Goal: Task Accomplishment & Management: Complete application form

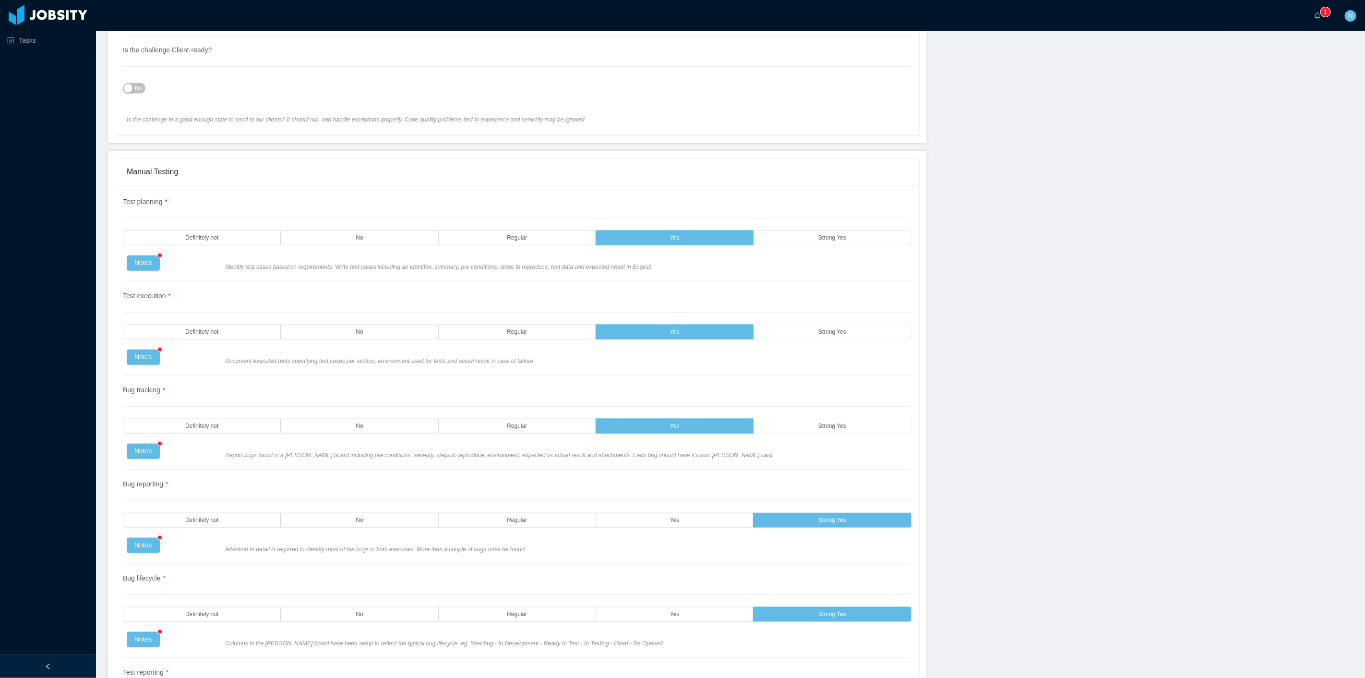
scroll to position [611, 0]
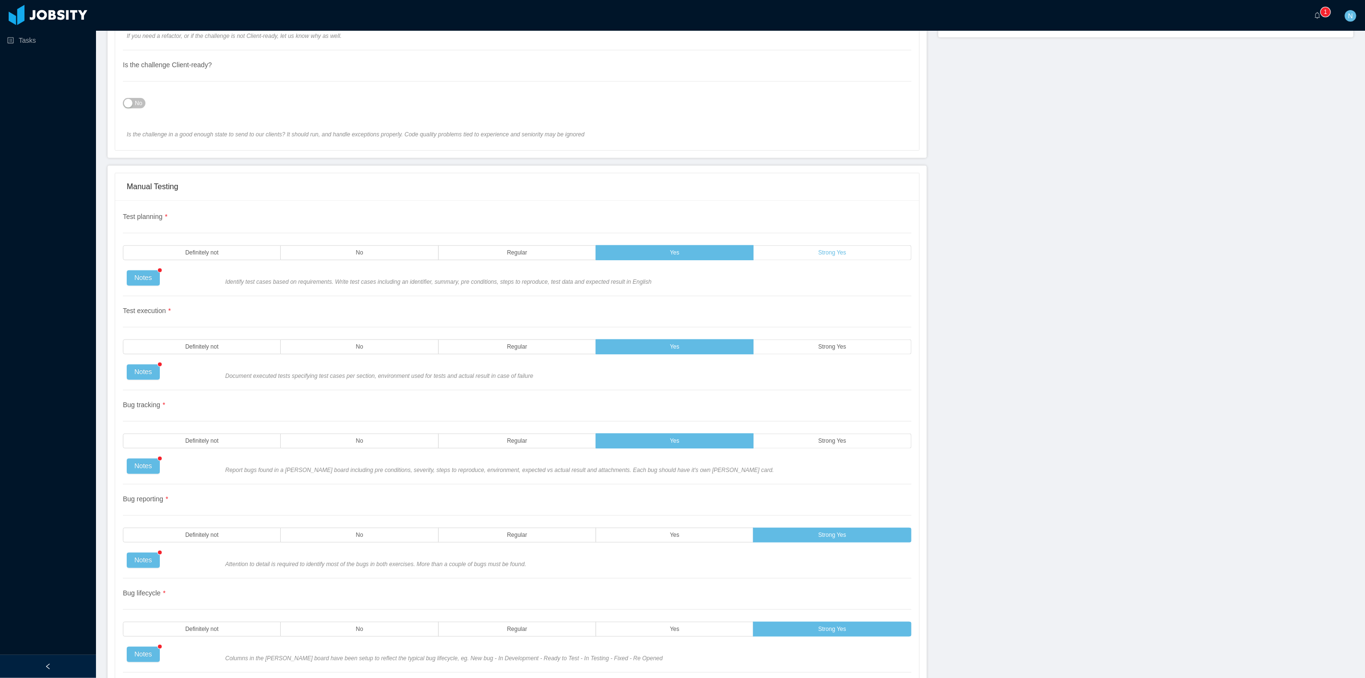
click at [797, 255] on label "Strong Yes" at bounding box center [831, 252] width 157 height 15
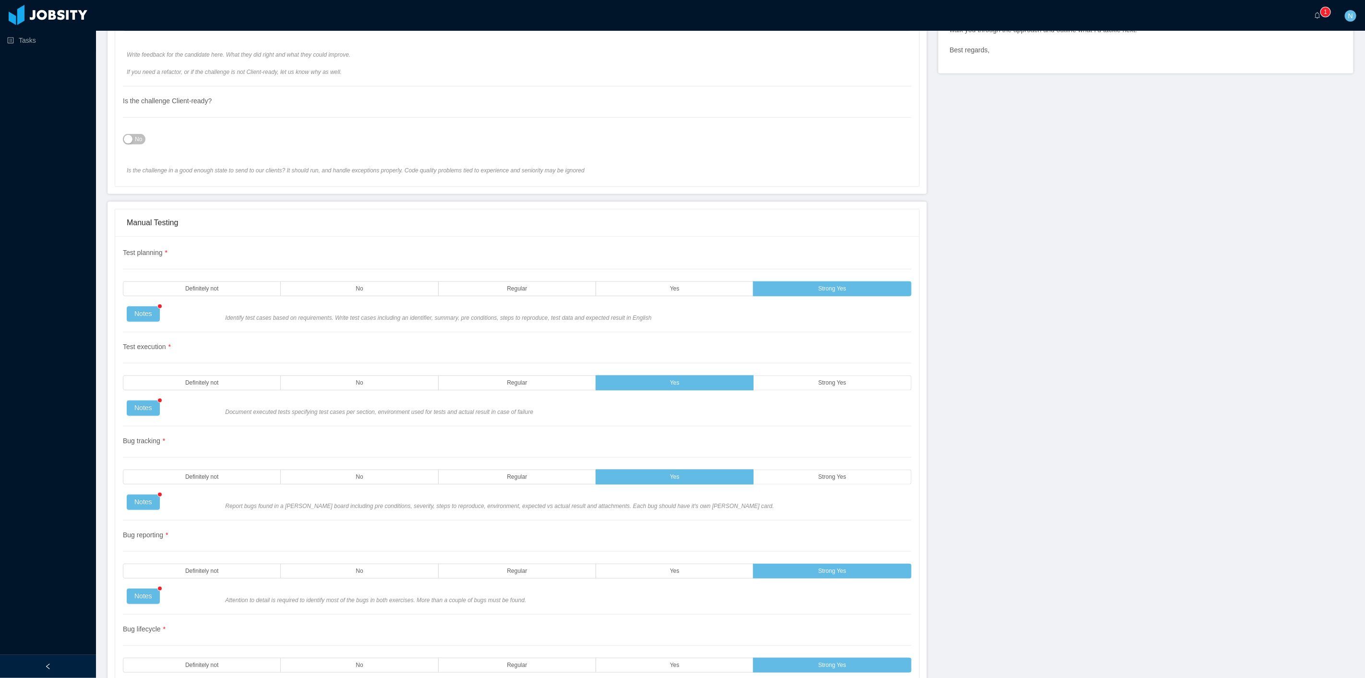
scroll to position [558, 0]
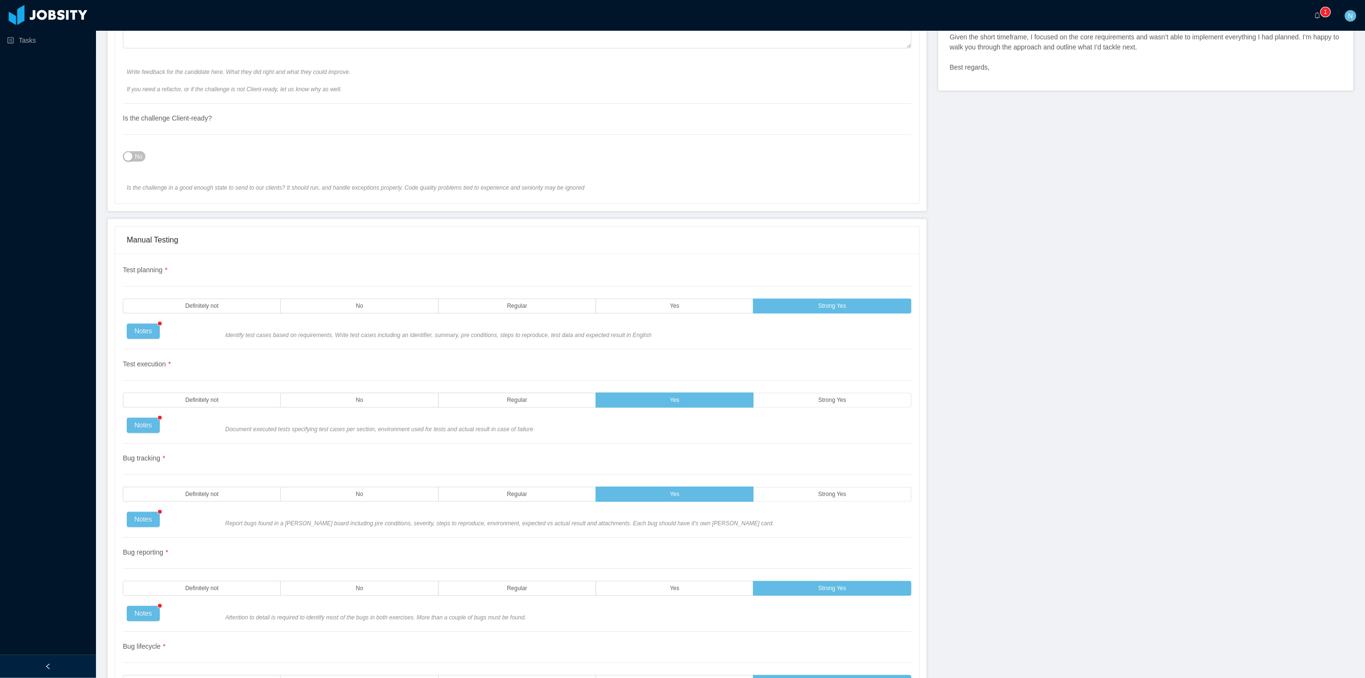
click at [173, 336] on div "Notes" at bounding box center [172, 330] width 98 height 15
click at [135, 330] on button "Notes" at bounding box center [143, 330] width 33 height 15
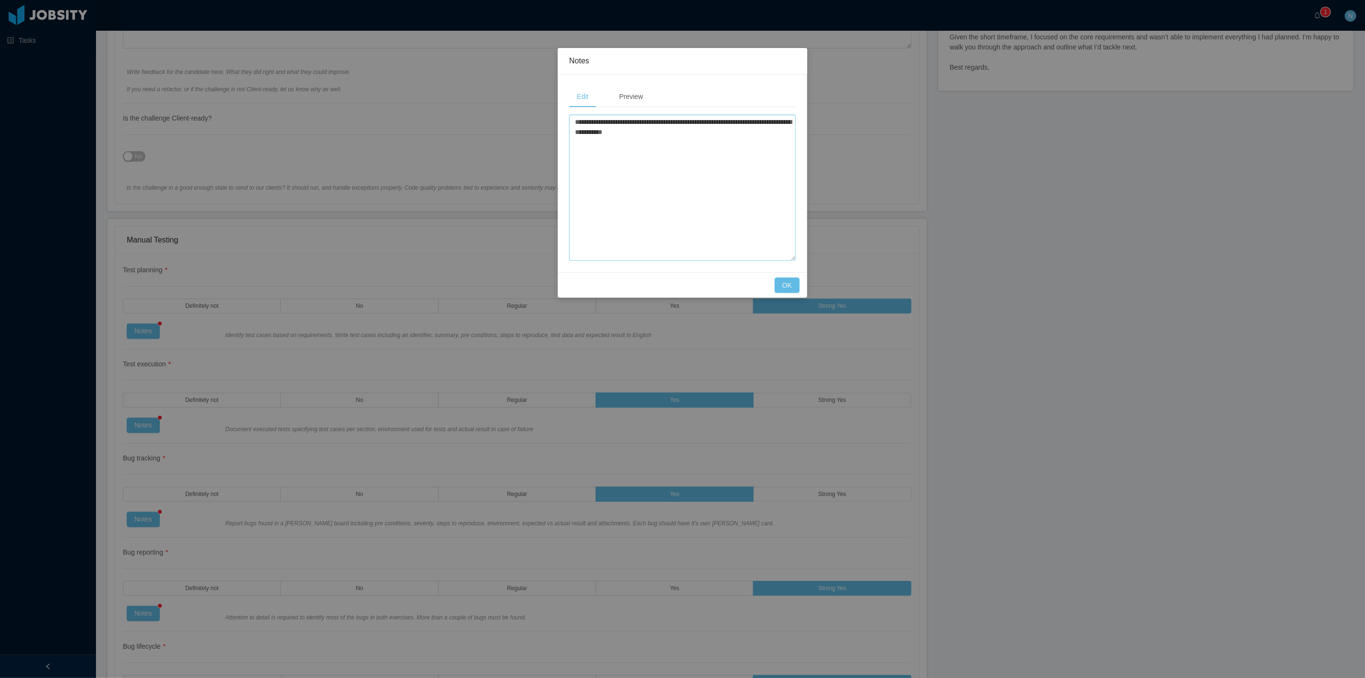
click at [685, 143] on textarea "**********" at bounding box center [682, 188] width 226 height 146
drag, startPoint x: 672, startPoint y: 134, endPoint x: 547, endPoint y: 123, distance: 125.7
click at [541, 123] on div "**********" at bounding box center [682, 339] width 1365 height 678
paste textarea "**********"
type textarea "**********"
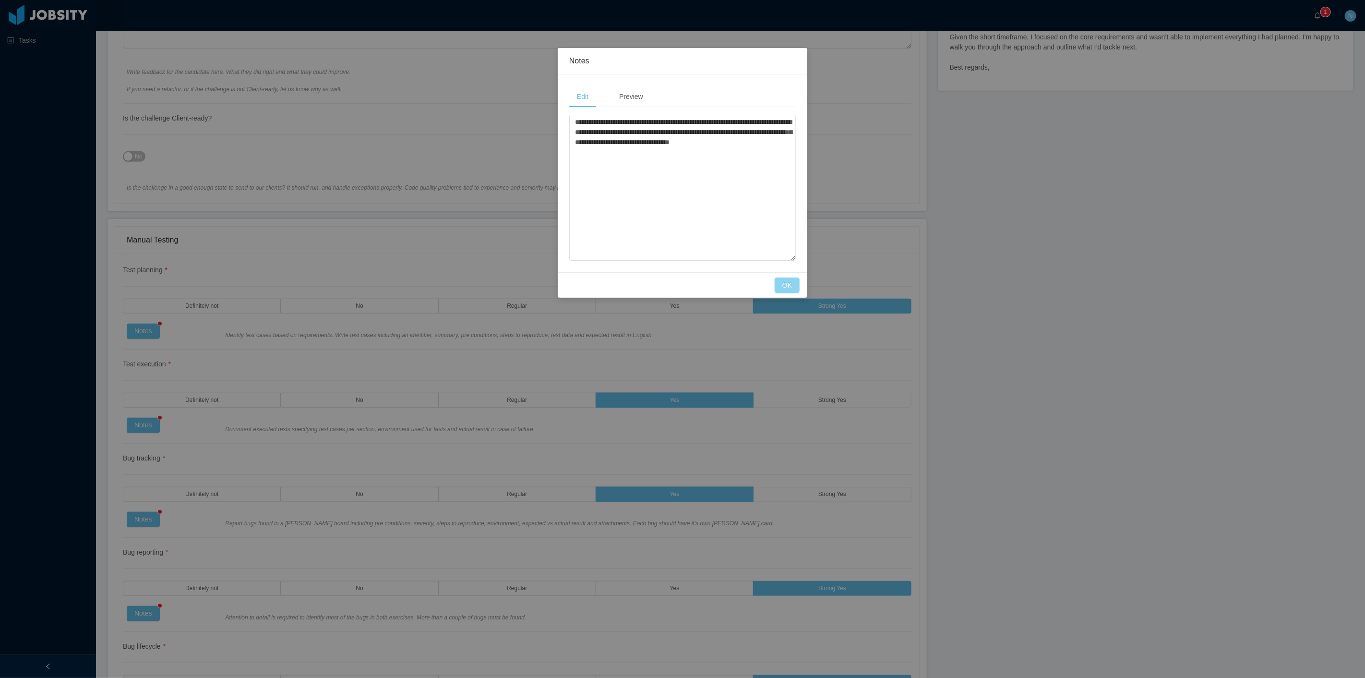
click at [788, 285] on button "OK" at bounding box center [786, 284] width 25 height 15
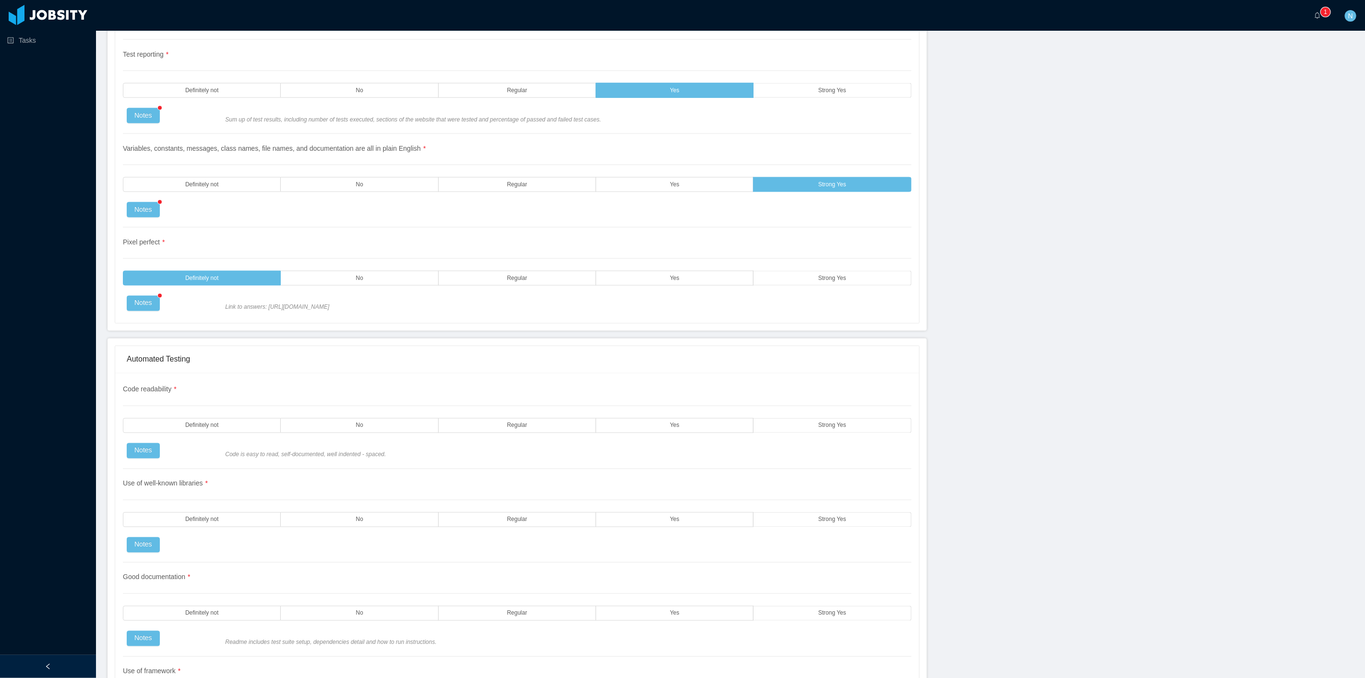
scroll to position [1250, 0]
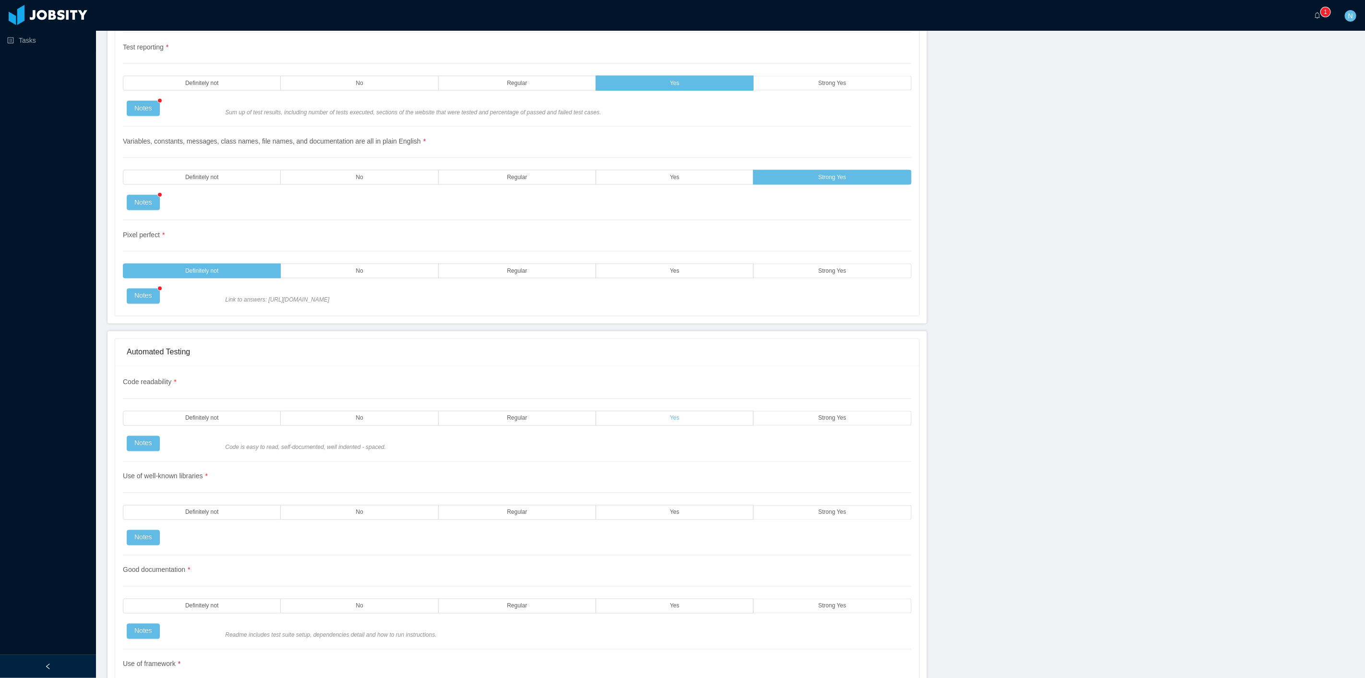
click at [646, 421] on label "Yes" at bounding box center [674, 418] width 157 height 15
click at [150, 442] on button "Notes" at bounding box center [143, 443] width 33 height 15
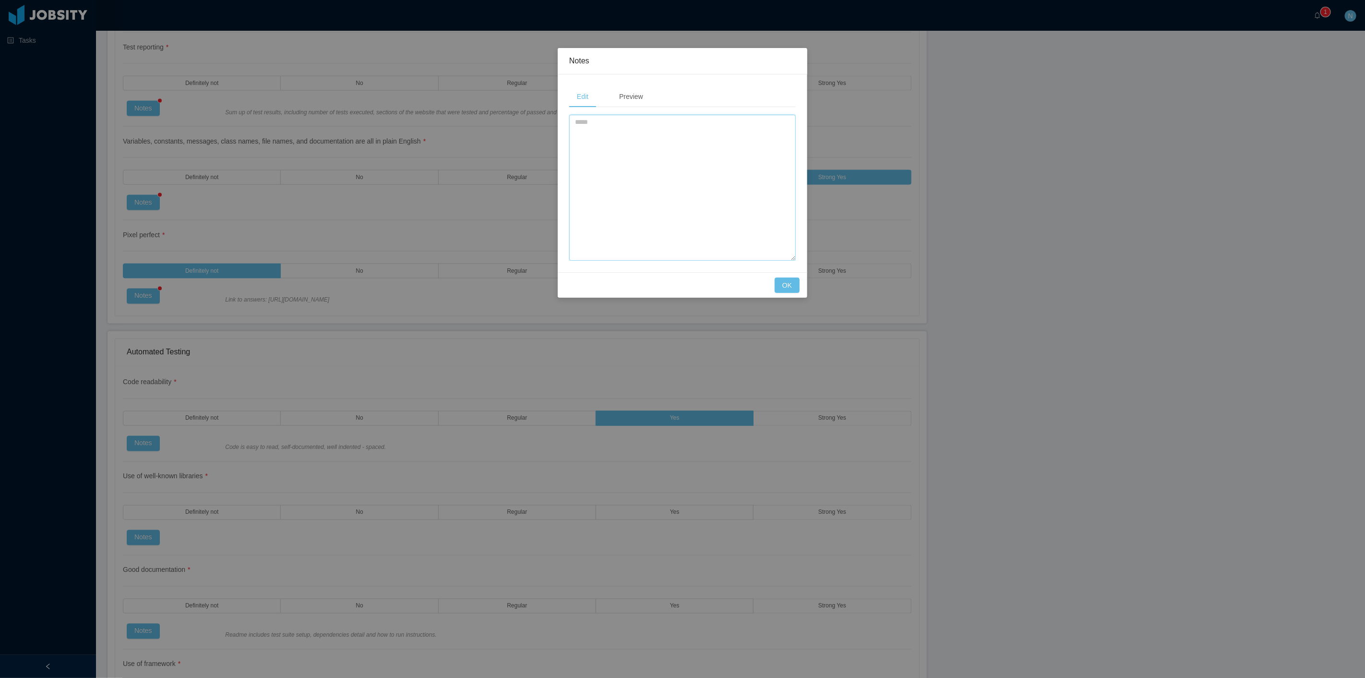
click at [654, 144] on textarea at bounding box center [682, 188] width 226 height 146
paste textarea "**********"
type textarea "**********"
click at [778, 282] on button "OK" at bounding box center [786, 284] width 25 height 15
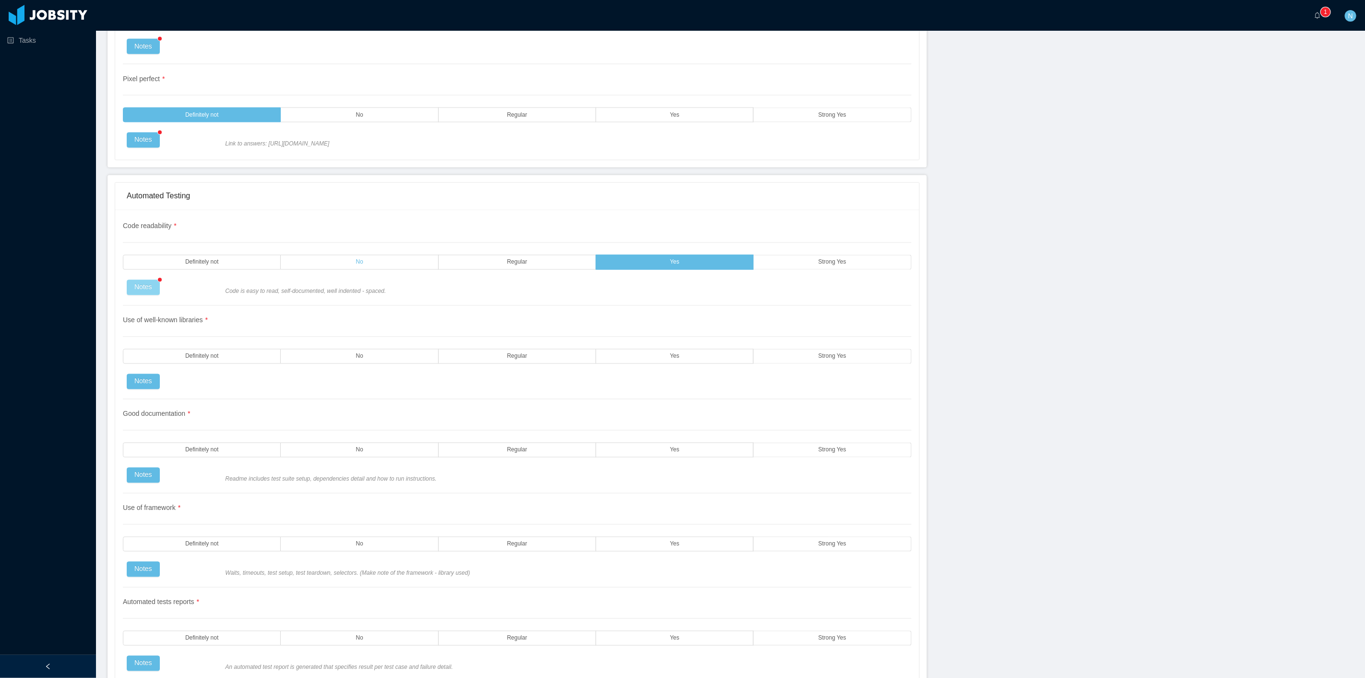
scroll to position [1411, 0]
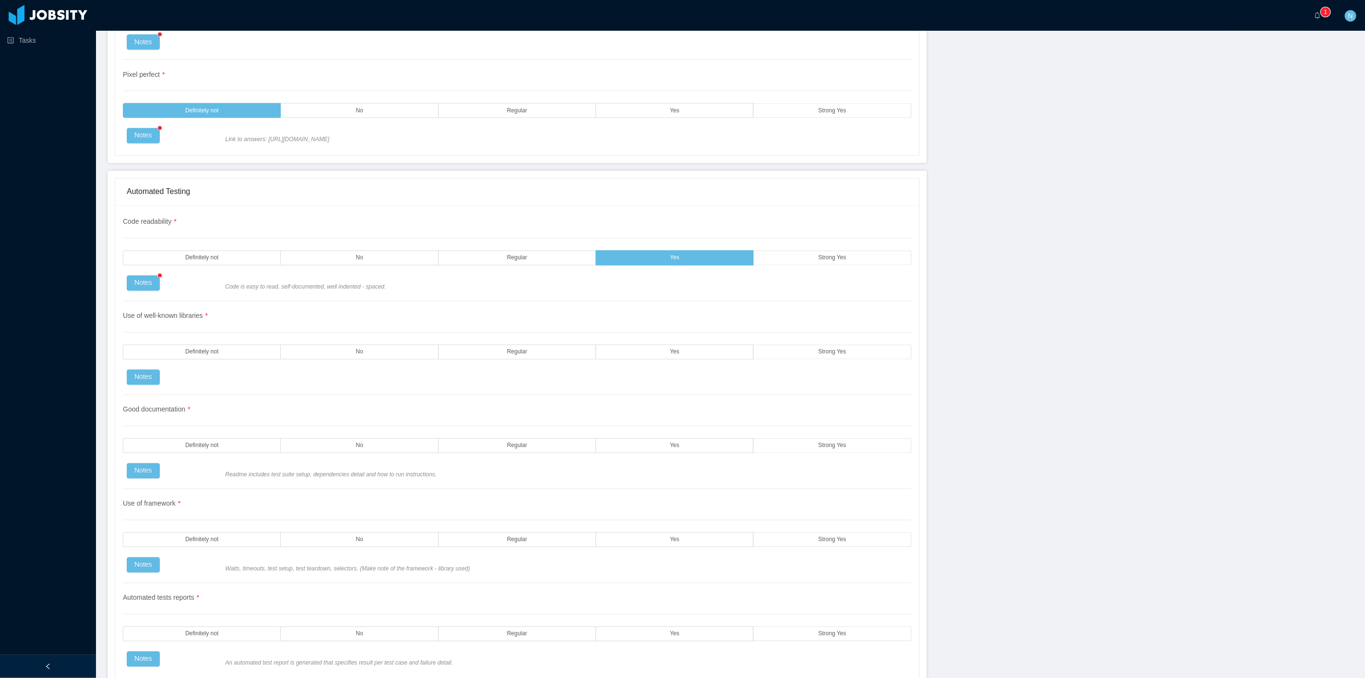
click at [139, 368] on div "Use of well-known libraries * Definitely not No Regular Yes Strong Yes Notes" at bounding box center [517, 348] width 788 height 94
click at [139, 372] on button "Notes" at bounding box center [143, 376] width 33 height 15
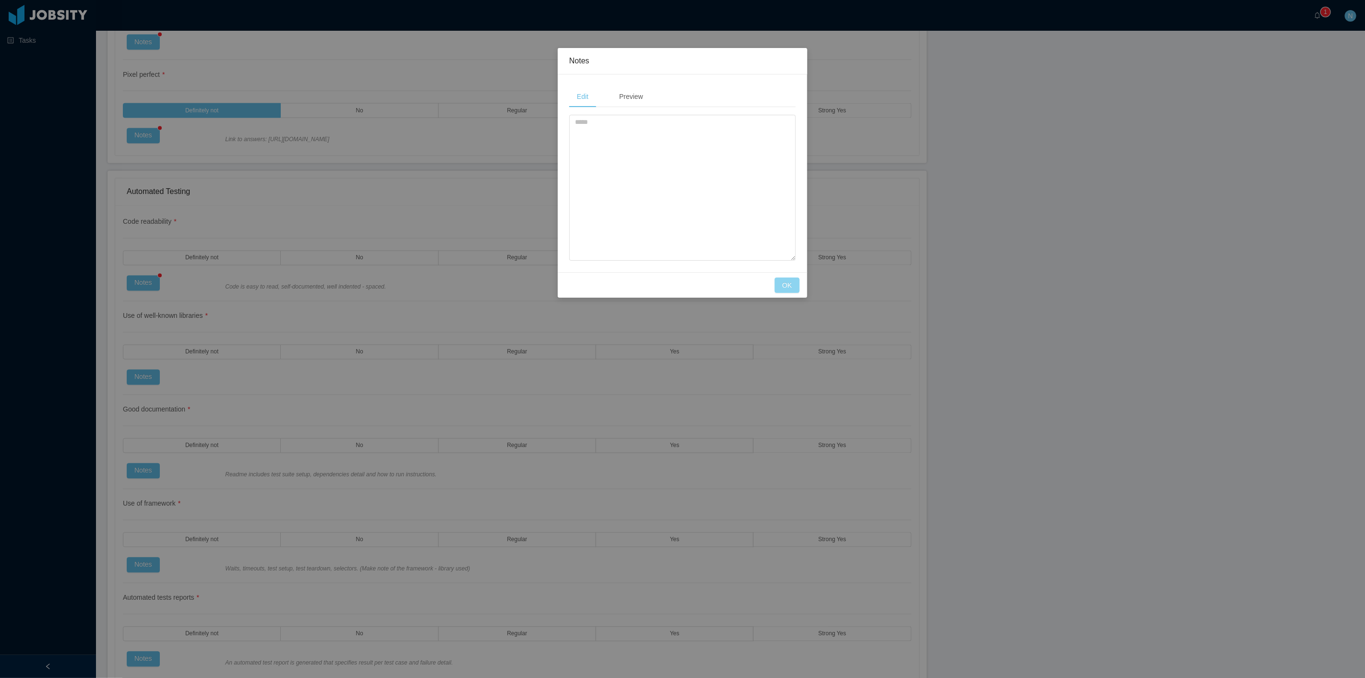
click at [792, 282] on button "OK" at bounding box center [786, 284] width 25 height 15
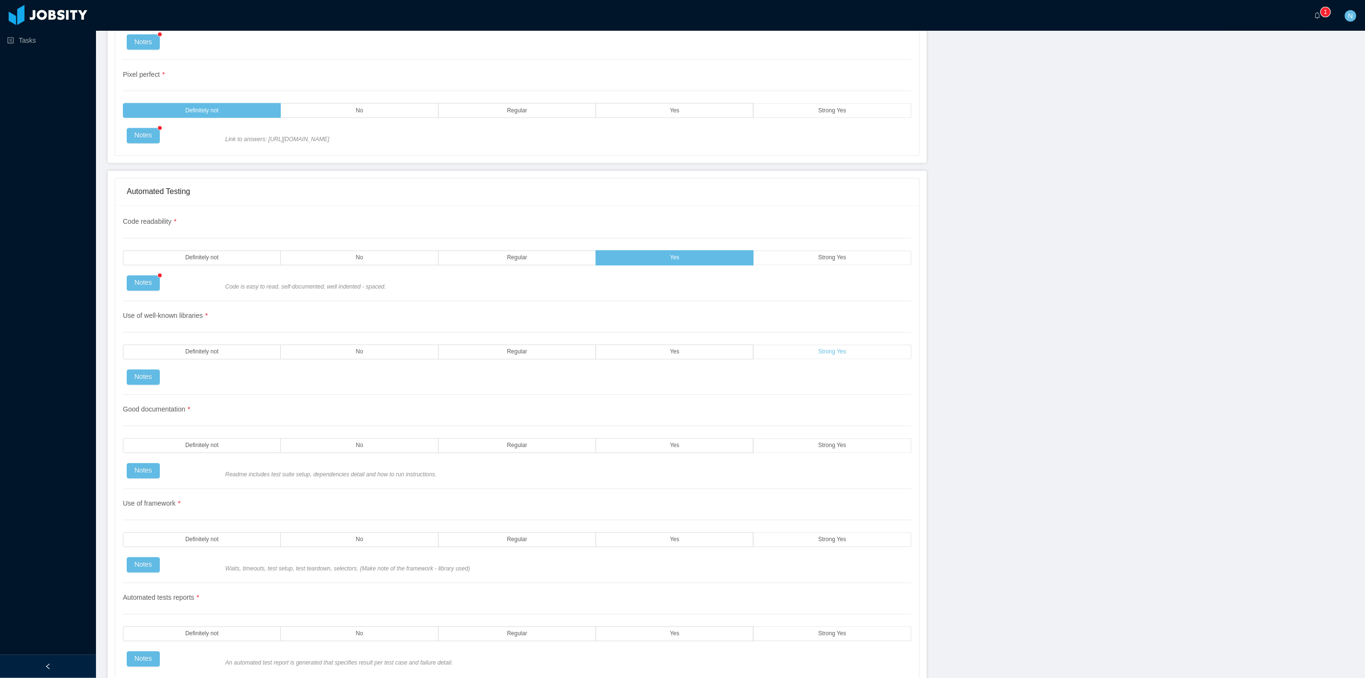
click at [784, 347] on label "Strong Yes" at bounding box center [831, 352] width 157 height 15
click at [142, 381] on button "Notes" at bounding box center [143, 376] width 33 height 15
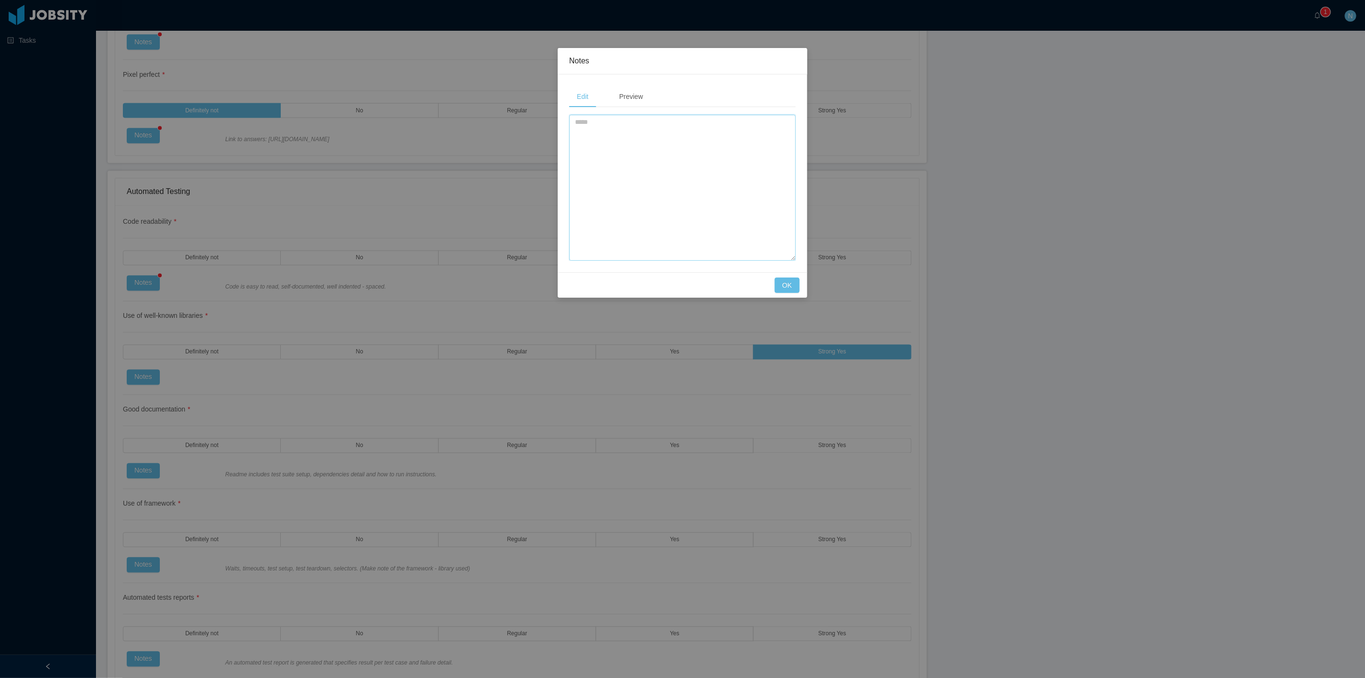
click at [642, 146] on textarea at bounding box center [682, 188] width 226 height 146
paste textarea "**********"
type textarea "**********"
click at [796, 289] on button "OK" at bounding box center [786, 284] width 25 height 15
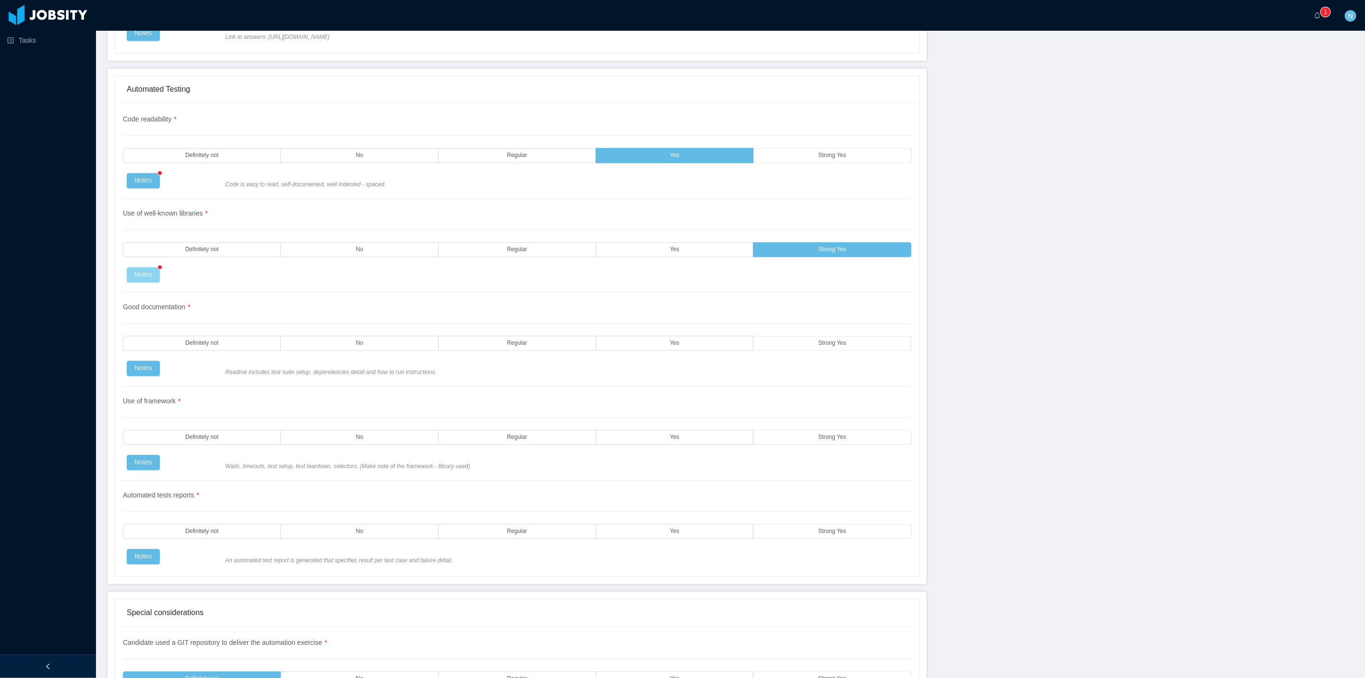
scroll to position [1517, 0]
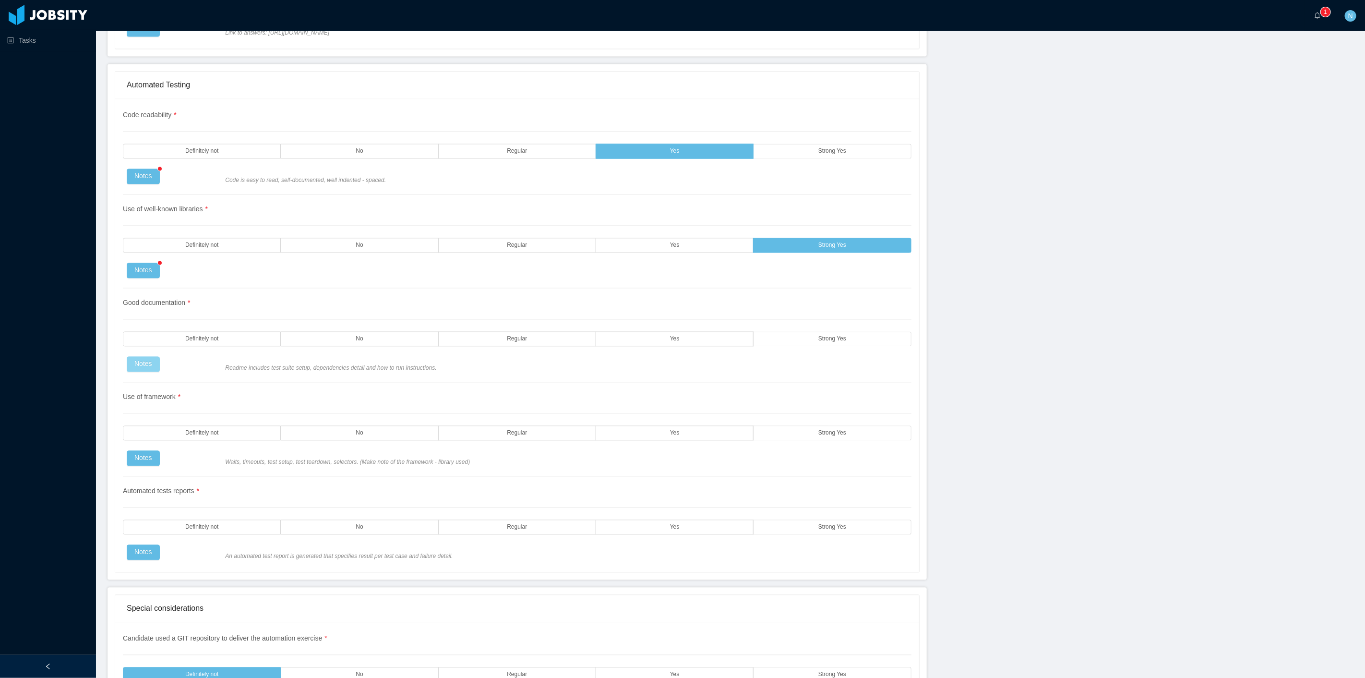
click at [149, 368] on button "Notes" at bounding box center [143, 364] width 33 height 15
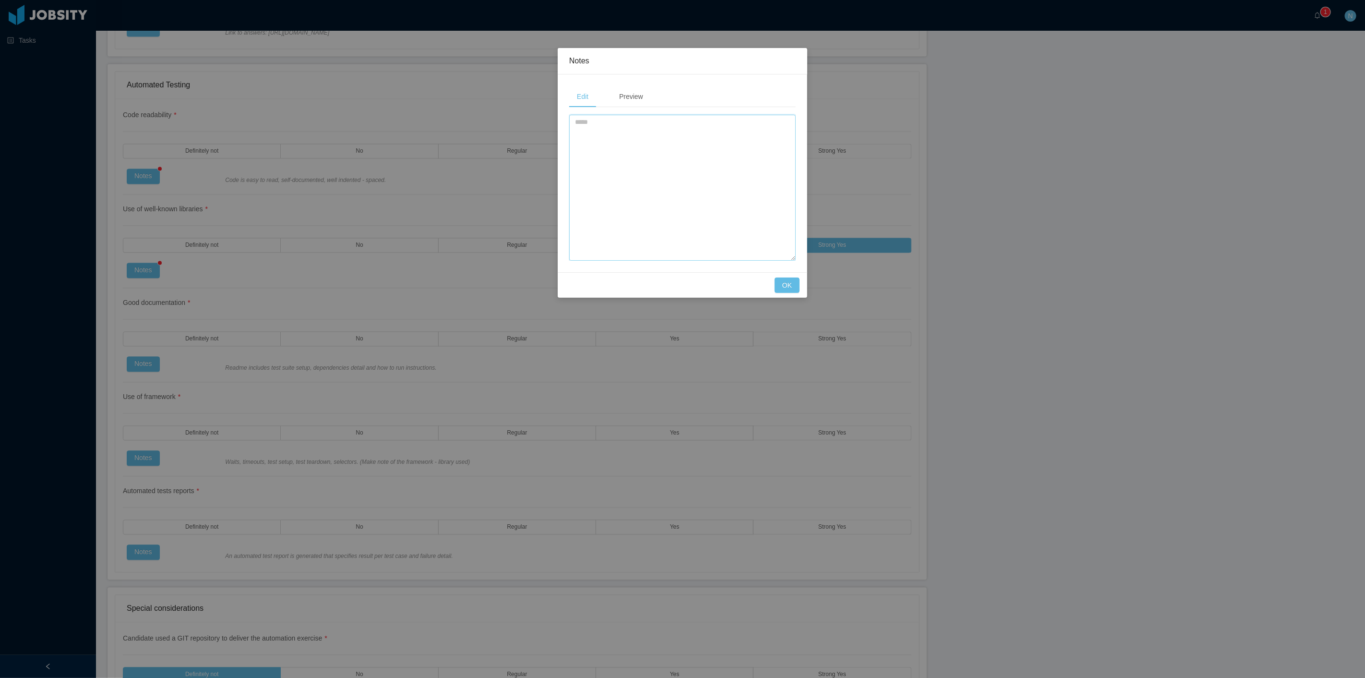
click at [640, 144] on textarea at bounding box center [682, 188] width 226 height 146
paste textarea "**********"
click at [576, 126] on textarea "**********" at bounding box center [682, 188] width 226 height 146
type textarea "**********"
click at [783, 286] on button "OK" at bounding box center [786, 284] width 25 height 15
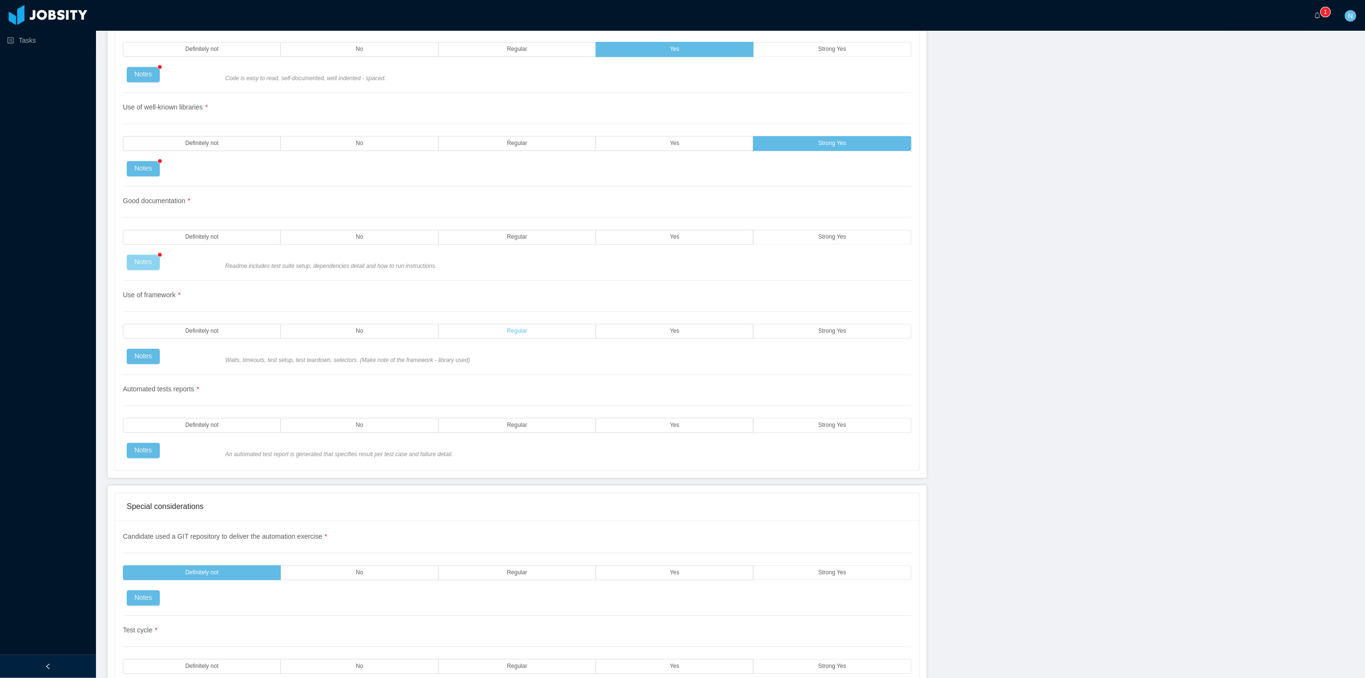
scroll to position [1624, 0]
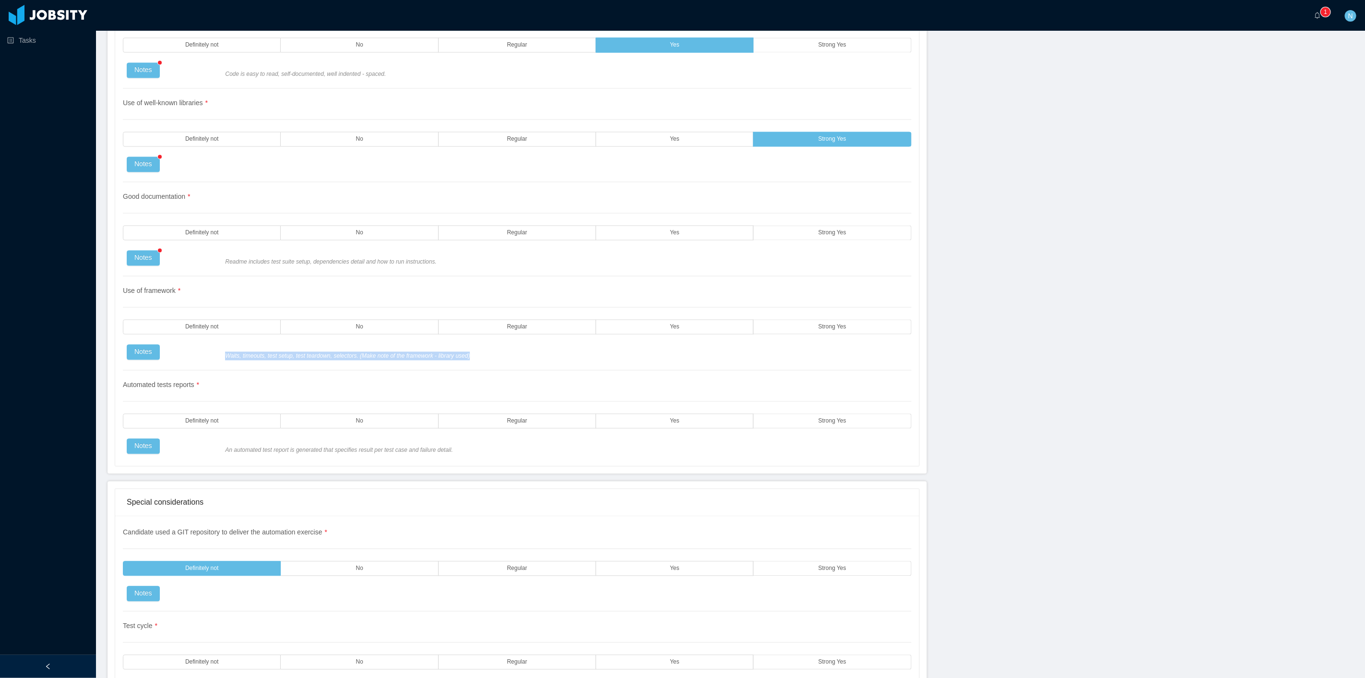
drag, startPoint x: 221, startPoint y: 354, endPoint x: 461, endPoint y: 355, distance: 239.9
click at [461, 355] on div "Waits, timeouts, test setup, test teardown, selectors. (Make note of the framew…" at bounding box center [566, 355] width 690 height 9
copy span "Waits, timeouts, test setup, test teardown, selectors. (Make note of the framew…"
click at [152, 354] on button "Notes" at bounding box center [143, 351] width 33 height 15
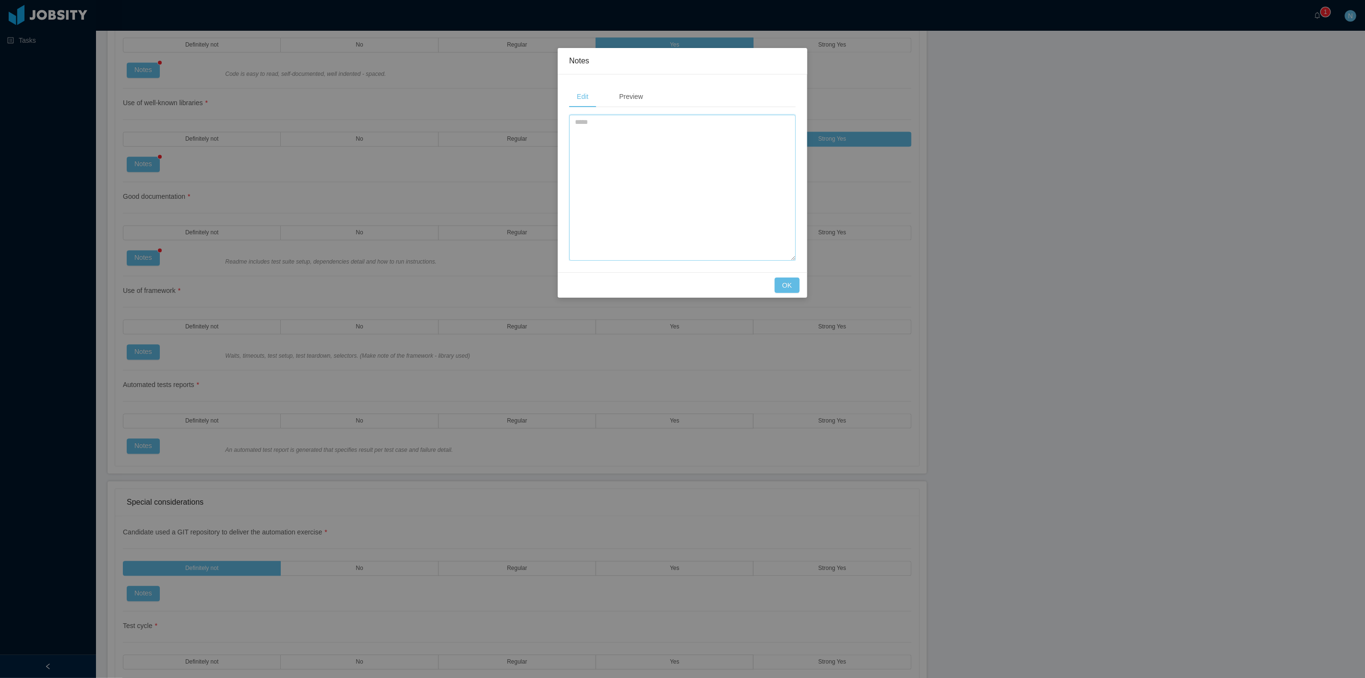
click at [635, 137] on textarea at bounding box center [682, 188] width 226 height 146
paste textarea "**********"
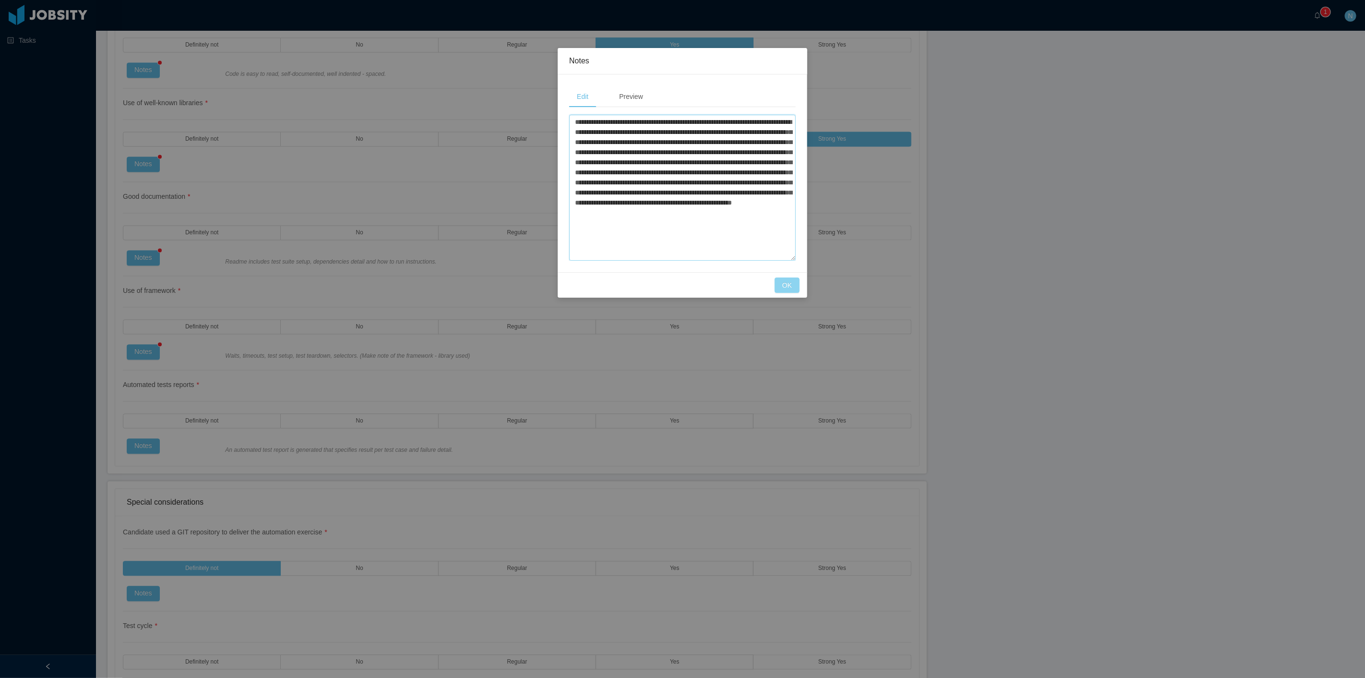
type textarea "**********"
click at [775, 284] on button "OK" at bounding box center [786, 284] width 25 height 15
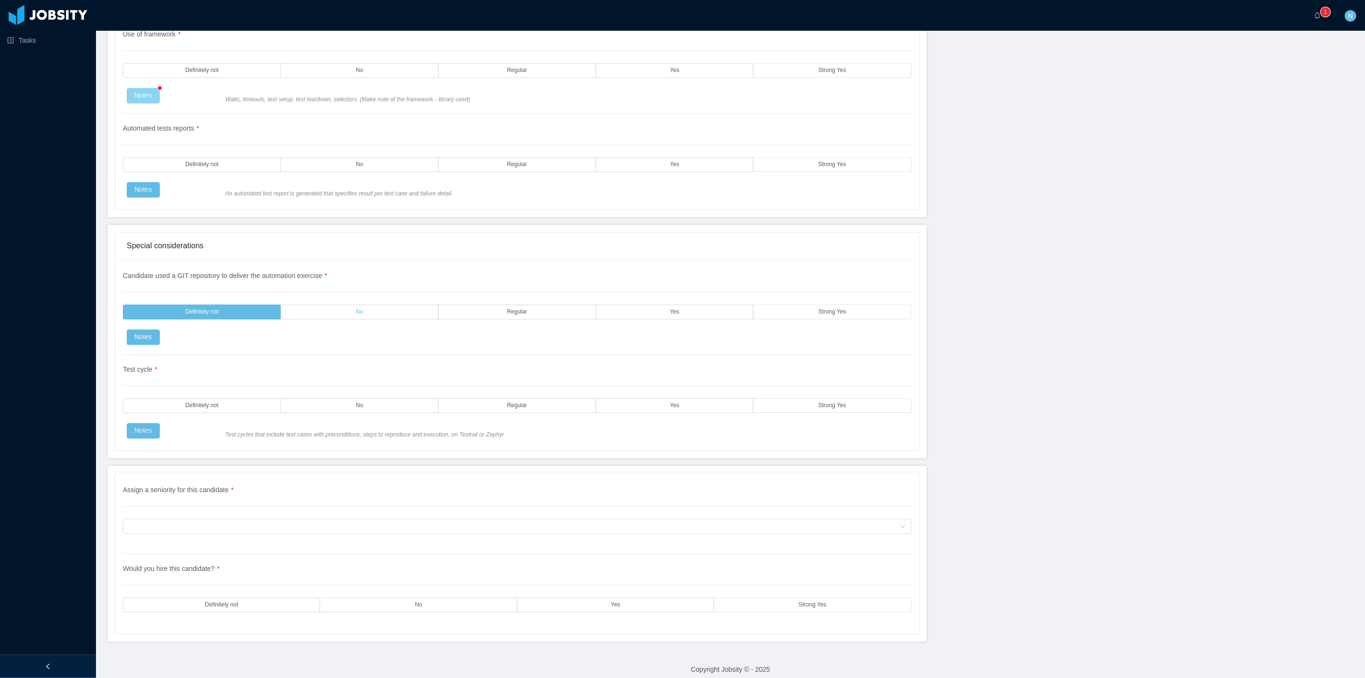
scroll to position [1891, 0]
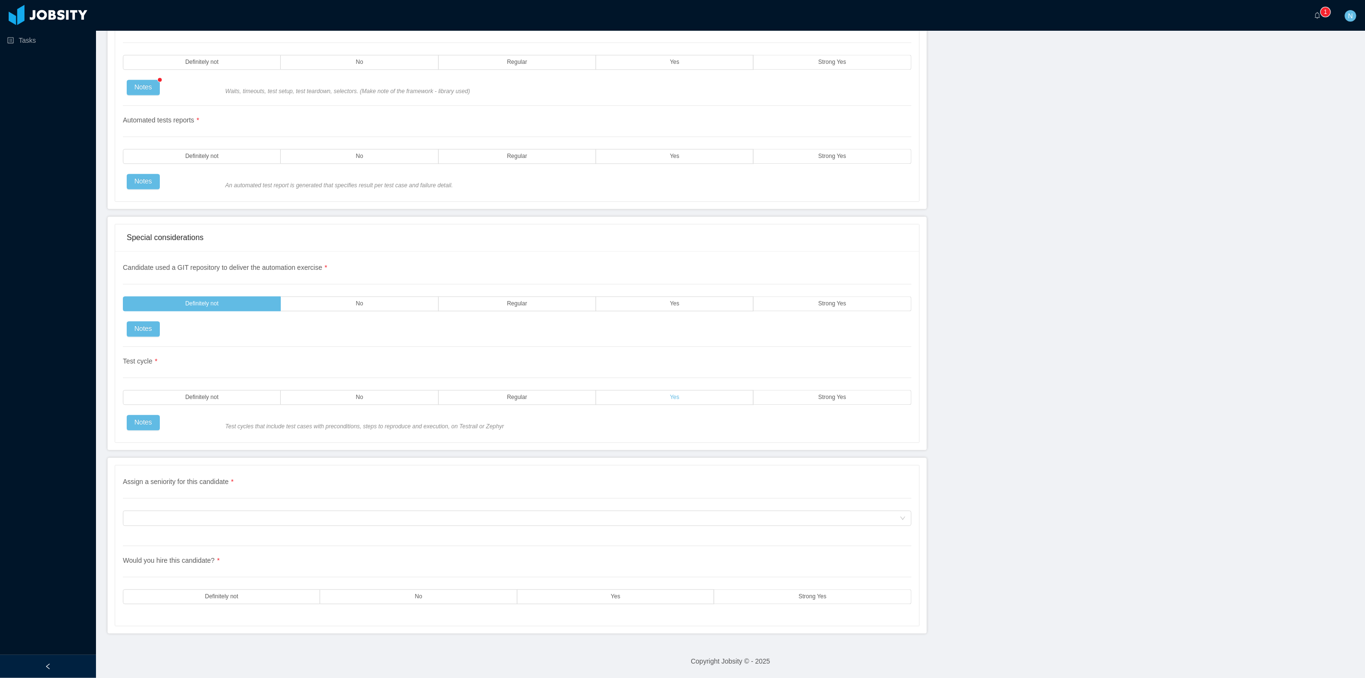
click at [683, 393] on label "Yes" at bounding box center [674, 397] width 157 height 15
click at [126, 426] on div "Notes" at bounding box center [172, 422] width 98 height 15
click at [140, 424] on button "Notes" at bounding box center [143, 422] width 33 height 15
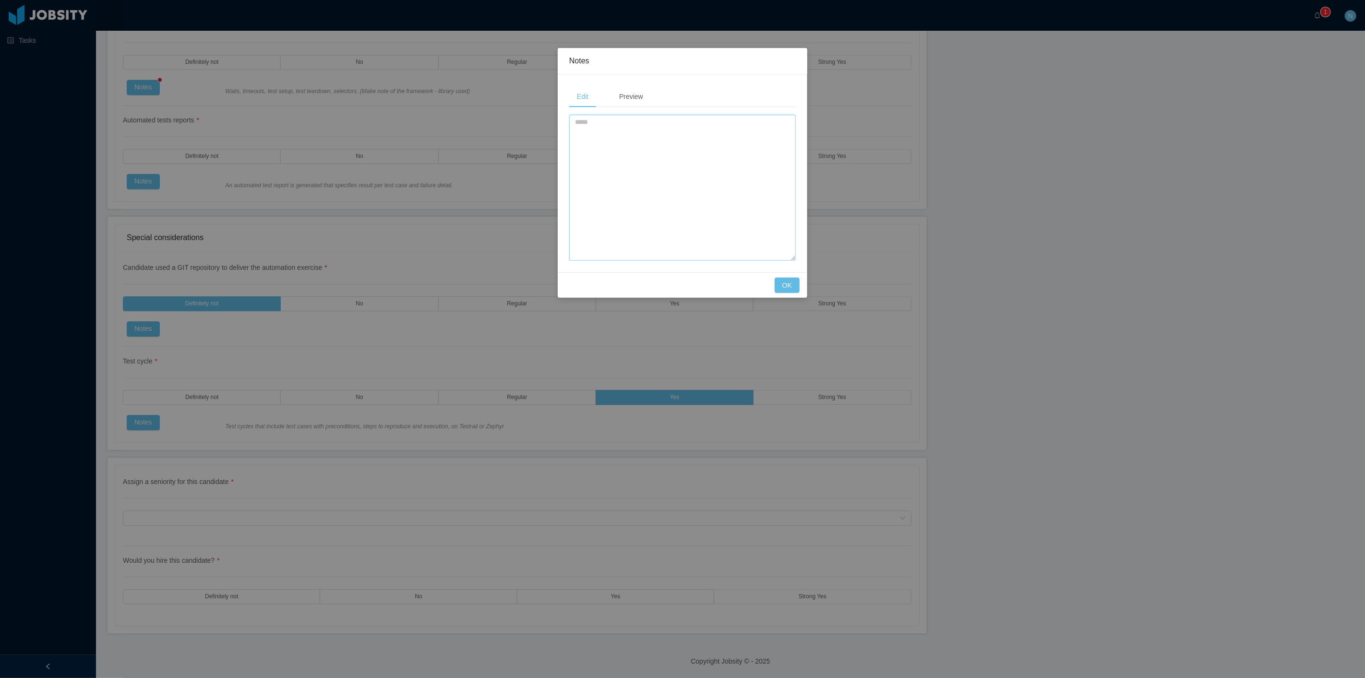
click at [703, 167] on textarea at bounding box center [682, 188] width 226 height 146
paste textarea "**********"
type textarea "**********"
click at [786, 289] on button "OK" at bounding box center [786, 284] width 25 height 15
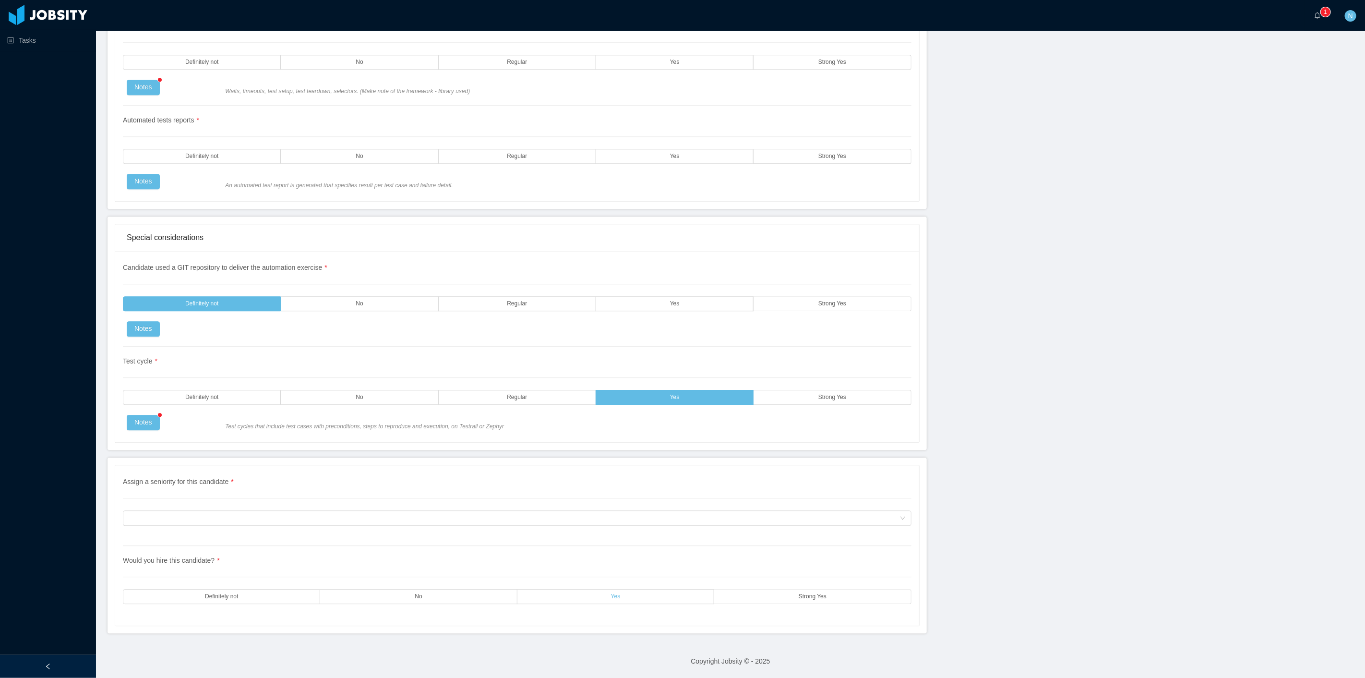
click at [624, 596] on label "Yes" at bounding box center [615, 596] width 197 height 15
click at [565, 520] on div "Assign a seniority for this candidate" at bounding box center [514, 518] width 771 height 14
click at [260, 520] on div "Assign a seniority for this candidate" at bounding box center [514, 518] width 771 height 14
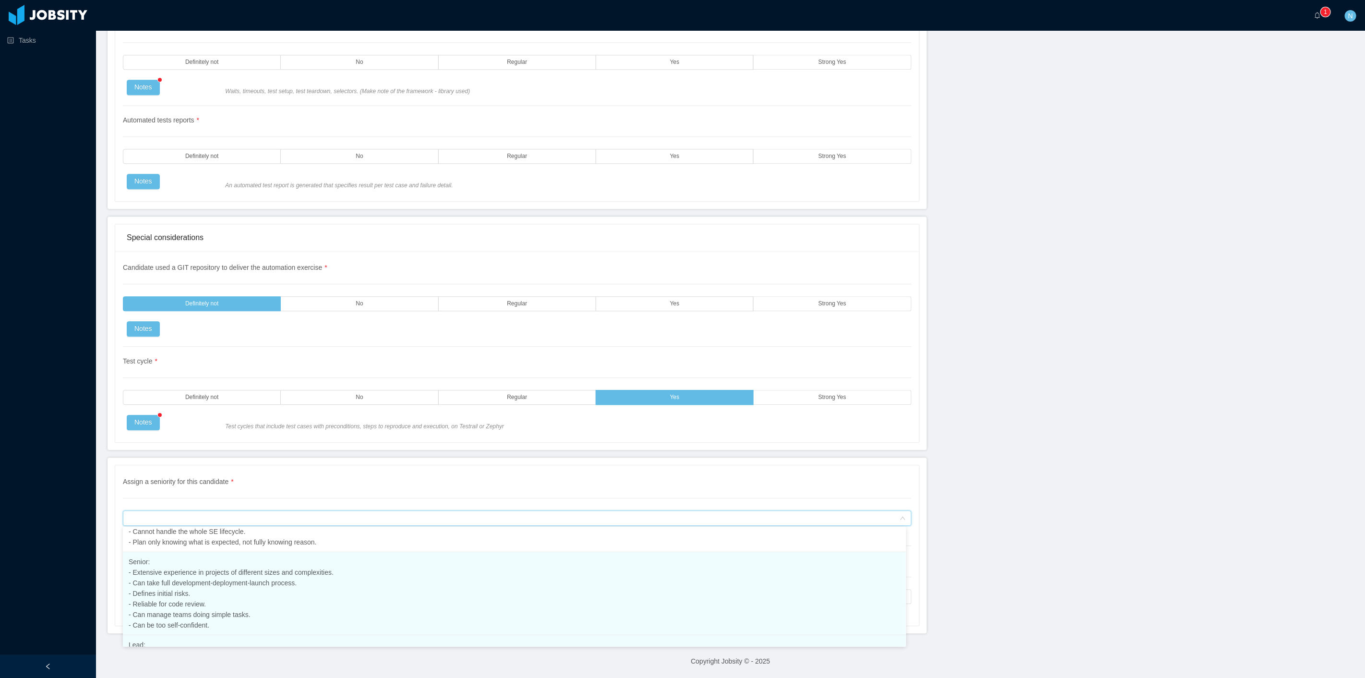
scroll to position [199, 0]
click at [431, 589] on li "Senior: - Extensive experience in projects of different sizes and complexities.…" at bounding box center [514, 597] width 783 height 83
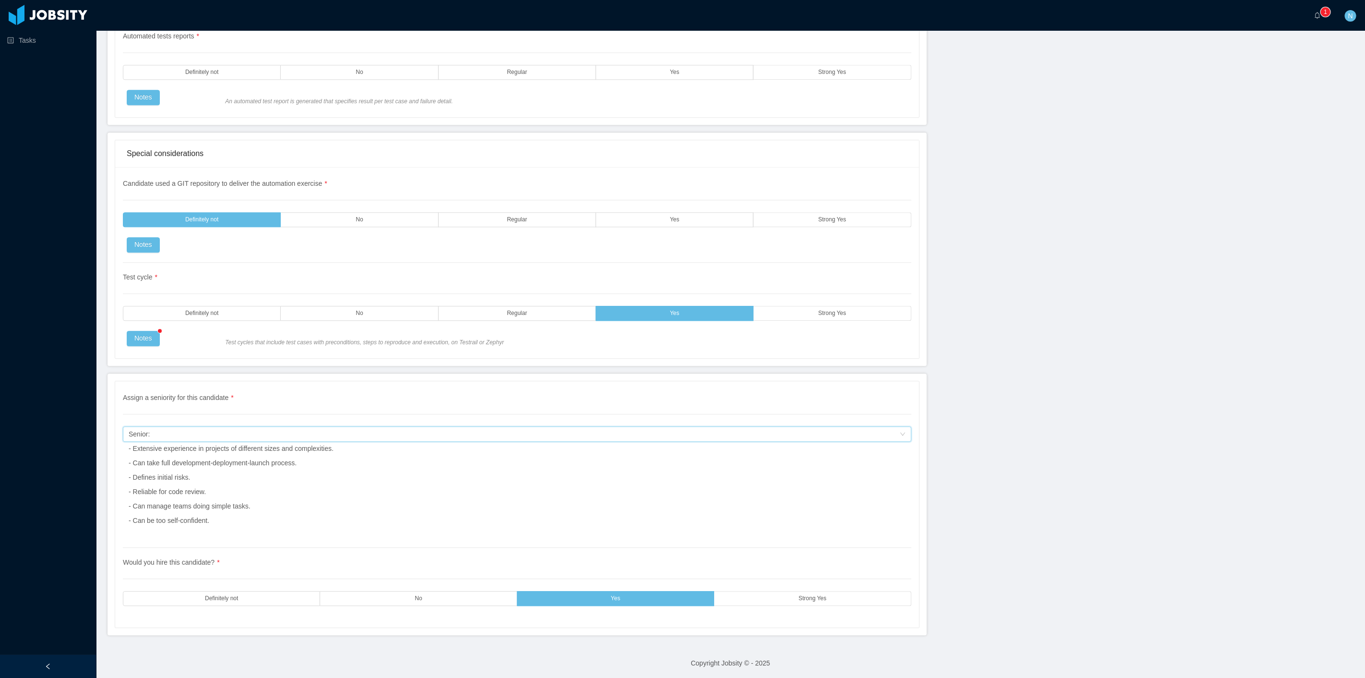
scroll to position [1976, 0]
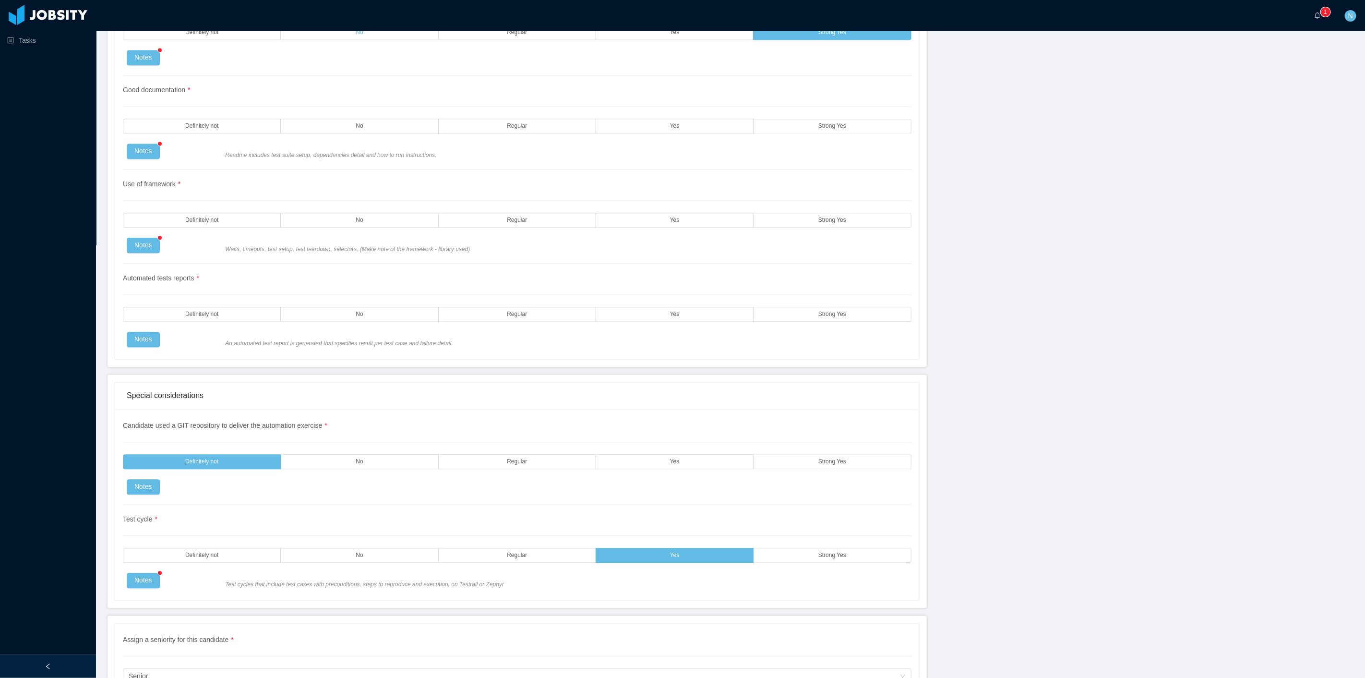
scroll to position [1923, 0]
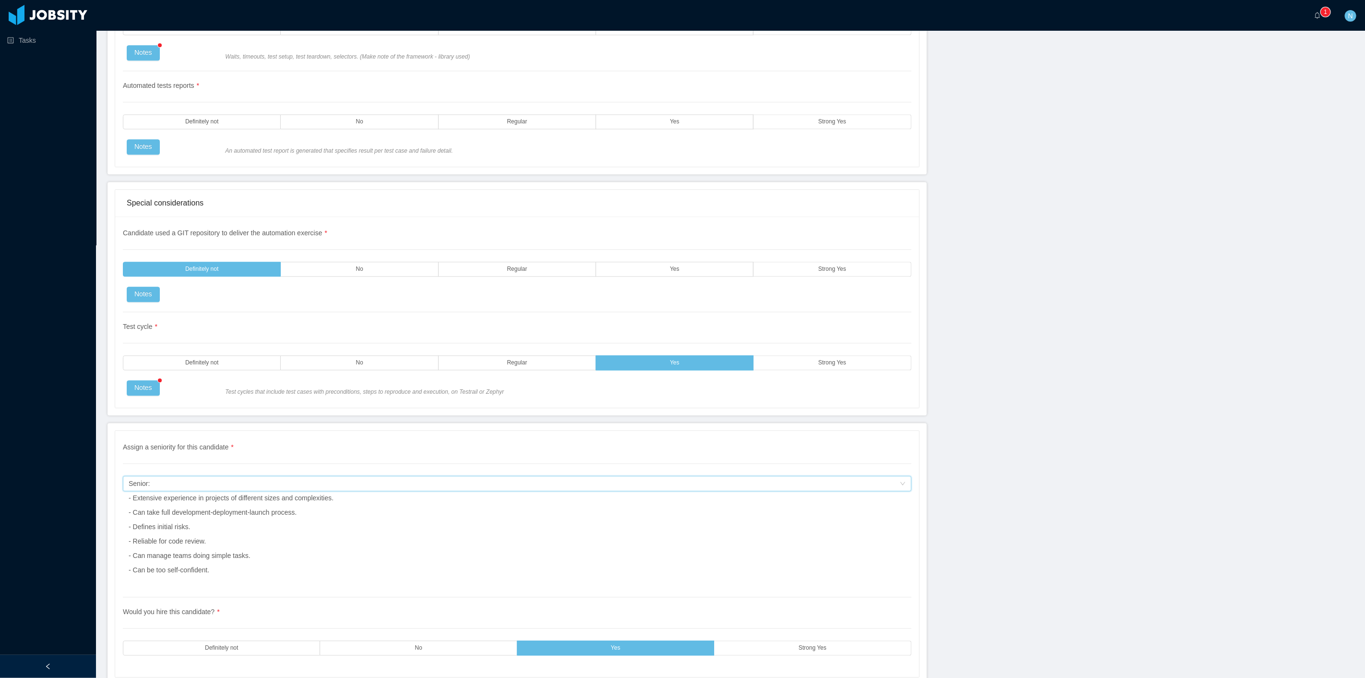
click at [373, 490] on div "Assign a seniority for this candidate Senior: - Extensive experience in project…" at bounding box center [514, 483] width 771 height 14
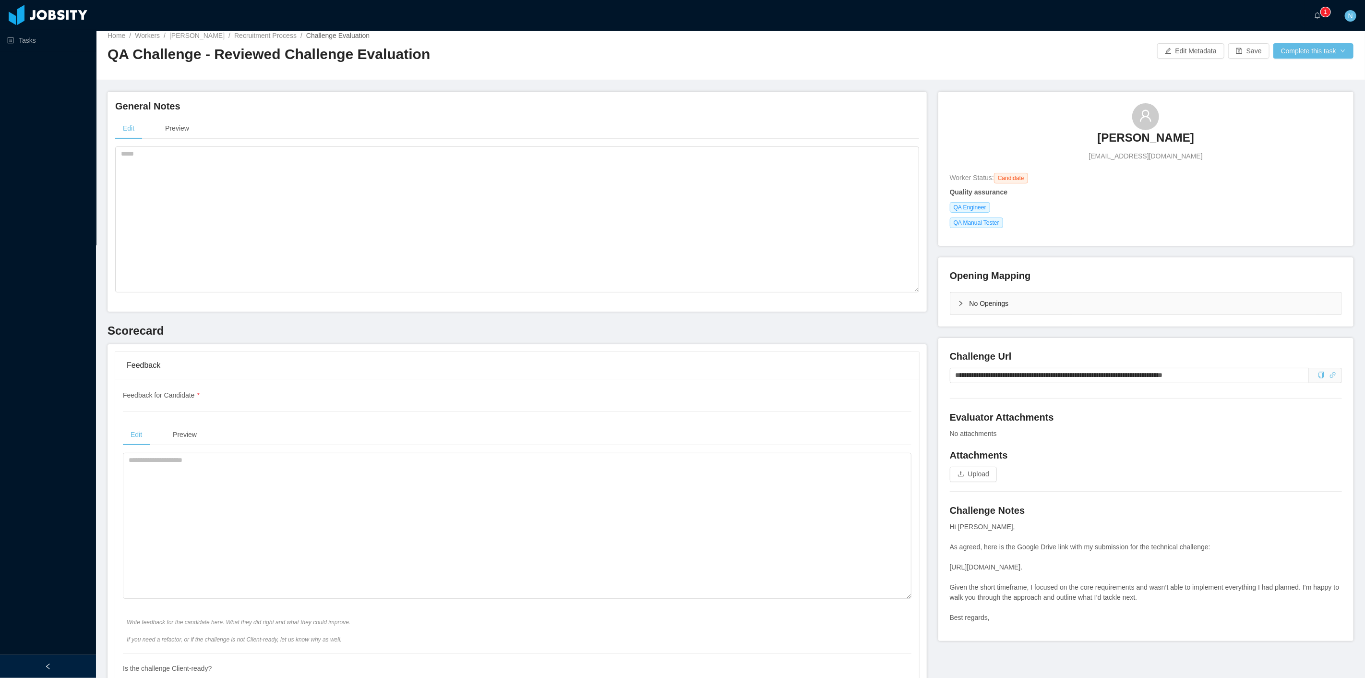
scroll to position [0, 0]
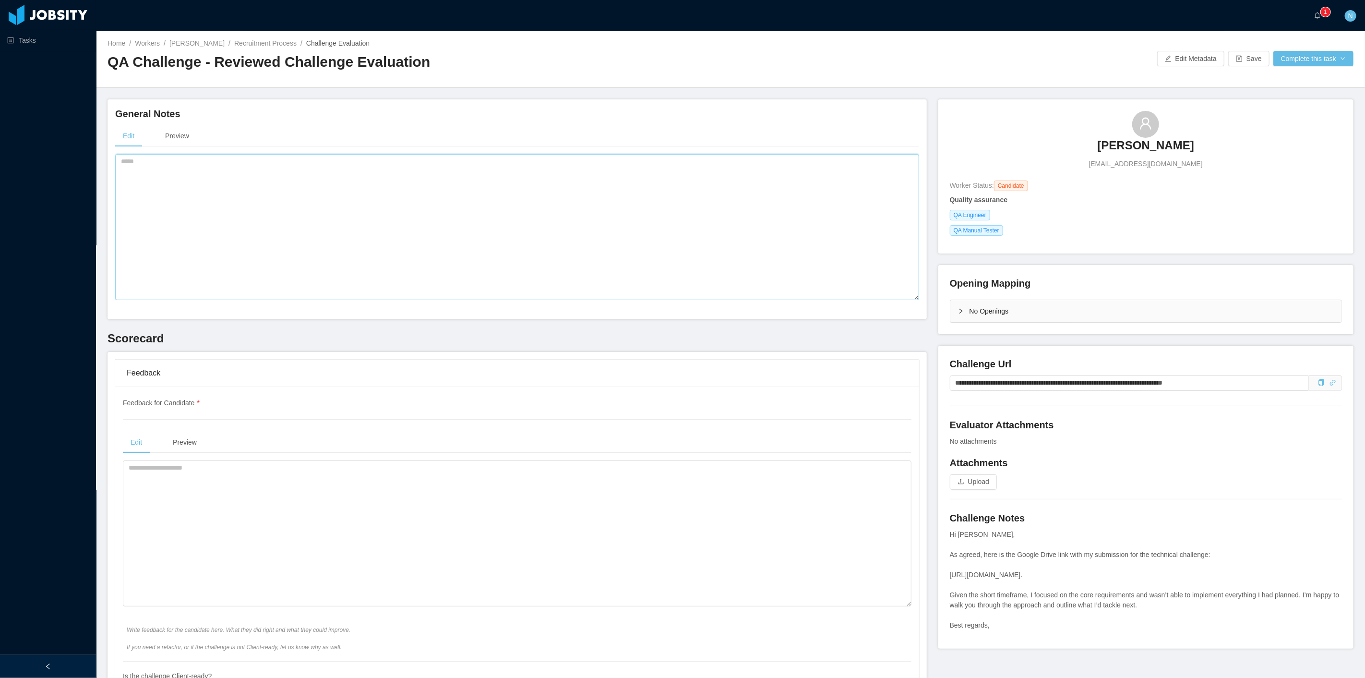
click at [170, 236] on textarea at bounding box center [517, 227] width 804 height 146
click at [286, 204] on textarea at bounding box center [517, 227] width 804 height 146
paste textarea "**********"
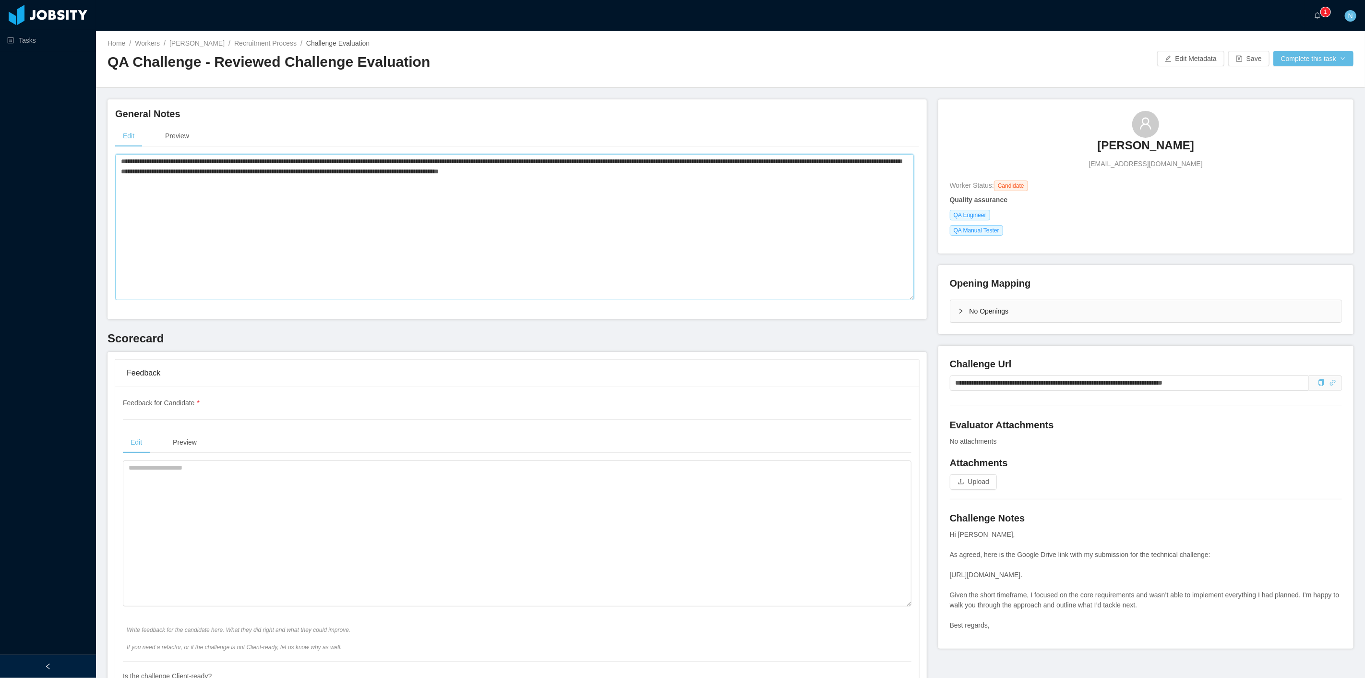
click at [140, 160] on textarea "**********" at bounding box center [514, 227] width 798 height 146
click at [0, 0] on lt-strong "*" at bounding box center [0, 0] width 0 height 0
click at [738, 170] on textarea "**********" at bounding box center [514, 227] width 798 height 146
type textarea "**********"
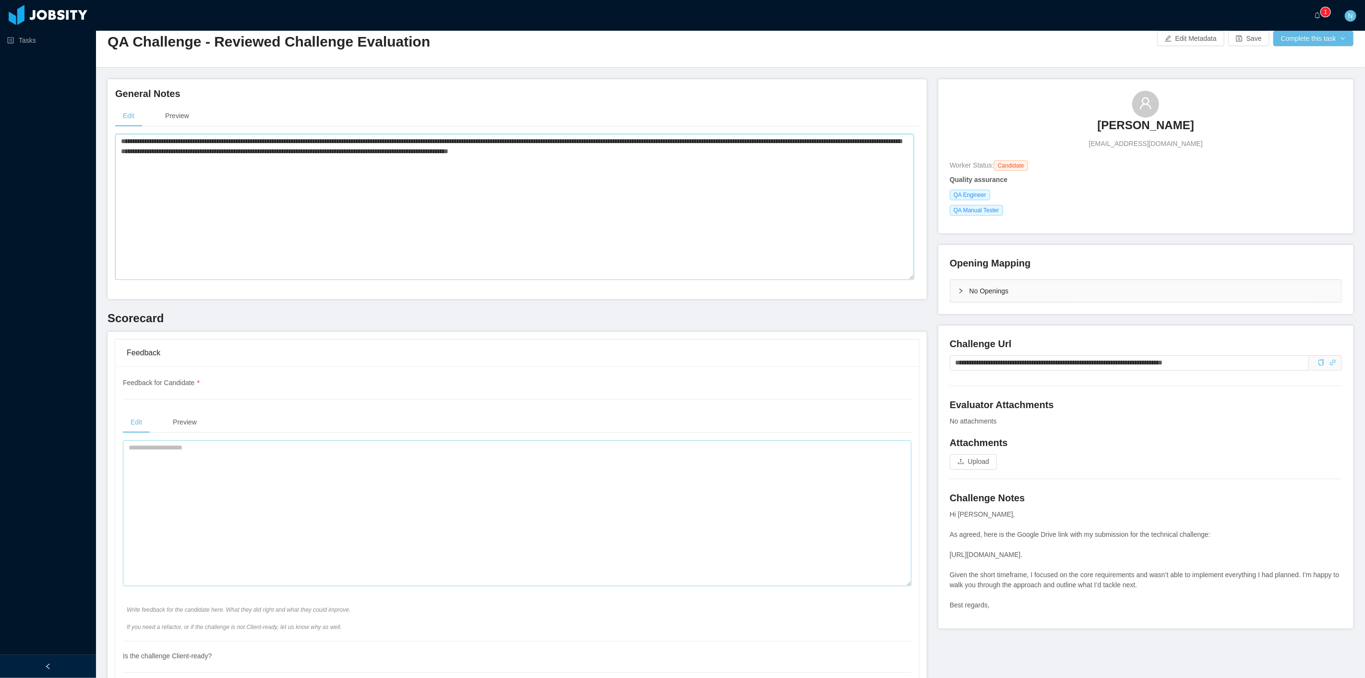
scroll to position [107, 0]
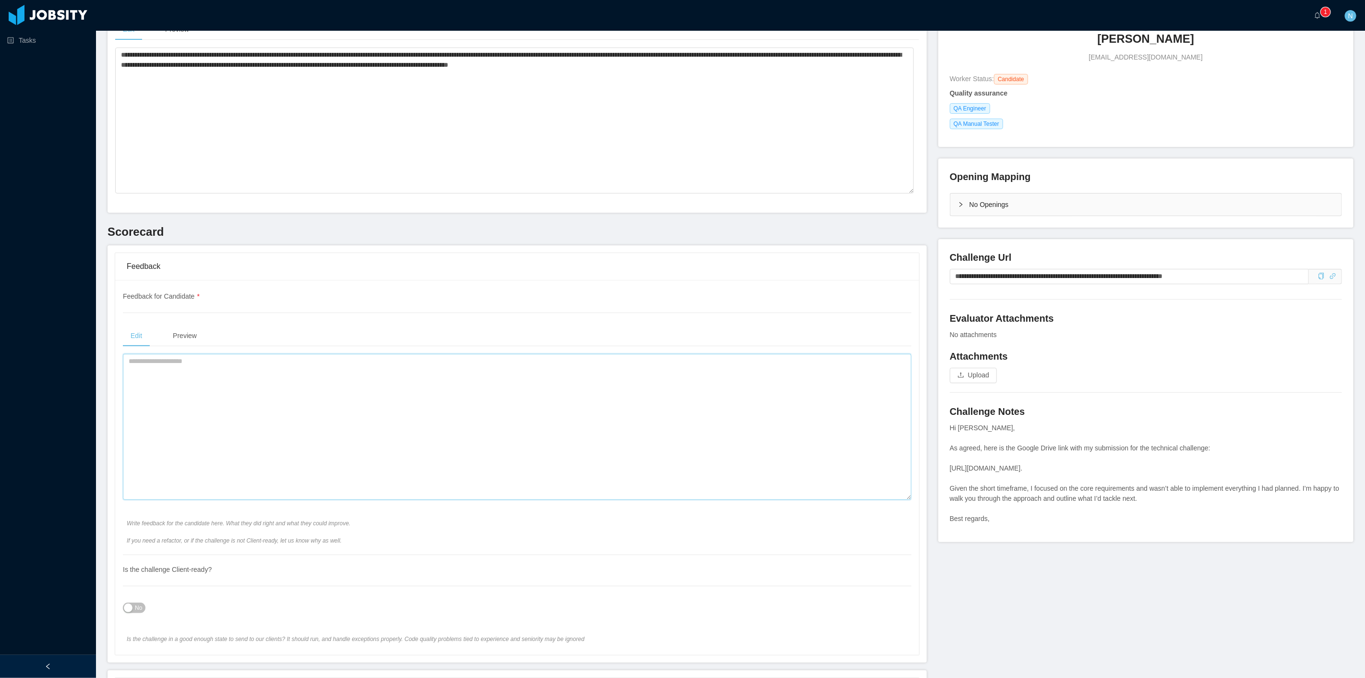
click at [324, 387] on textarea at bounding box center [517, 427] width 788 height 146
paste textarea "**********"
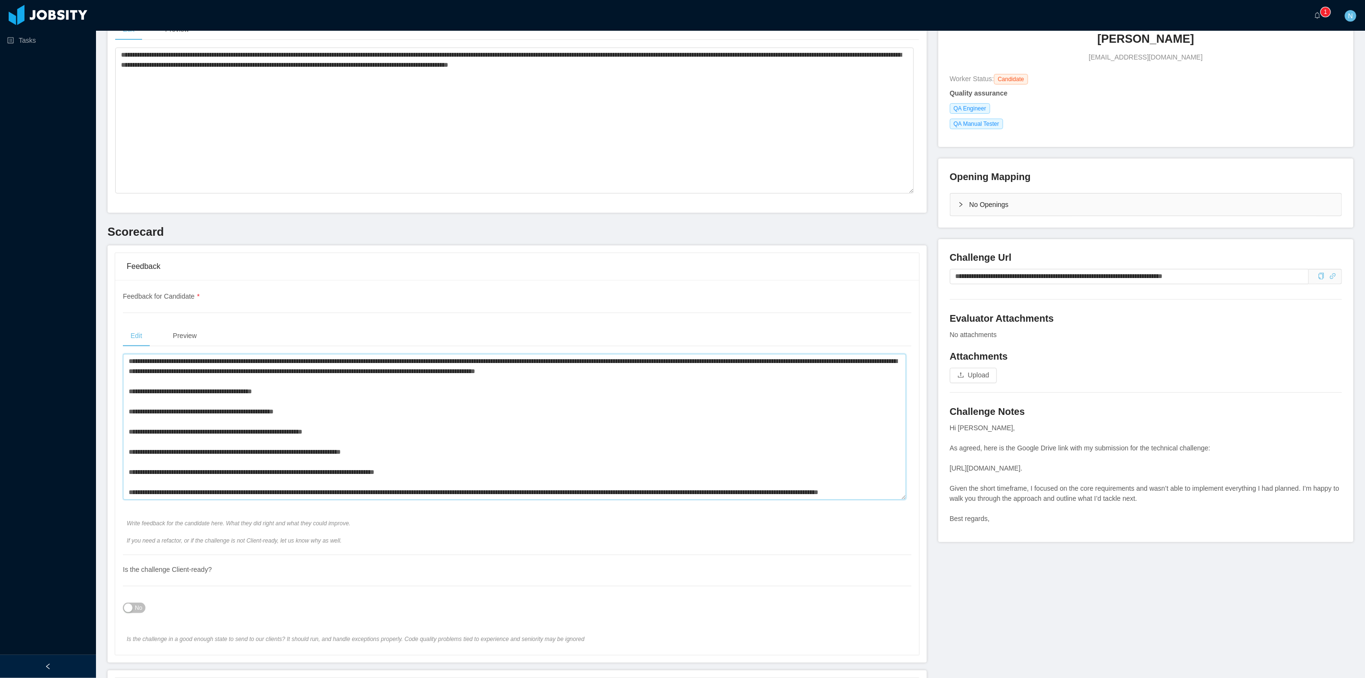
scroll to position [0, 0]
click at [223, 367] on textarea at bounding box center [514, 427] width 783 height 146
click at [223, 362] on textarea at bounding box center [514, 427] width 783 height 146
click at [0, 0] on lt-span "******" at bounding box center [0, 0] width 0 height 0
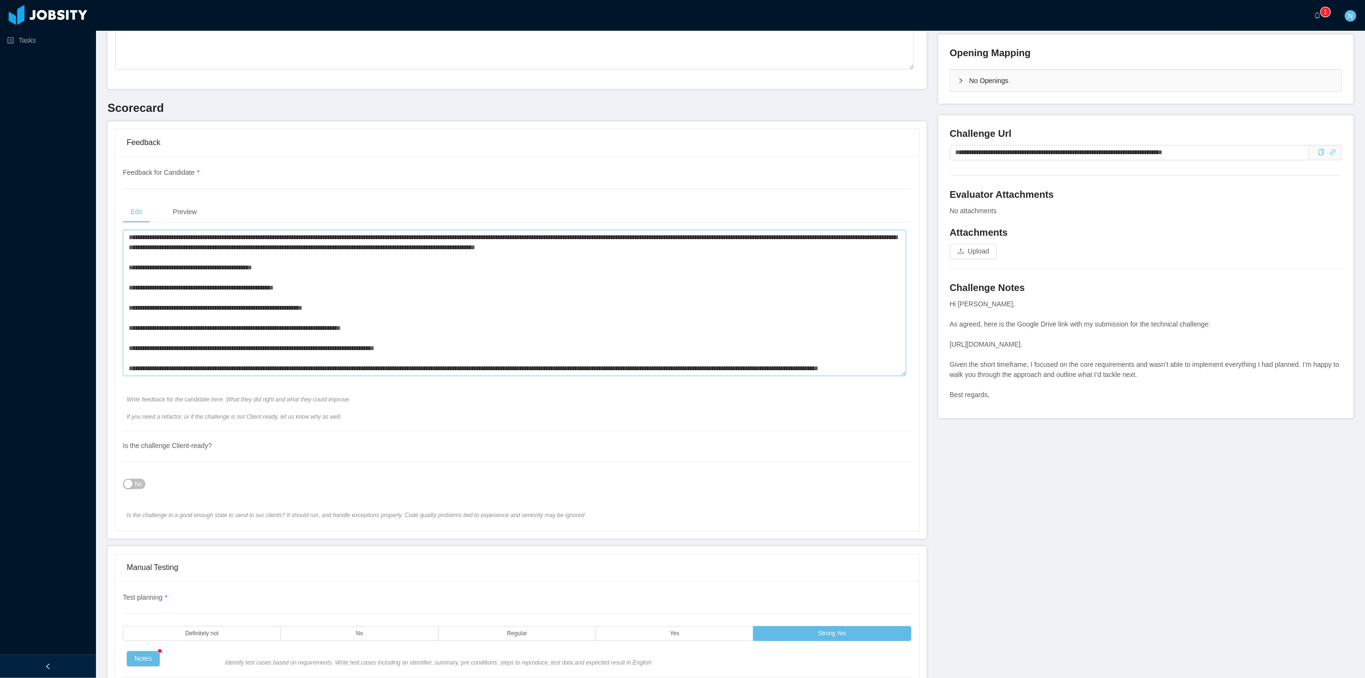
scroll to position [266, 0]
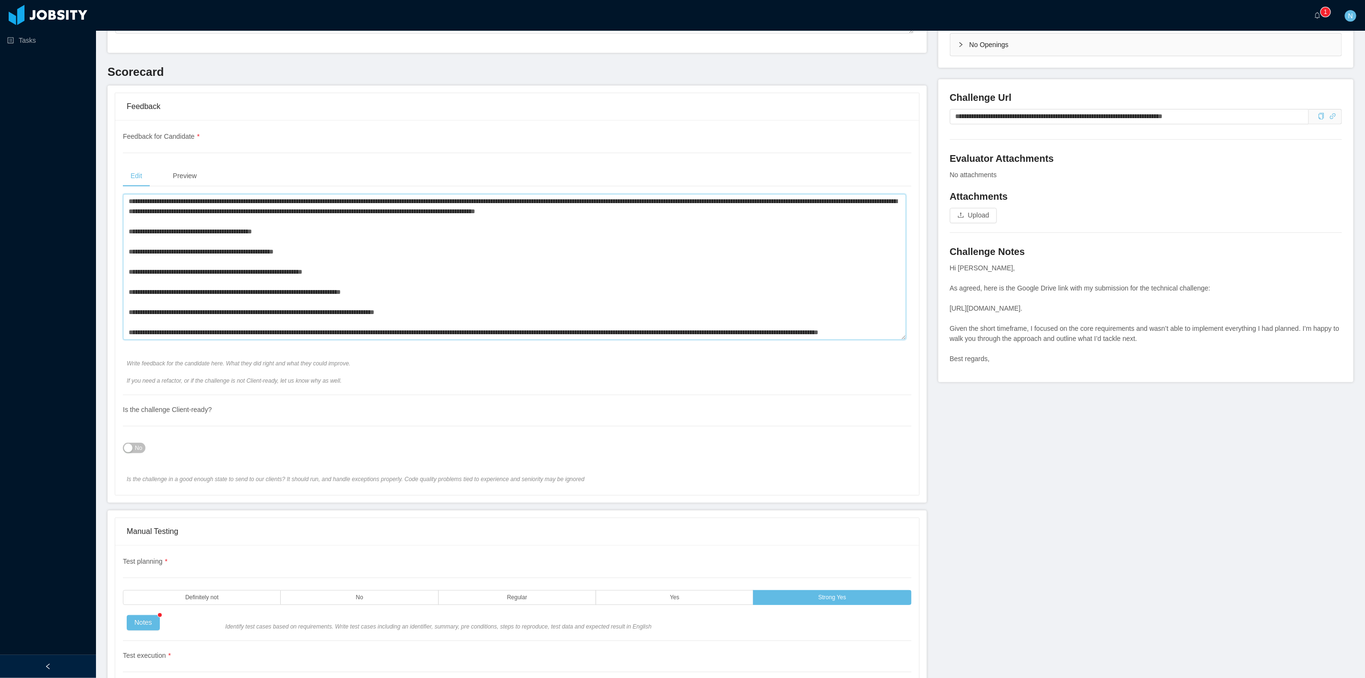
type textarea "**********"
click at [126, 443] on button "No" at bounding box center [134, 447] width 23 height 11
click at [135, 448] on button "Yes" at bounding box center [135, 447] width 25 height 11
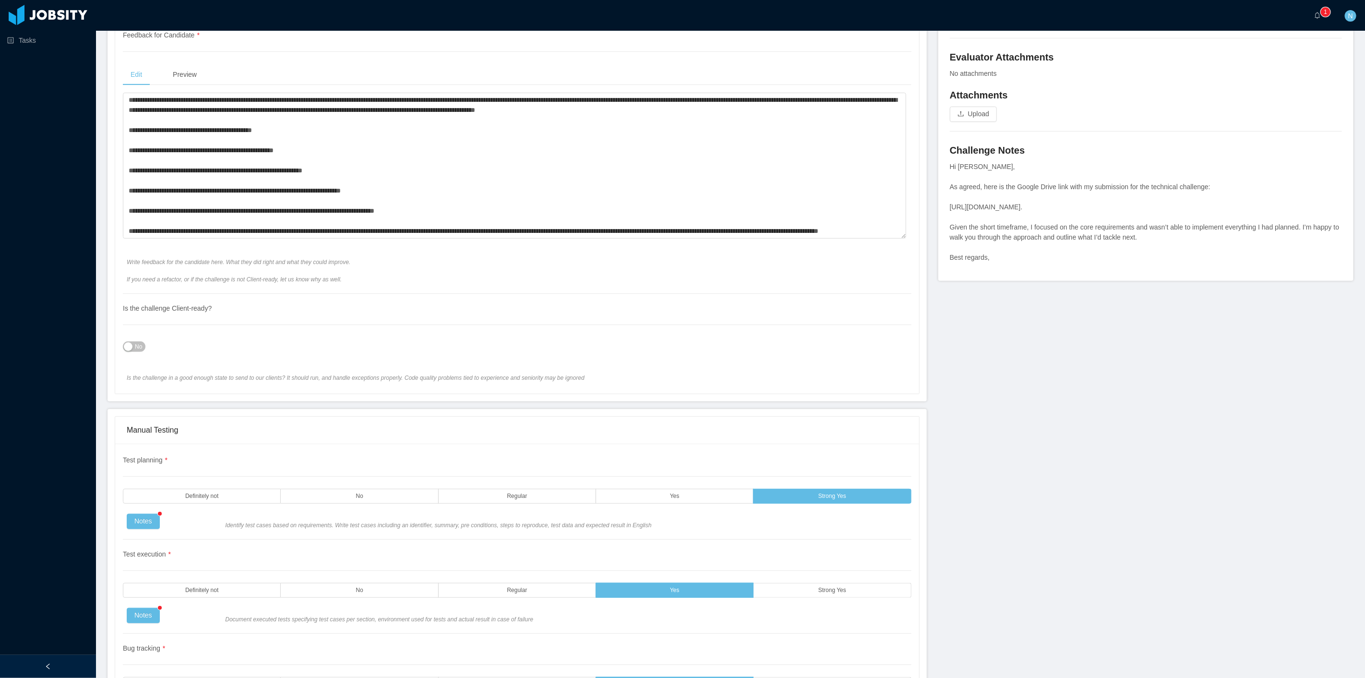
scroll to position [373, 0]
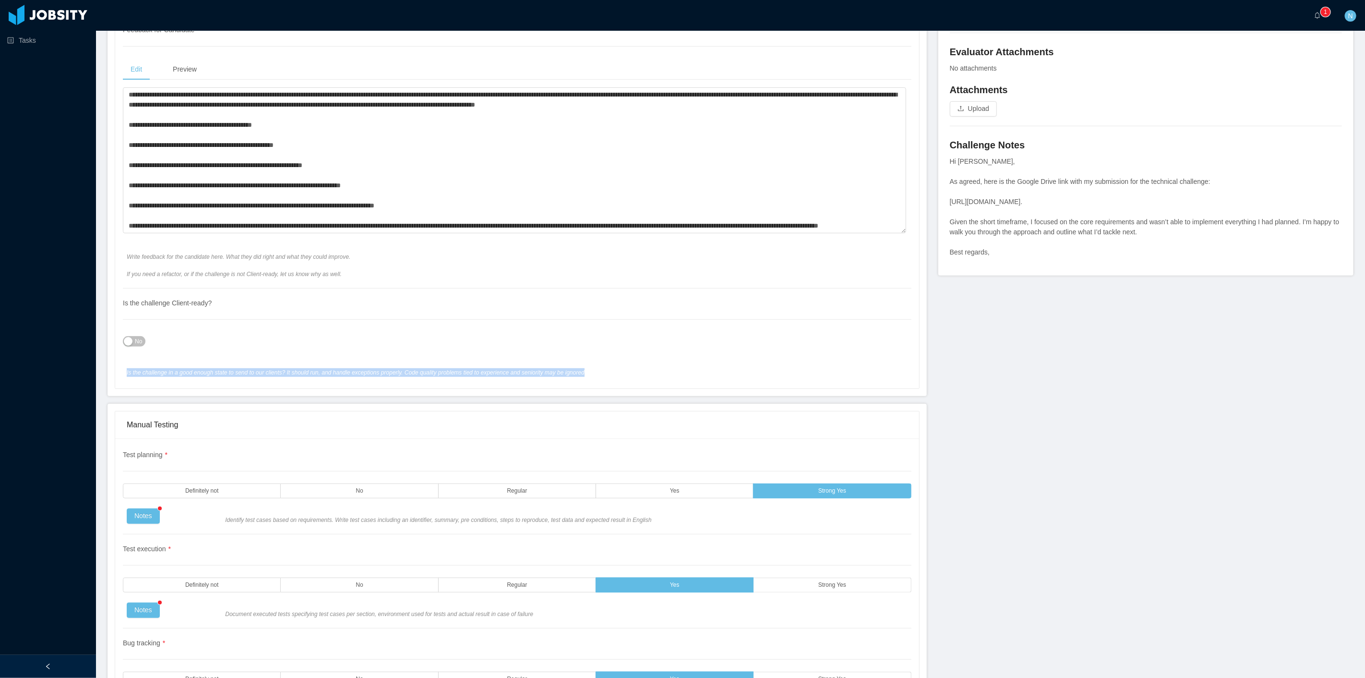
drag, startPoint x: 125, startPoint y: 371, endPoint x: 598, endPoint y: 373, distance: 472.6
click at [598, 373] on div "Is the challenge in a good enough state to send to our clients? It should run, …" at bounding box center [468, 372] width 690 height 9
copy span "Is the challenge in a good enough state to send to our clients? It should run, …"
click at [130, 338] on button "No" at bounding box center [134, 341] width 23 height 11
click at [474, 344] on div "Yes" at bounding box center [517, 341] width 788 height 19
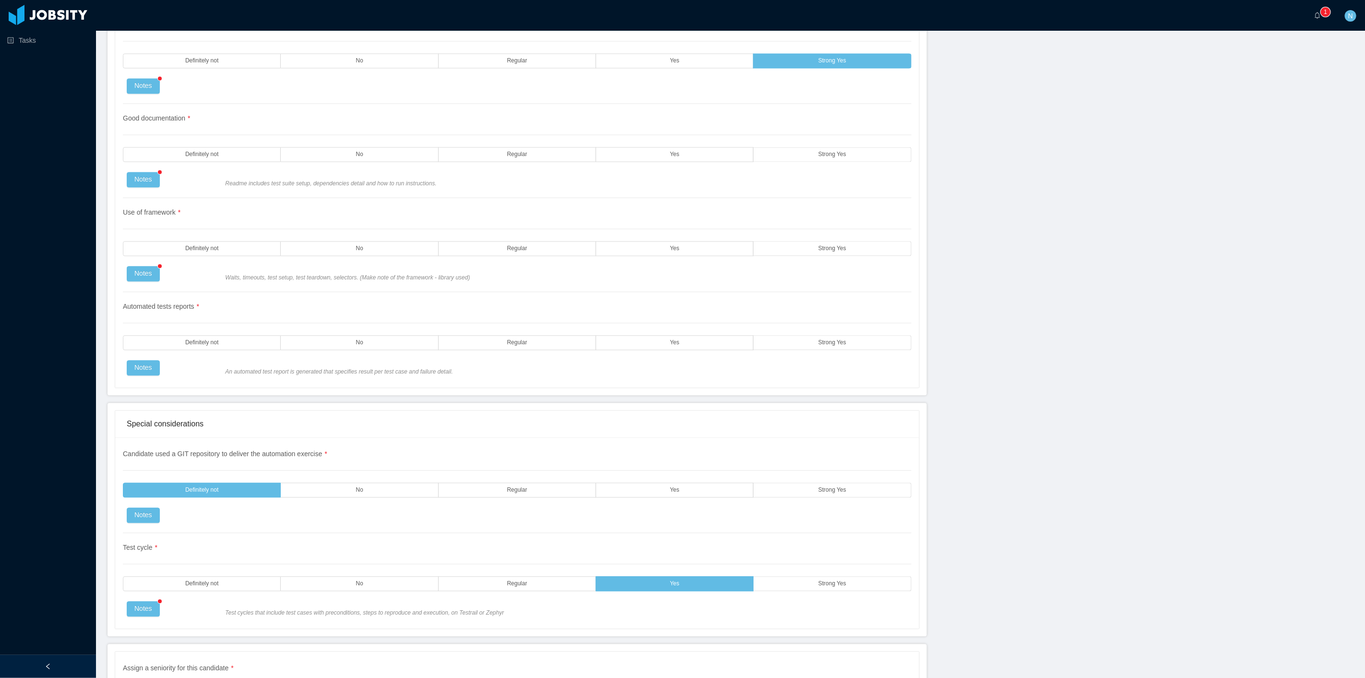
scroll to position [1759, 0]
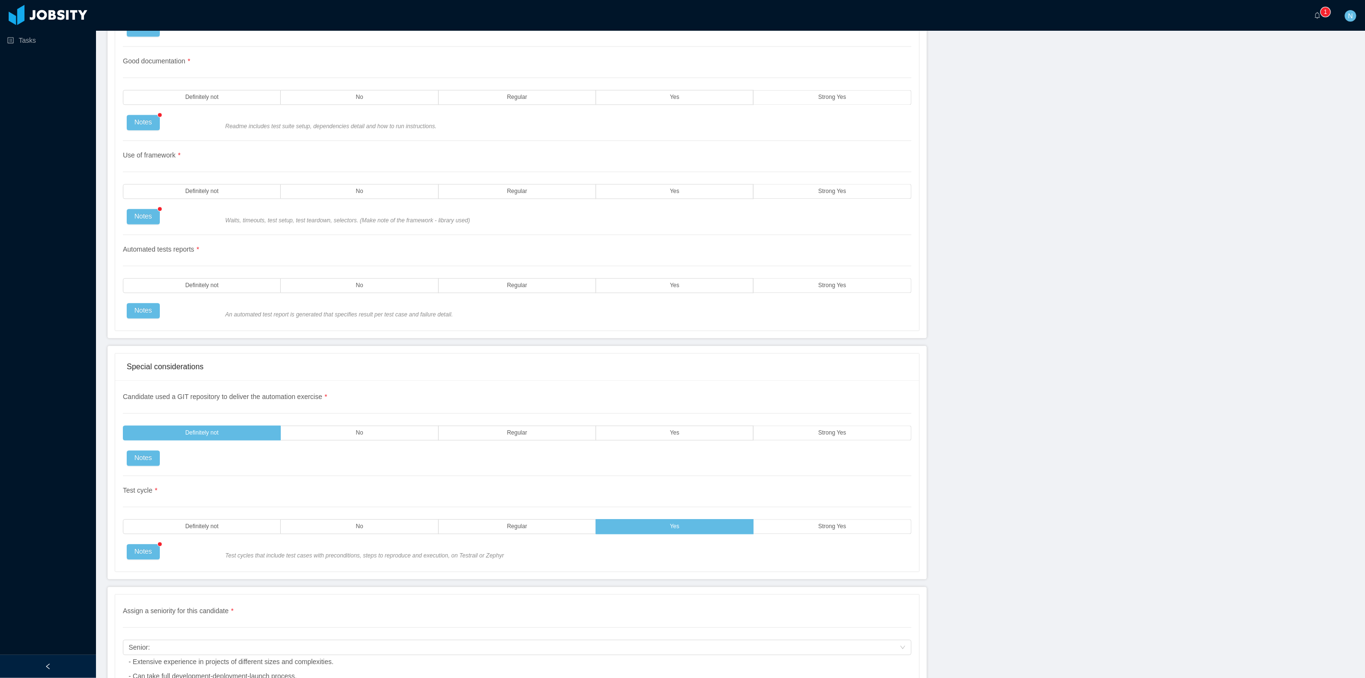
click at [146, 469] on div "Candidate used a GIT repository to deliver the automation exercise * Definitely…" at bounding box center [517, 434] width 788 height 84
click at [147, 463] on button "Notes" at bounding box center [143, 457] width 33 height 15
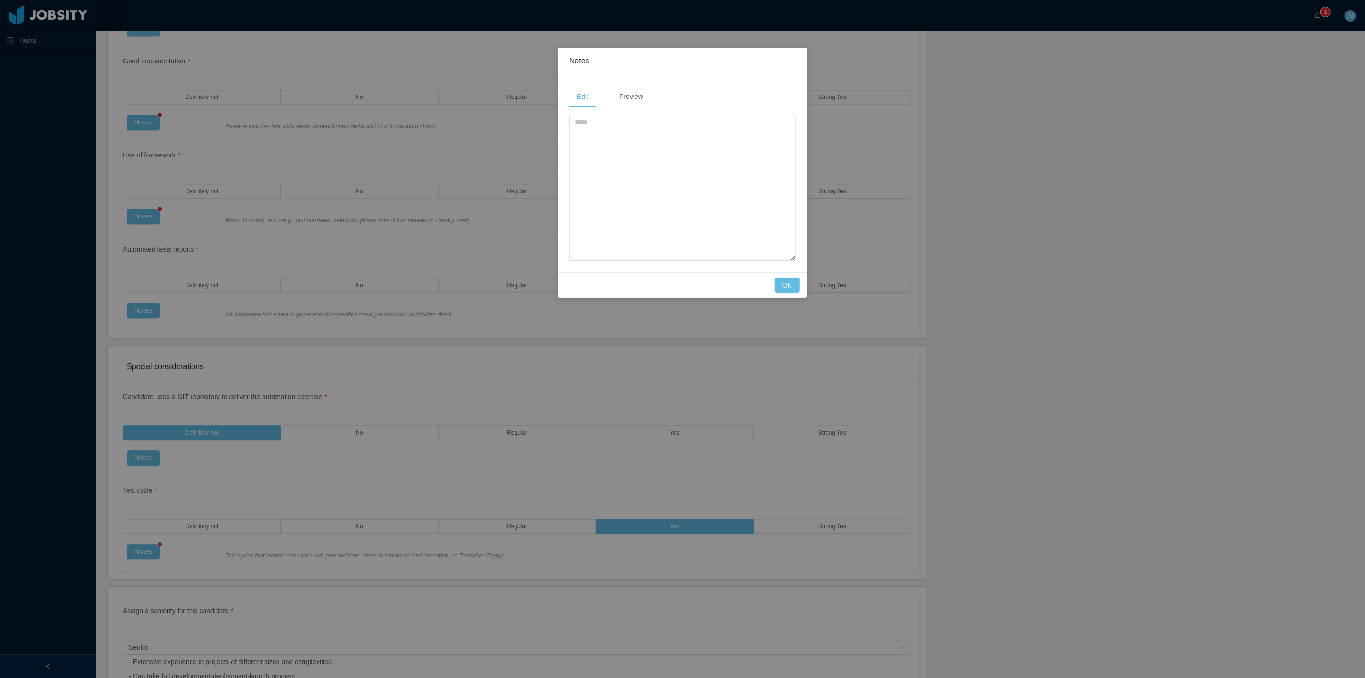
click at [788, 297] on div "Cancel OK" at bounding box center [683, 284] width 250 height 25
click at [781, 277] on button "OK" at bounding box center [786, 284] width 25 height 15
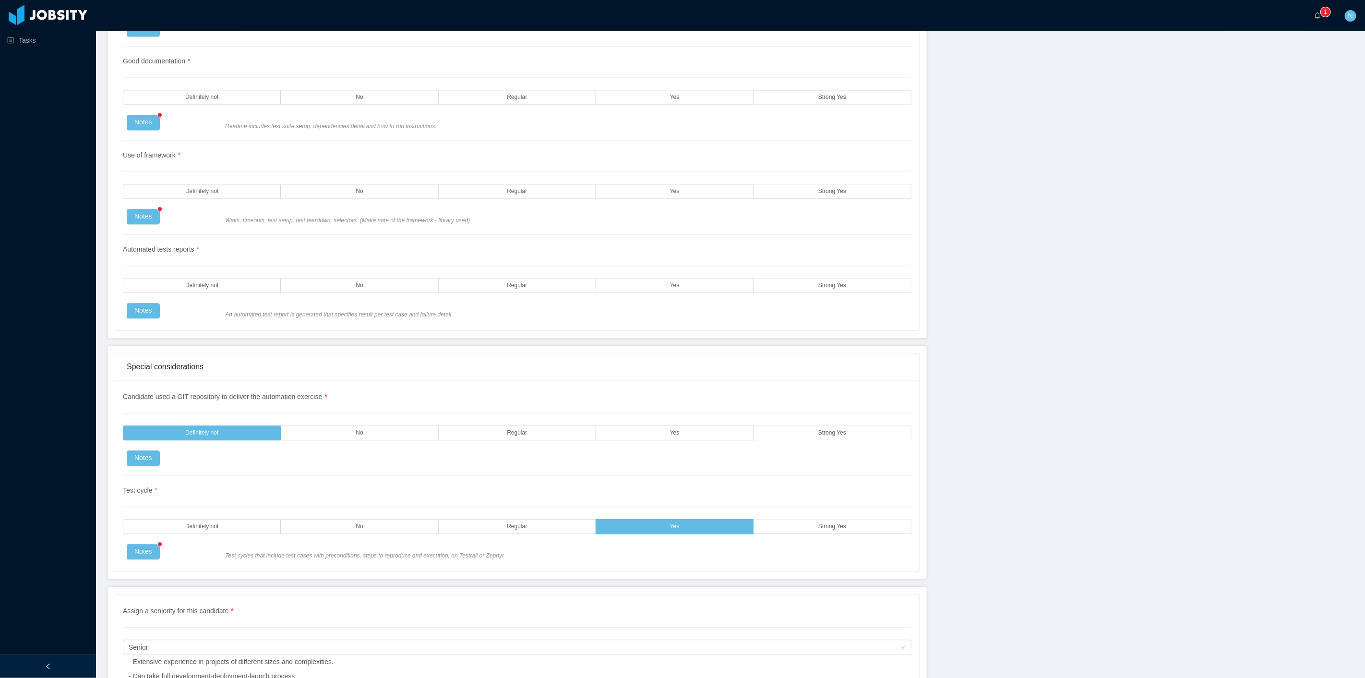
click at [132, 562] on div "Candidate used a GIT repository to deliver the automation exercise * Definitely…" at bounding box center [517, 475] width 804 height 191
drag, startPoint x: 140, startPoint y: 559, endPoint x: 152, endPoint y: 557, distance: 11.8
click at [141, 559] on button "Notes" at bounding box center [143, 551] width 33 height 15
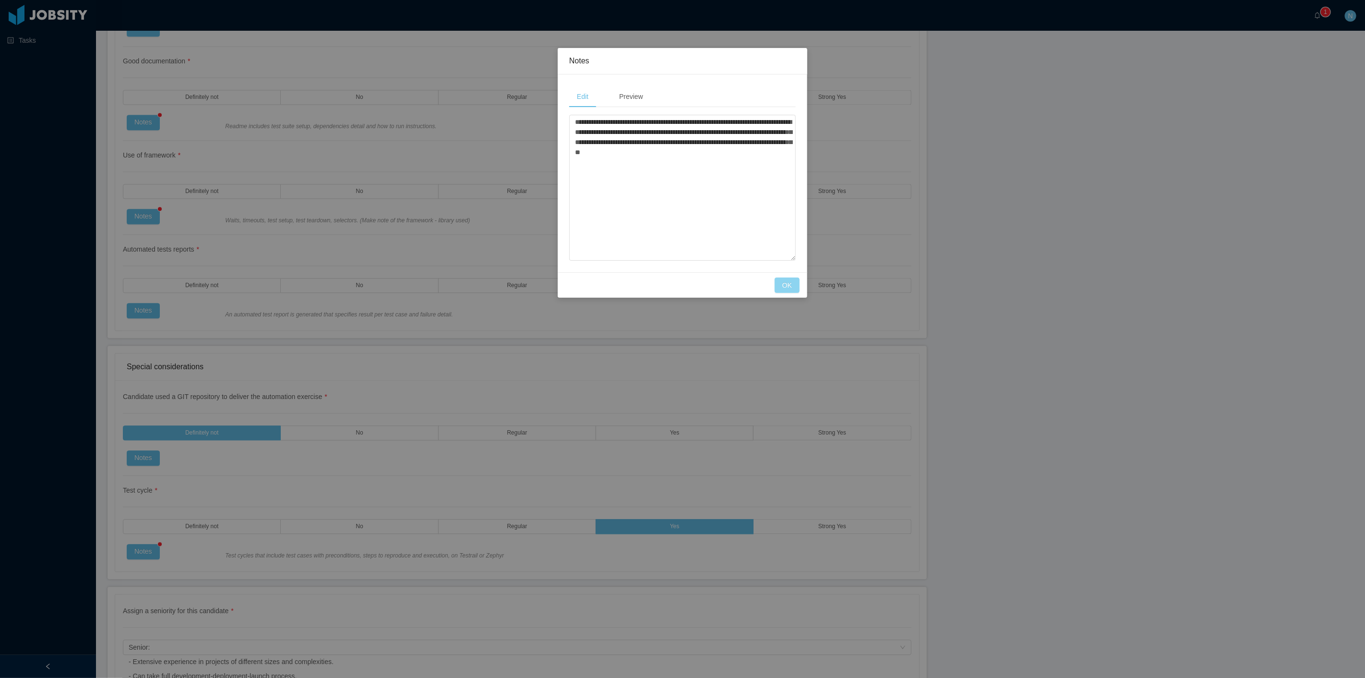
click at [787, 280] on button "OK" at bounding box center [786, 284] width 25 height 15
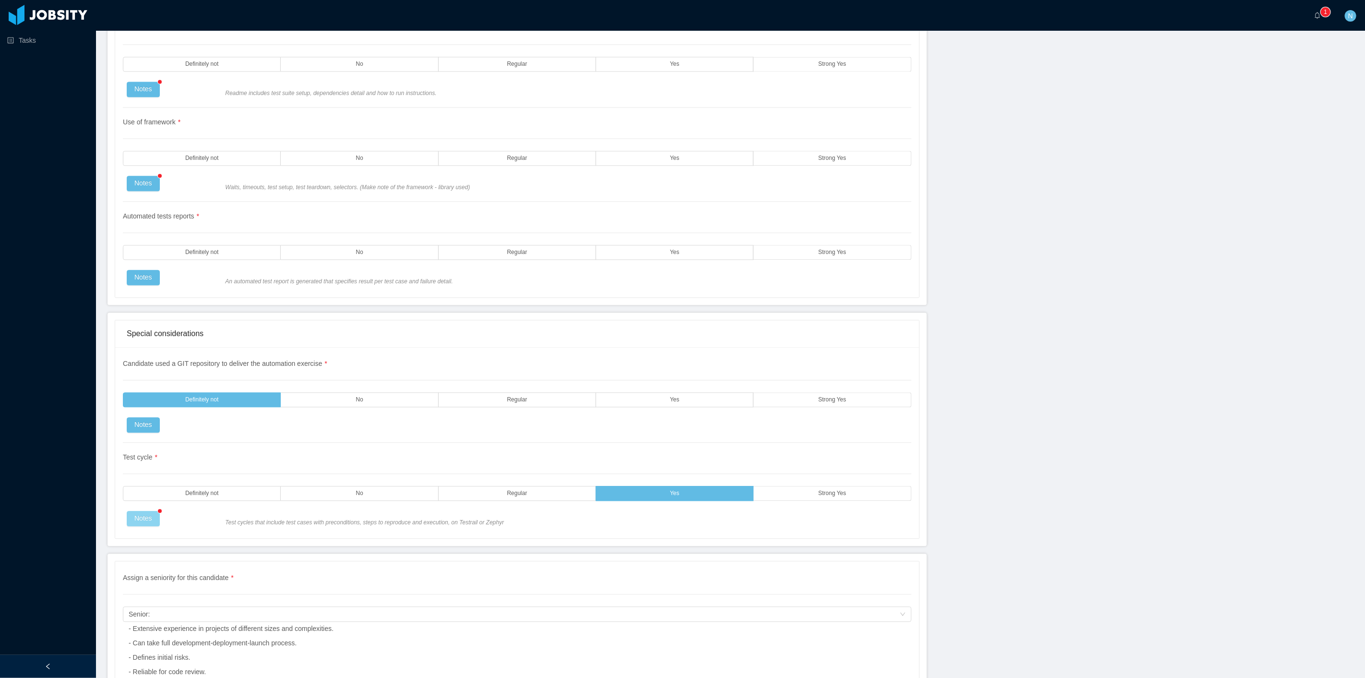
scroll to position [1976, 0]
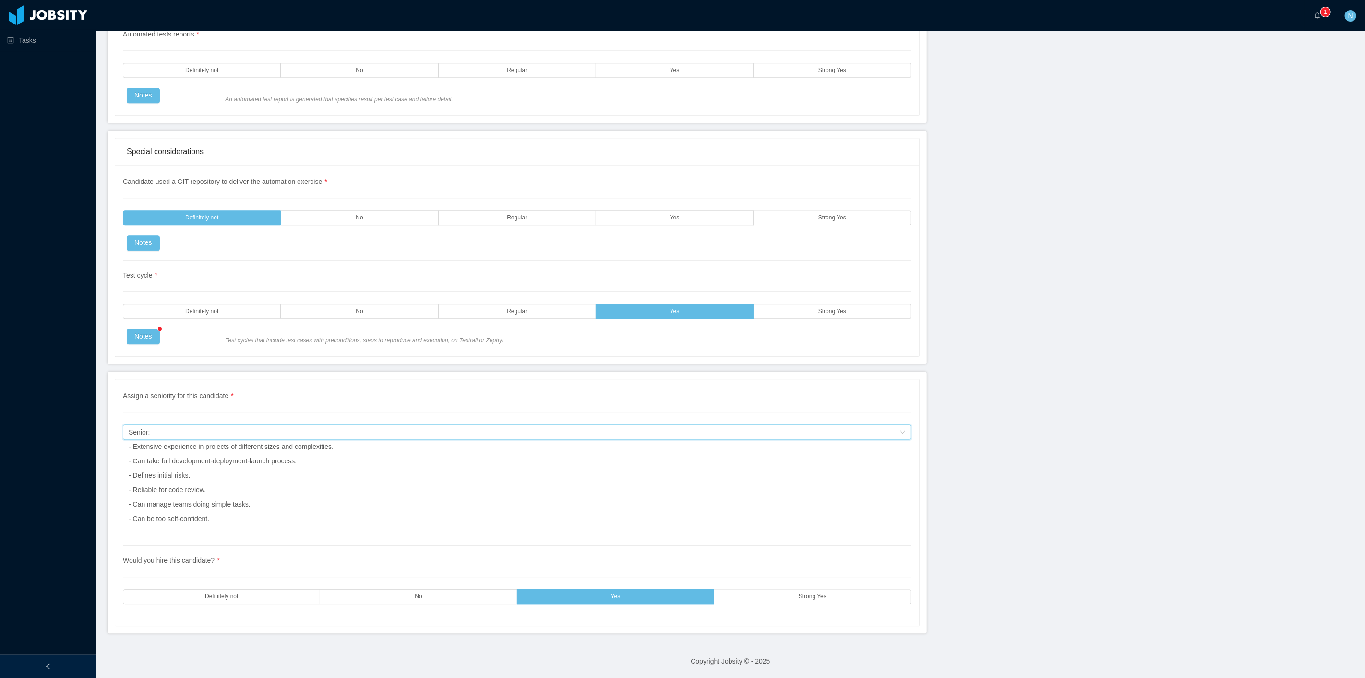
click at [209, 506] on span "Senior: - Extensive experience in projects of different sizes and complexities.…" at bounding box center [231, 475] width 205 height 94
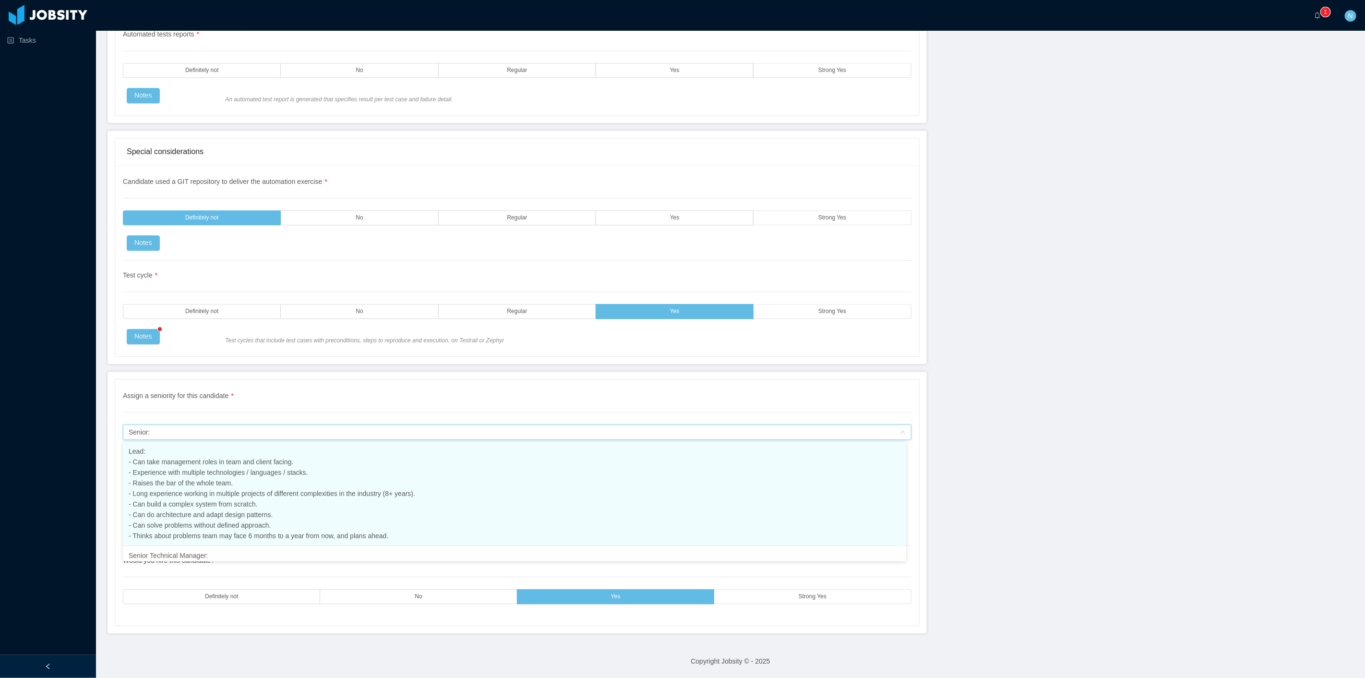
scroll to position [279, 0]
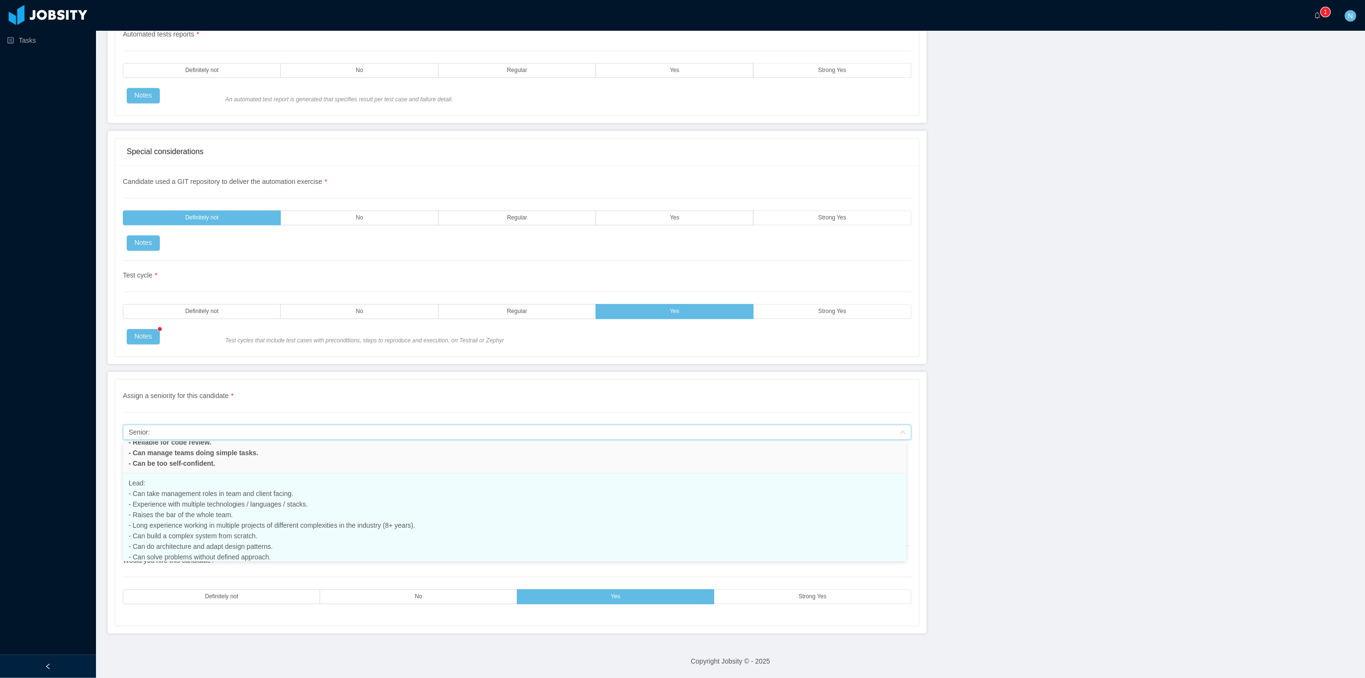
click at [236, 515] on li "Lead: - Can take management roles in team and client facing. - Experience with …" at bounding box center [514, 525] width 783 height 104
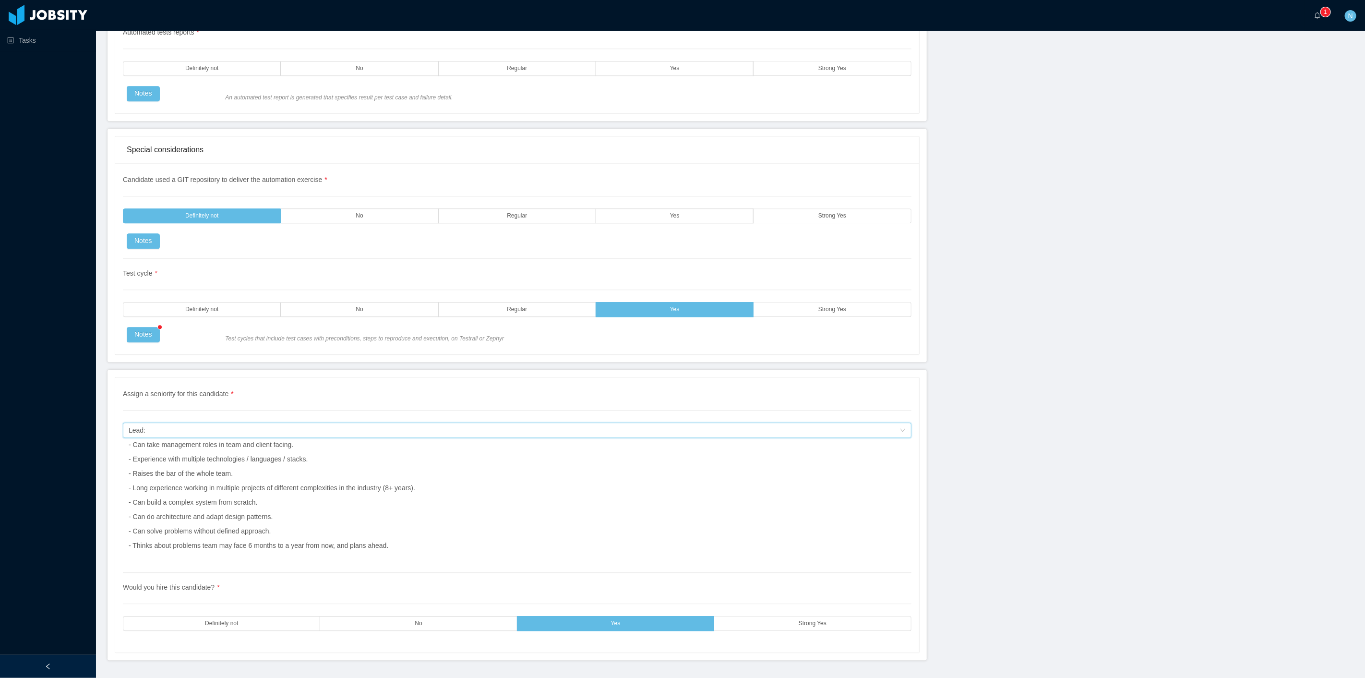
click at [272, 440] on div "Lead: - Can take management roles in team and client facing. - Experience with …" at bounding box center [272, 488] width 286 height 130
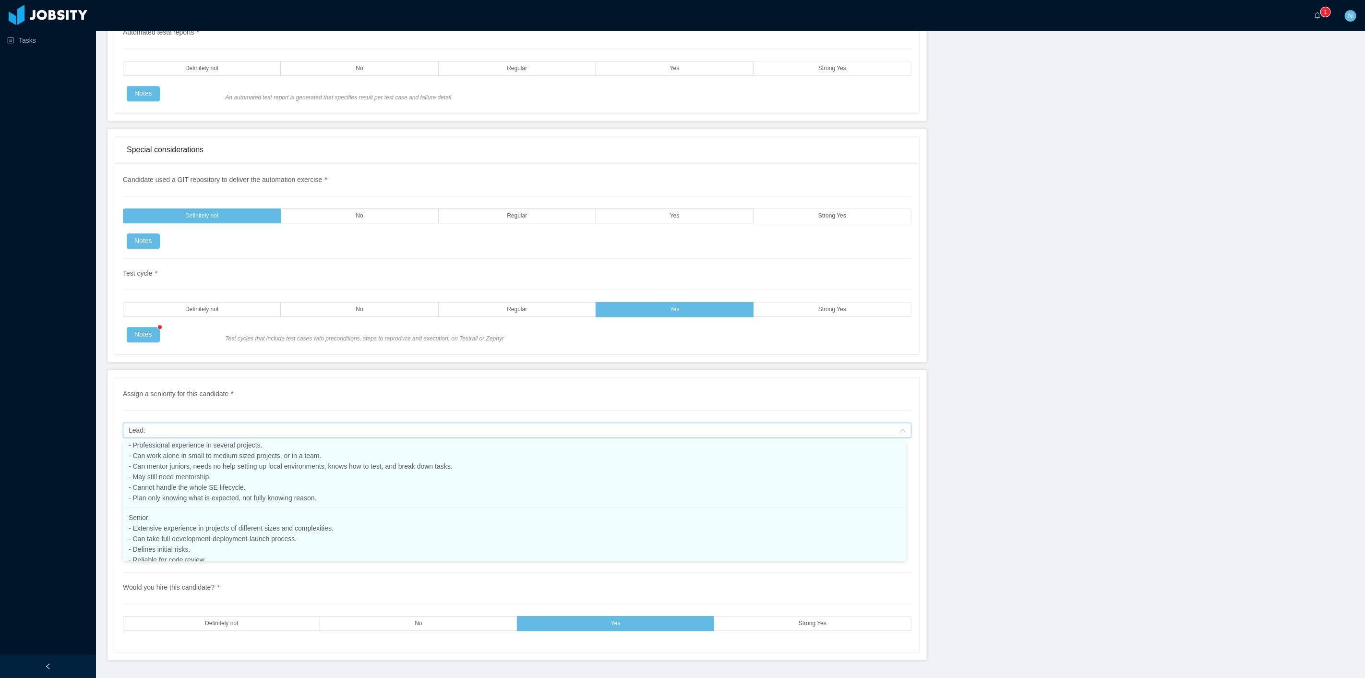
scroll to position [191, 0]
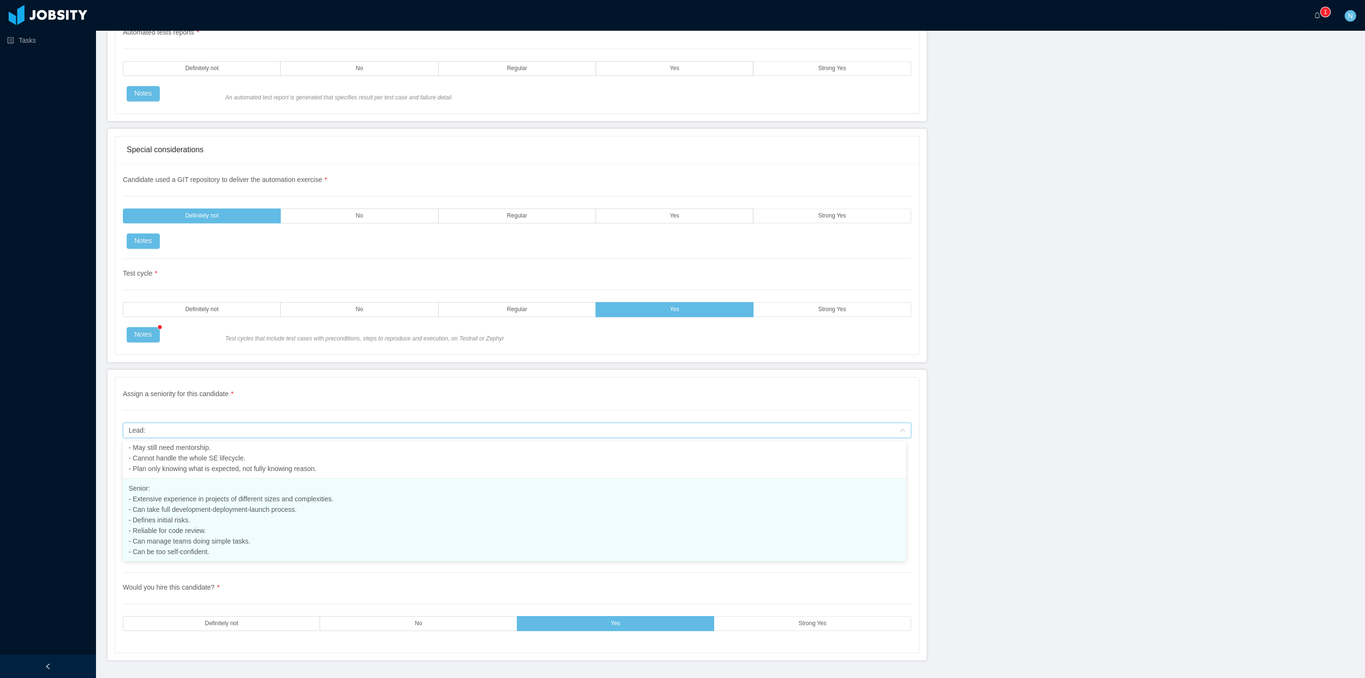
click at [215, 529] on li "Senior: - Extensive experience in projects of different sizes and complexities.…" at bounding box center [514, 519] width 783 height 83
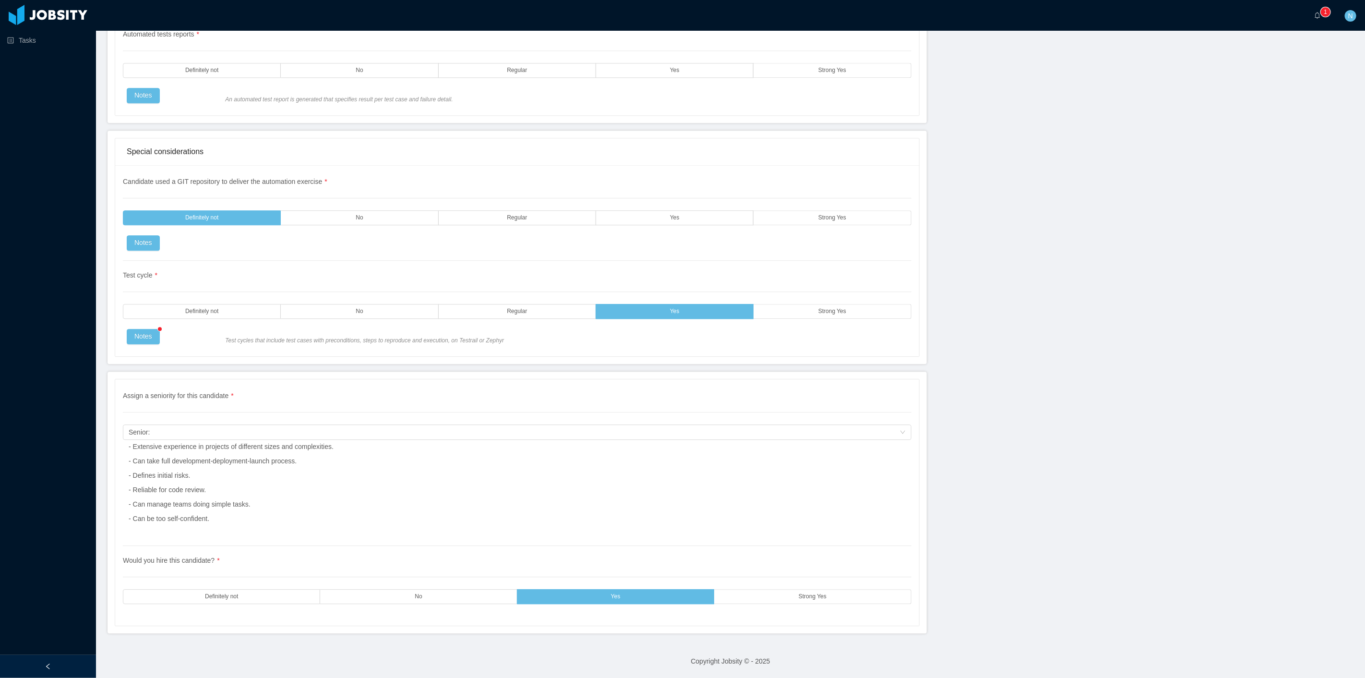
click at [561, 299] on div "Test cycle * Definitely not No Regular Yes Strong Yes Notes Test cycles that in…" at bounding box center [517, 303] width 788 height 84
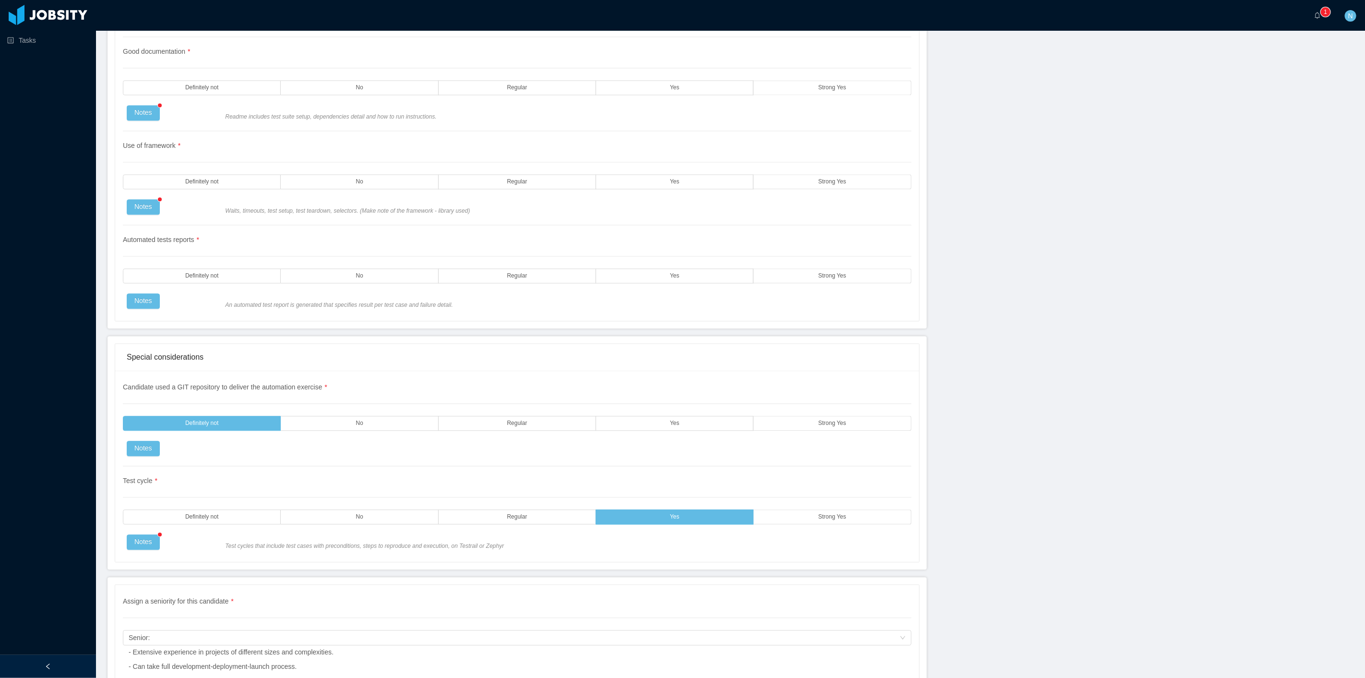
scroll to position [1763, 0]
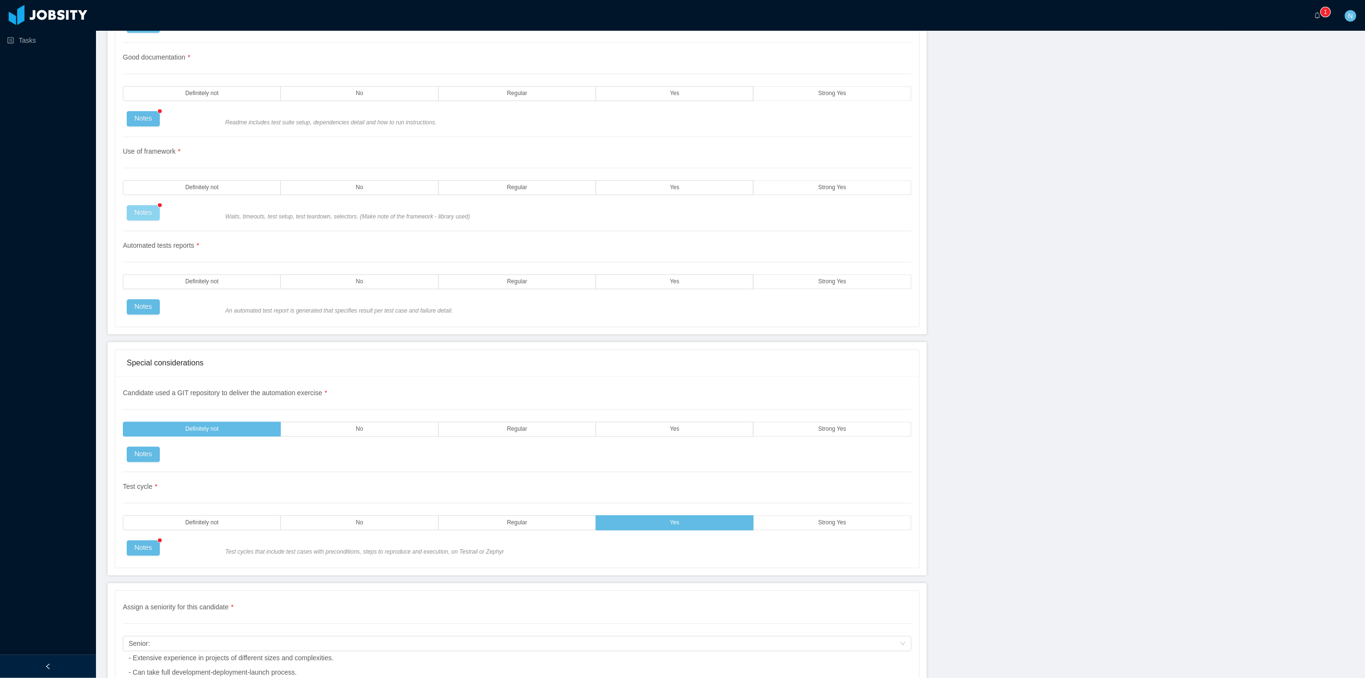
click at [145, 208] on button "Notes" at bounding box center [143, 212] width 33 height 15
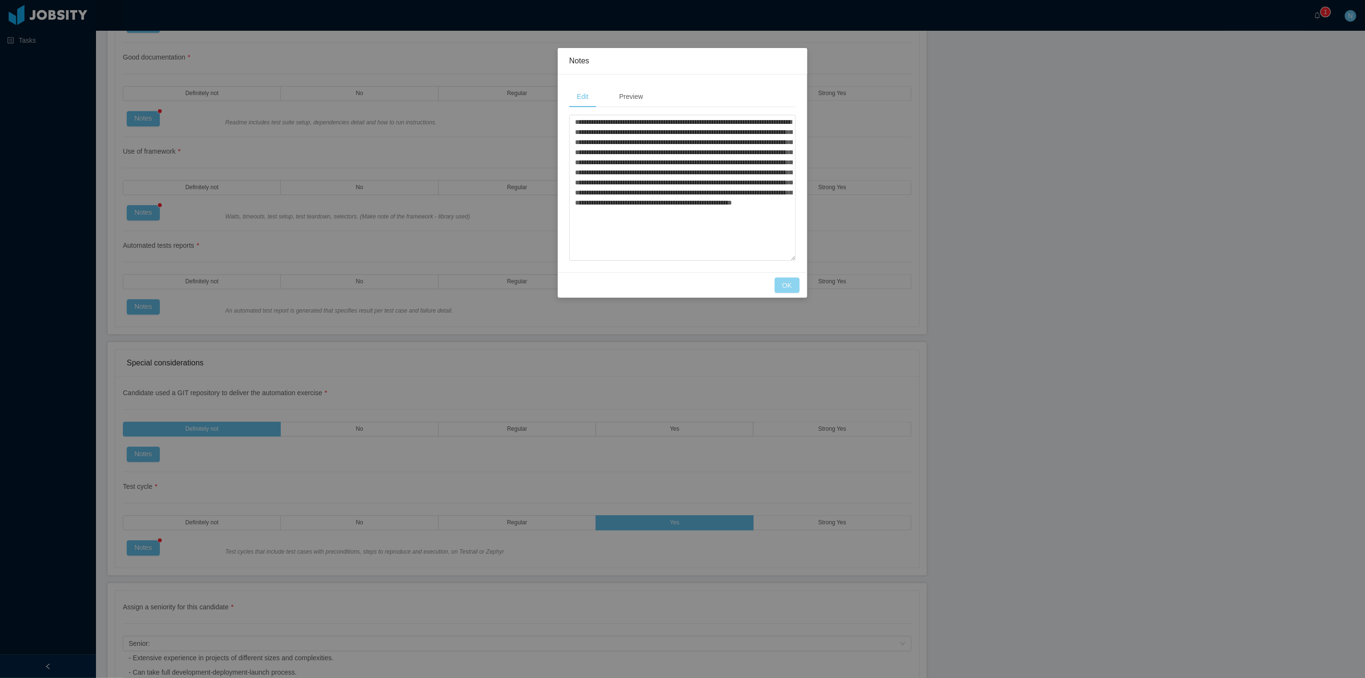
drag, startPoint x: 780, startPoint y: 279, endPoint x: 759, endPoint y: 282, distance: 21.9
click at [780, 279] on button "OK" at bounding box center [786, 284] width 25 height 15
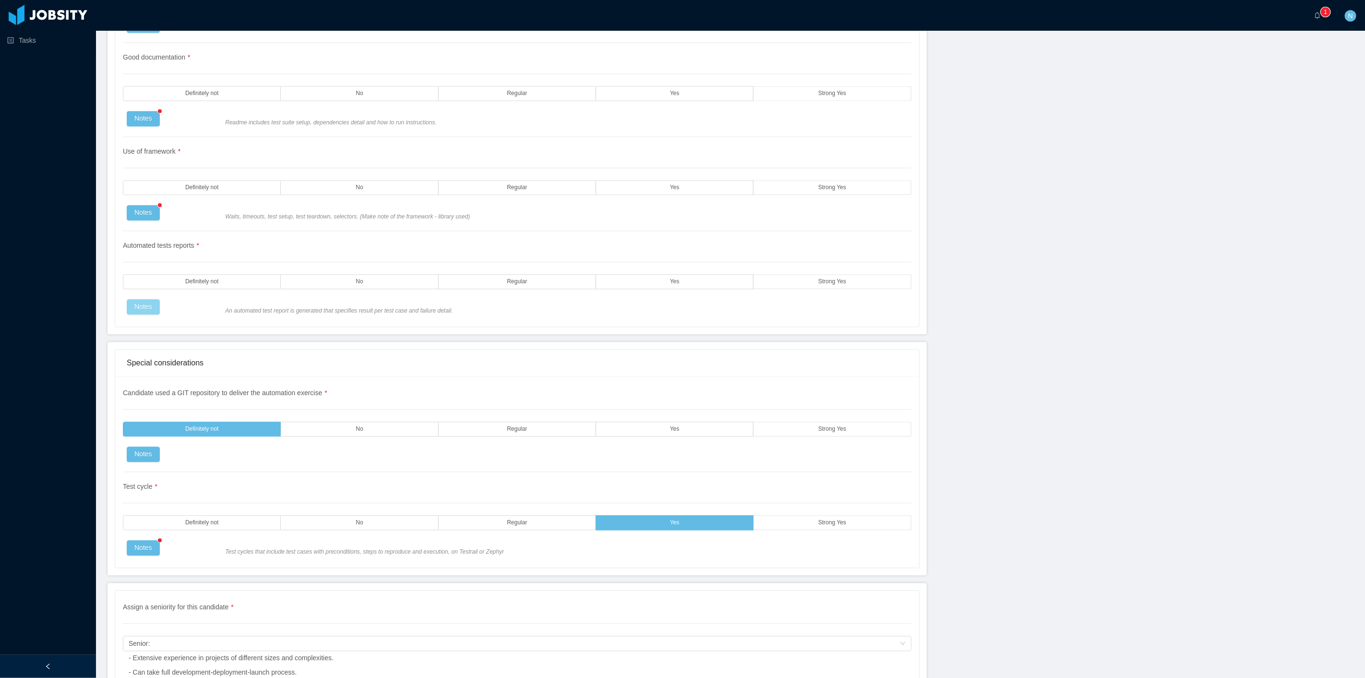
click at [143, 308] on button "Notes" at bounding box center [143, 306] width 33 height 15
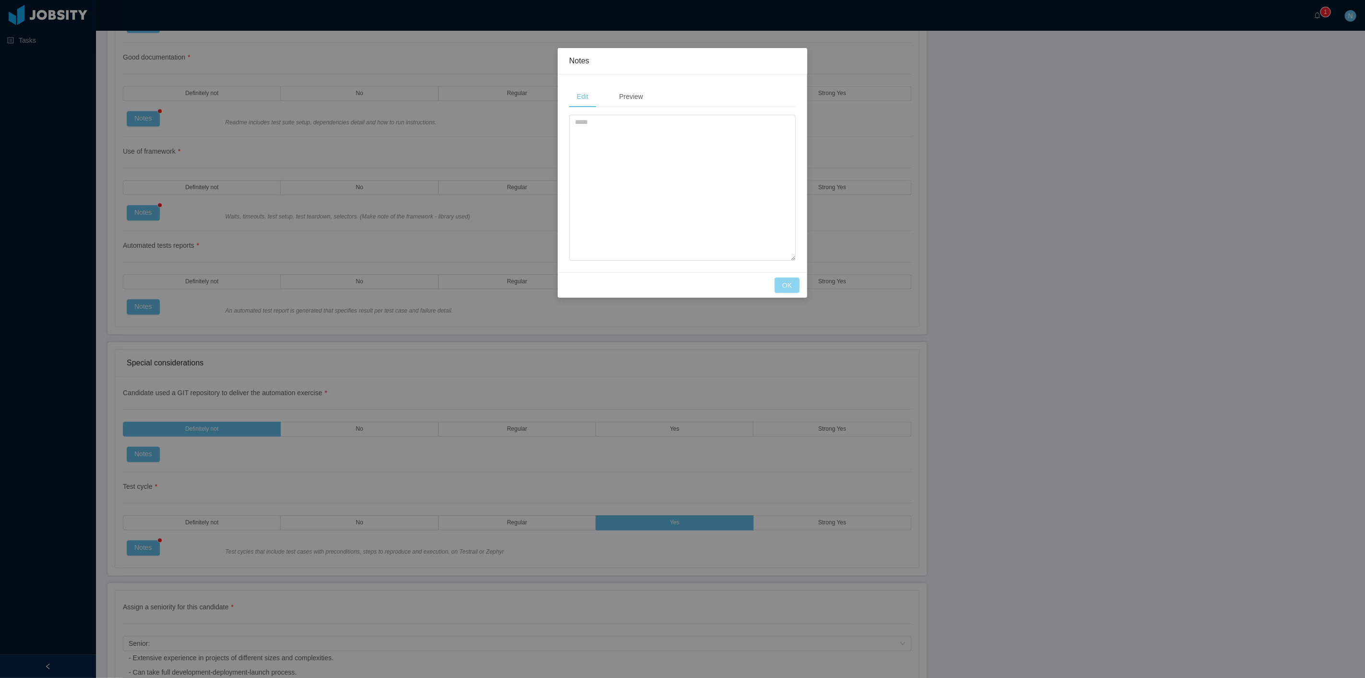
click at [785, 278] on button "OK" at bounding box center [786, 284] width 25 height 15
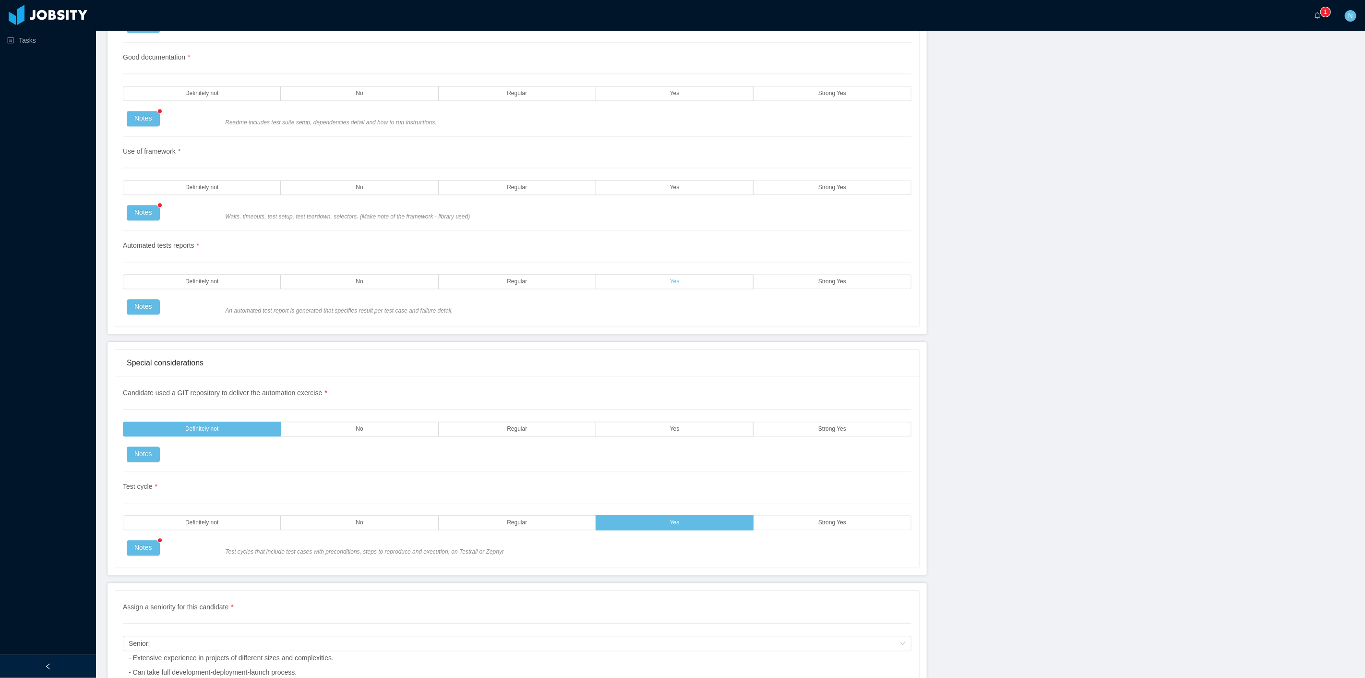
click at [635, 279] on label "Yes" at bounding box center [674, 281] width 157 height 15
click at [141, 544] on button "Notes" at bounding box center [143, 547] width 33 height 15
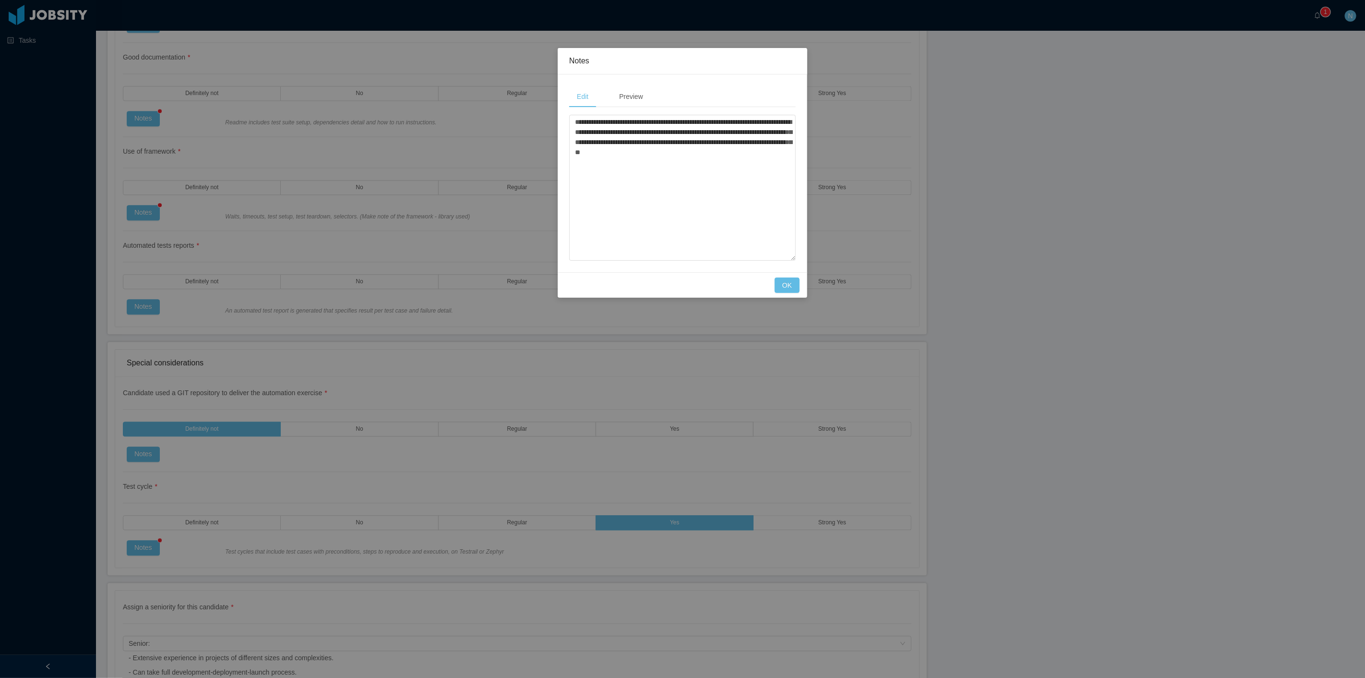
click at [774, 285] on div "Cancel OK" at bounding box center [682, 284] width 234 height 15
click at [786, 284] on button "OK" at bounding box center [786, 284] width 25 height 15
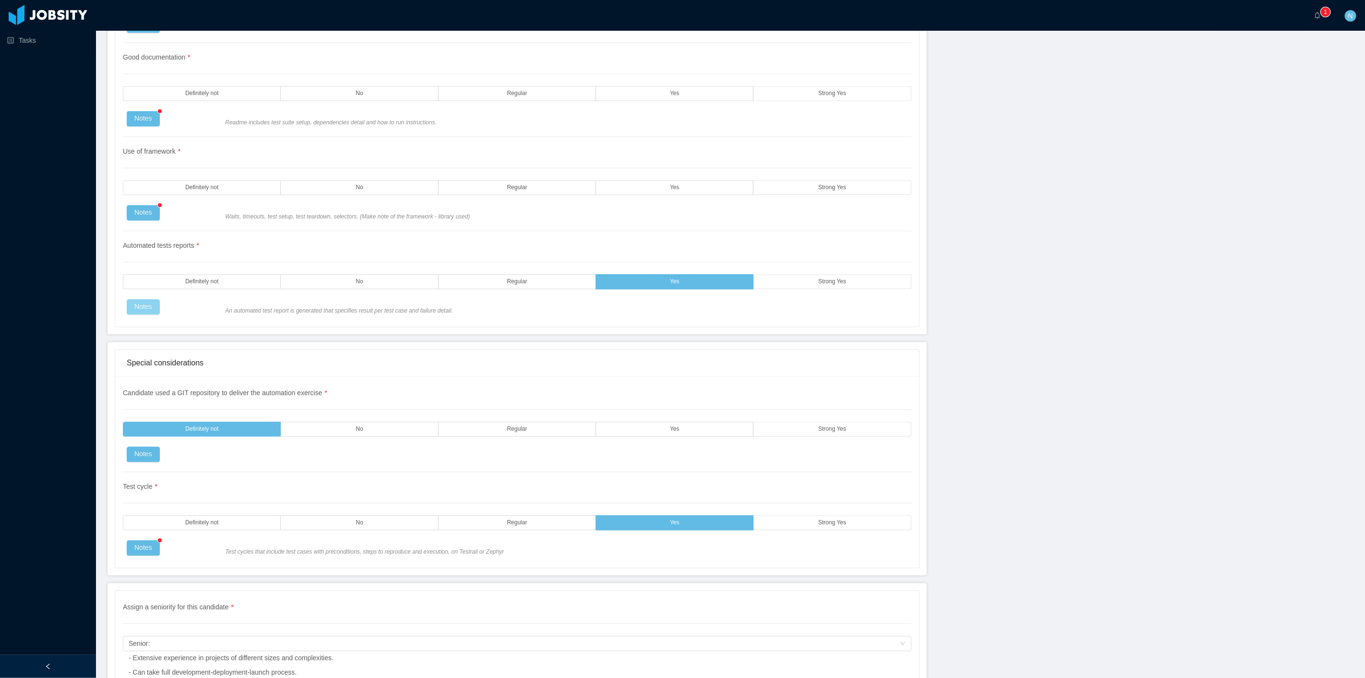
click at [143, 301] on button "Notes" at bounding box center [143, 306] width 33 height 15
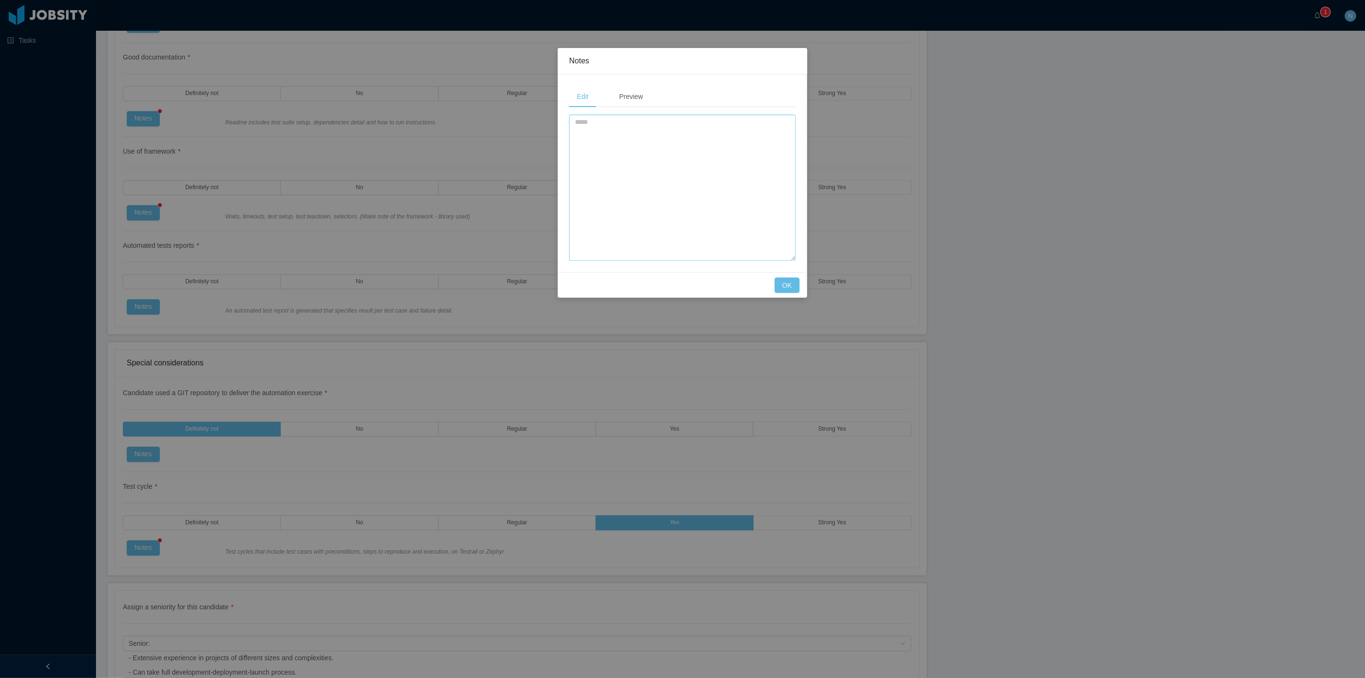
click at [670, 142] on textarea at bounding box center [682, 188] width 226 height 146
paste textarea "**********"
type textarea "**********"
click at [785, 287] on button "OK" at bounding box center [786, 284] width 25 height 15
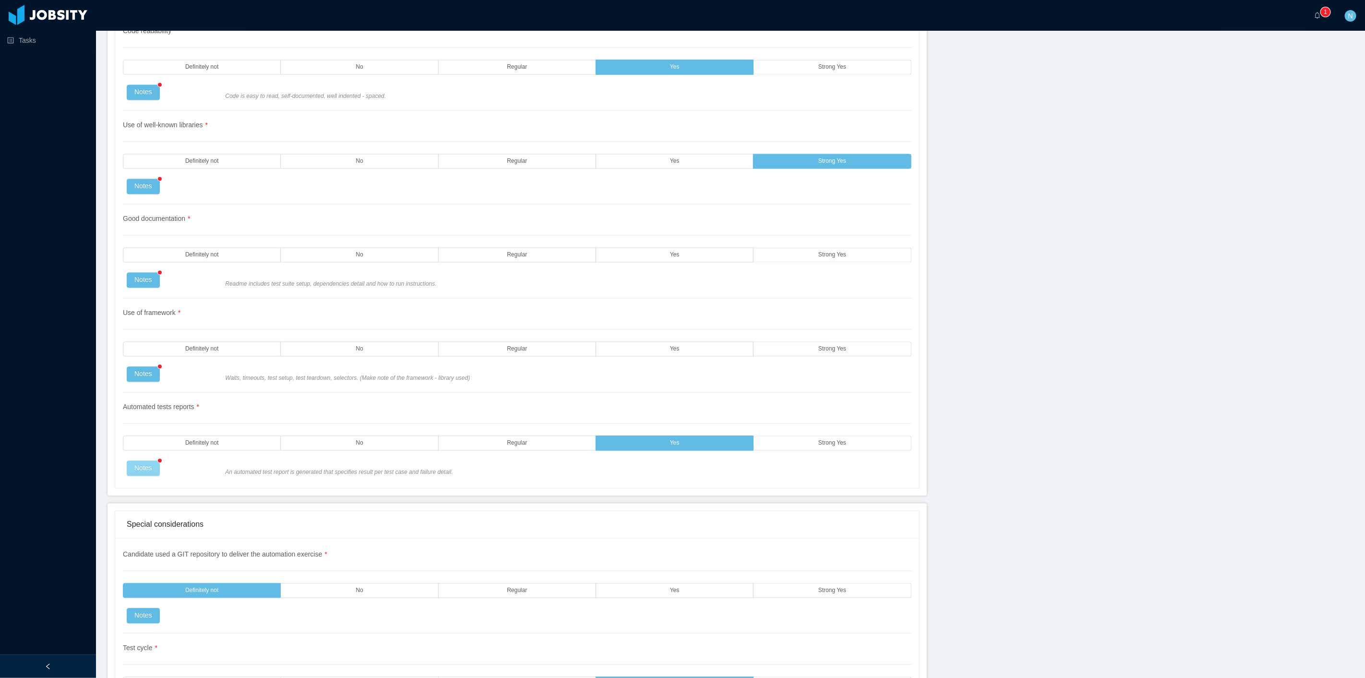
scroll to position [1603, 0]
click at [135, 370] on button "Notes" at bounding box center [143, 372] width 33 height 15
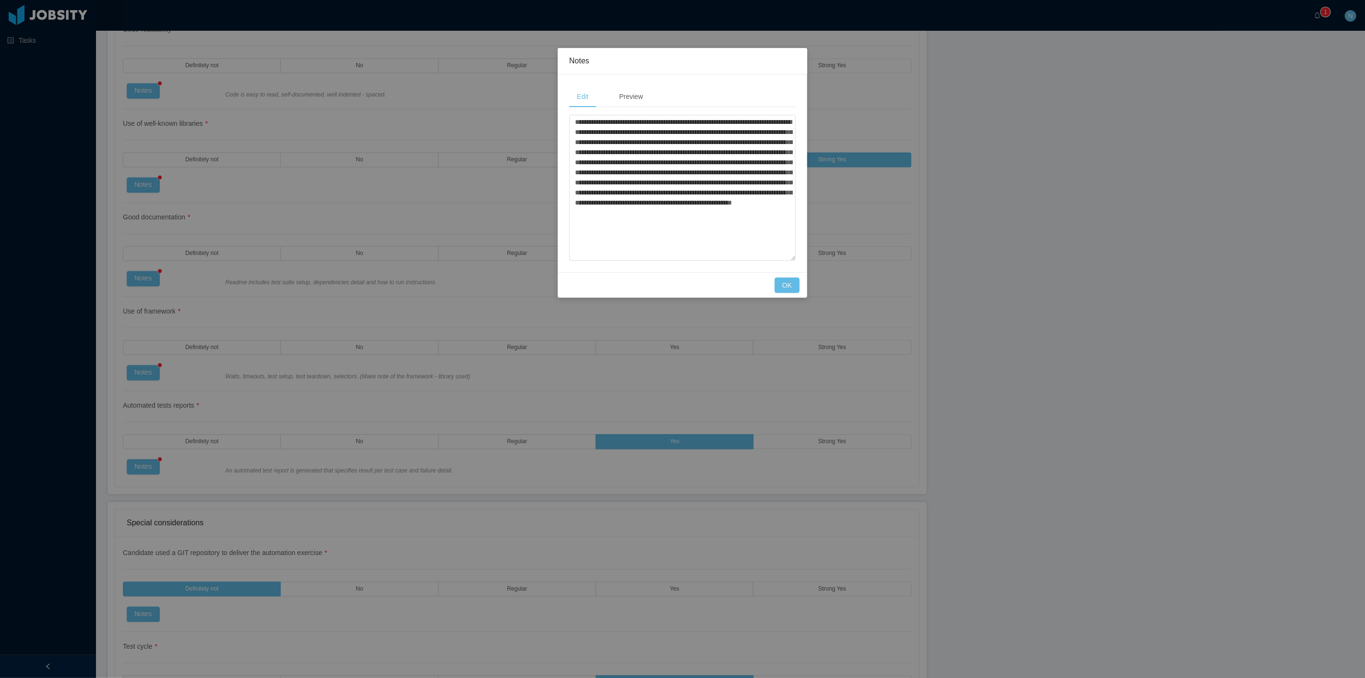
click at [783, 276] on div "Cancel OK" at bounding box center [683, 284] width 250 height 25
click at [791, 286] on button "OK" at bounding box center [786, 284] width 25 height 15
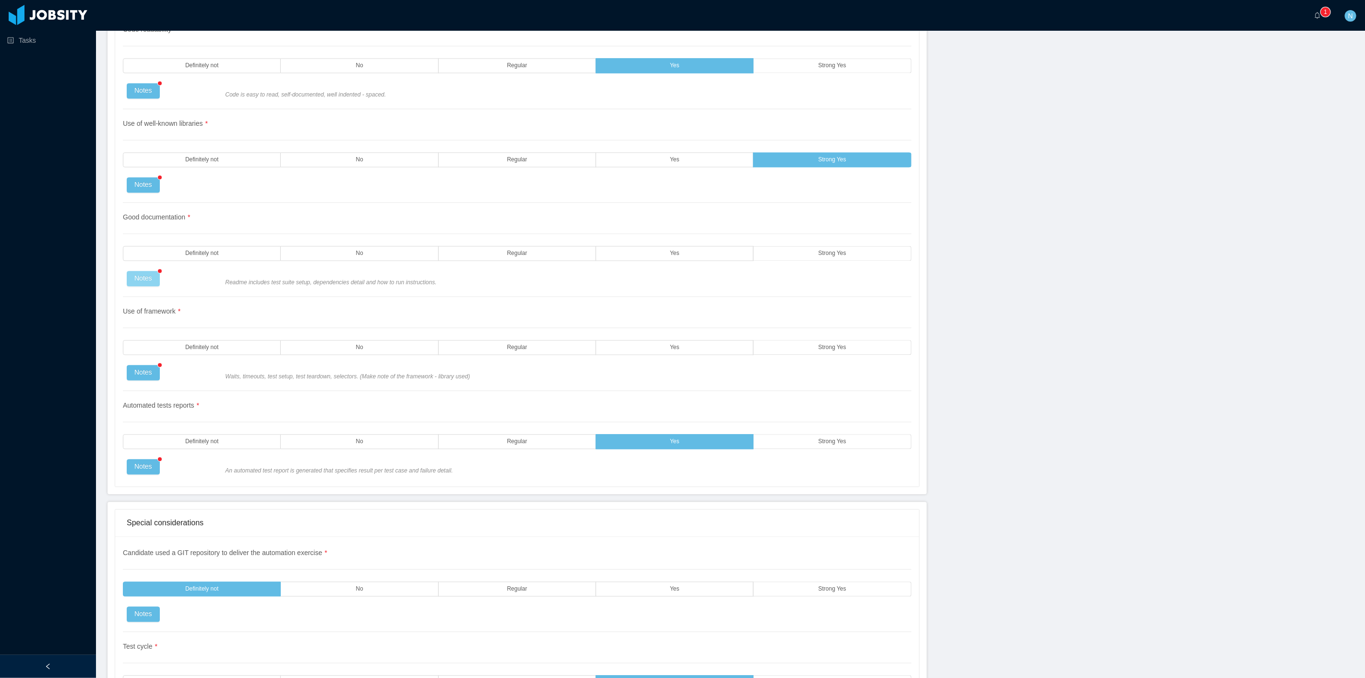
click at [137, 275] on button "Notes" at bounding box center [143, 278] width 33 height 15
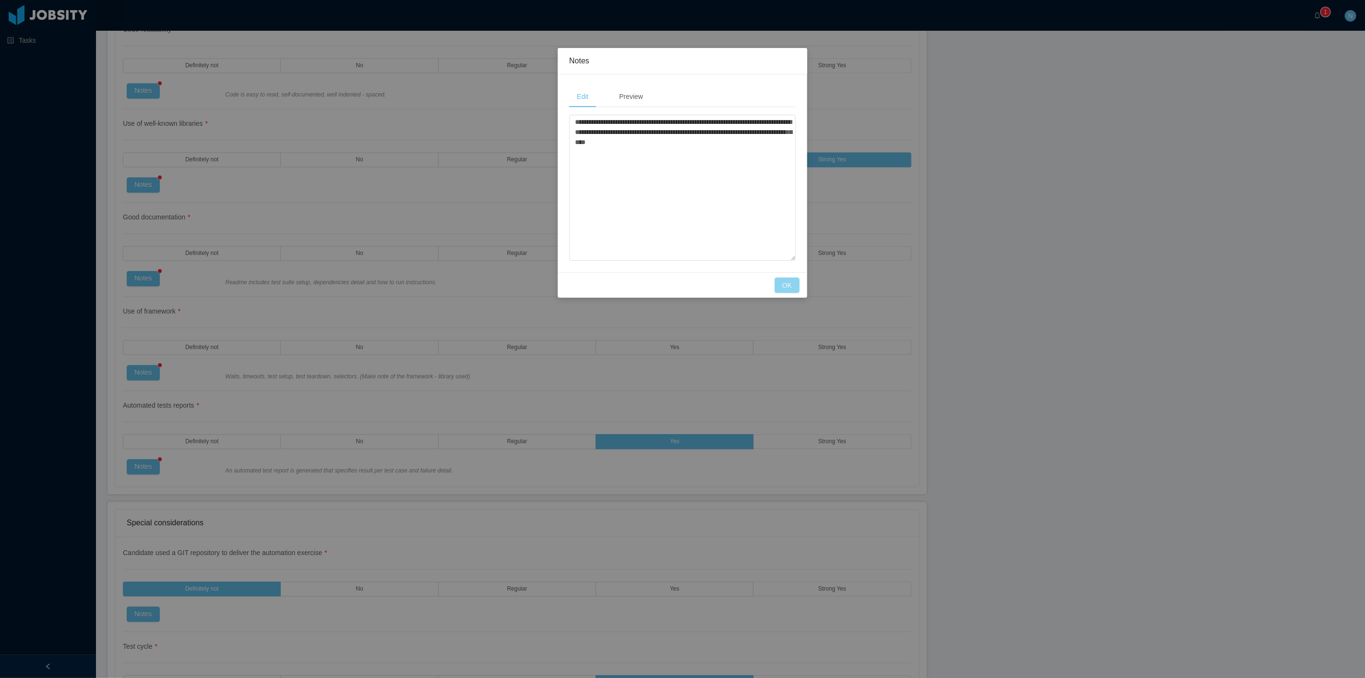
click at [793, 286] on button "OK" at bounding box center [786, 284] width 25 height 15
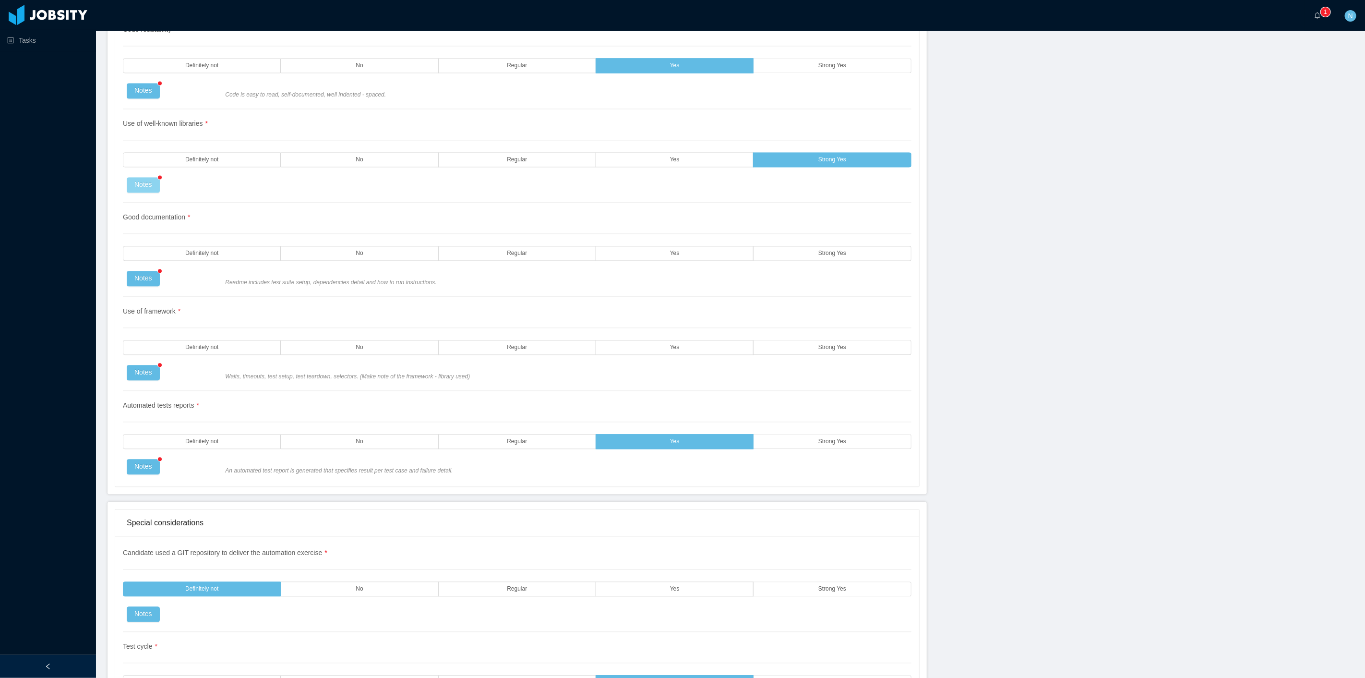
click at [137, 184] on button "Notes" at bounding box center [143, 184] width 33 height 15
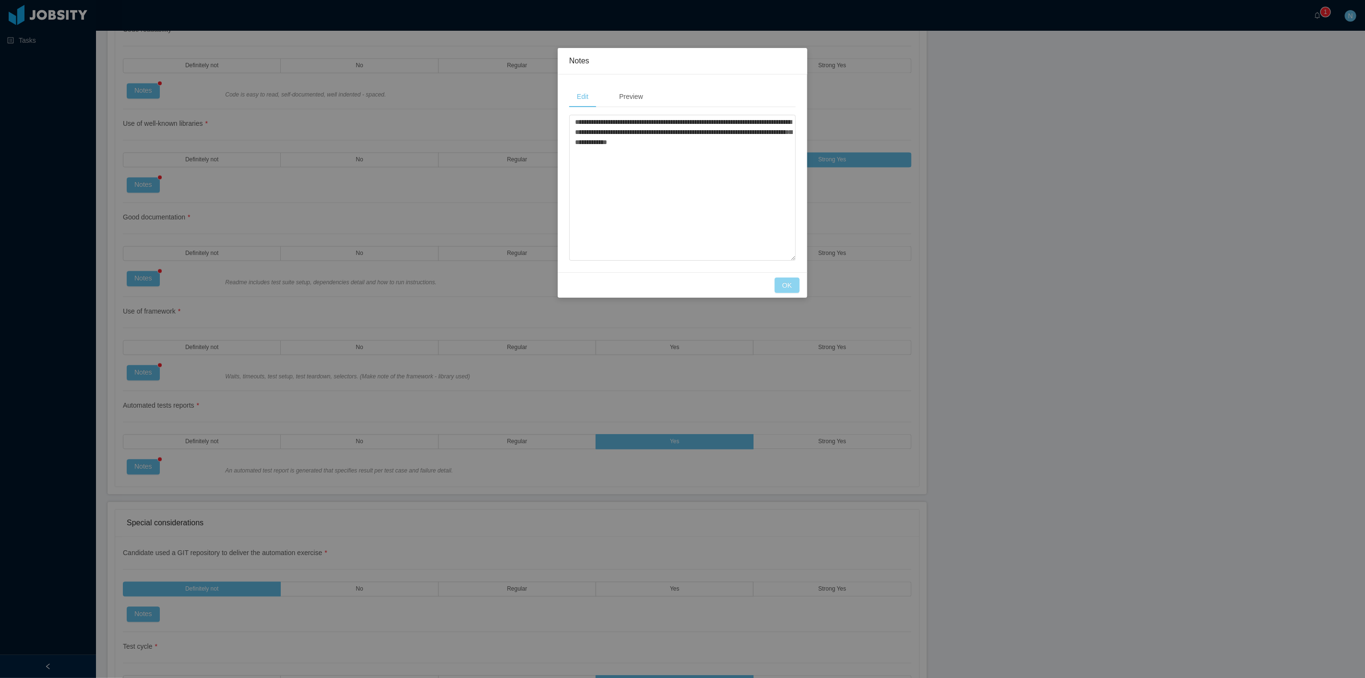
click at [791, 279] on button "OK" at bounding box center [786, 284] width 25 height 15
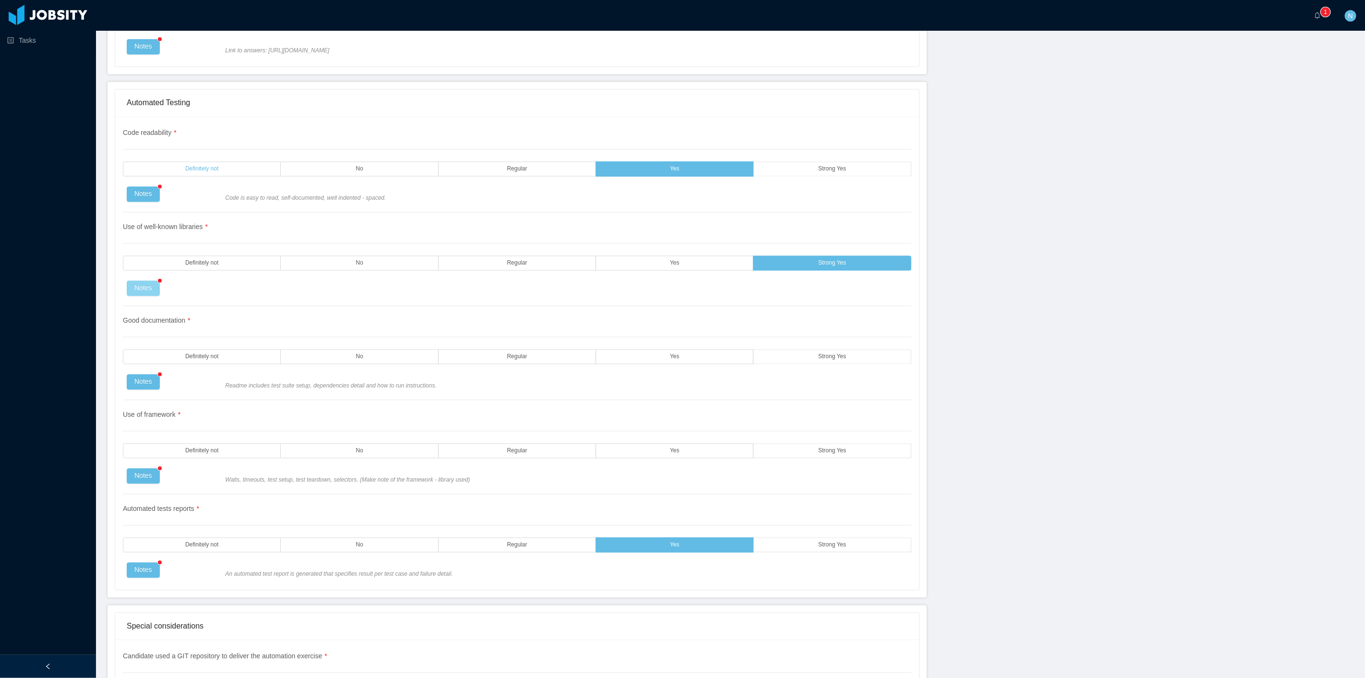
scroll to position [1443, 0]
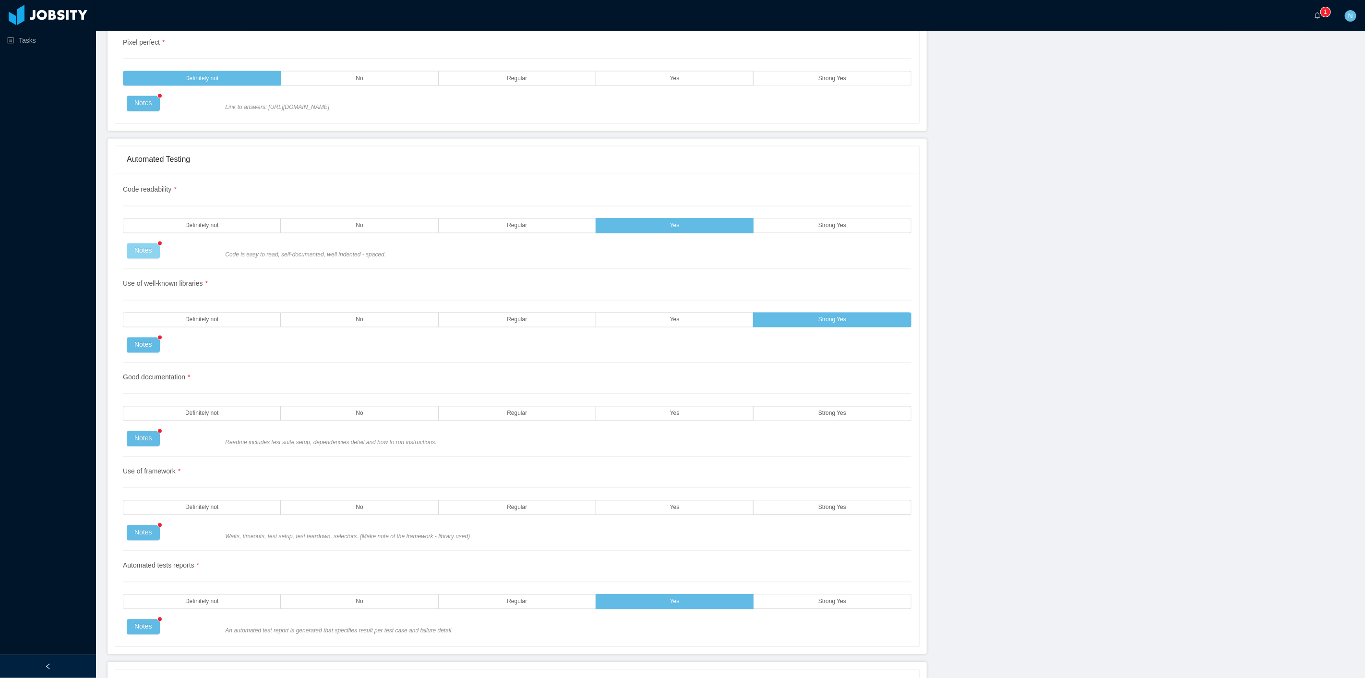
click at [131, 256] on button "Notes" at bounding box center [143, 250] width 33 height 15
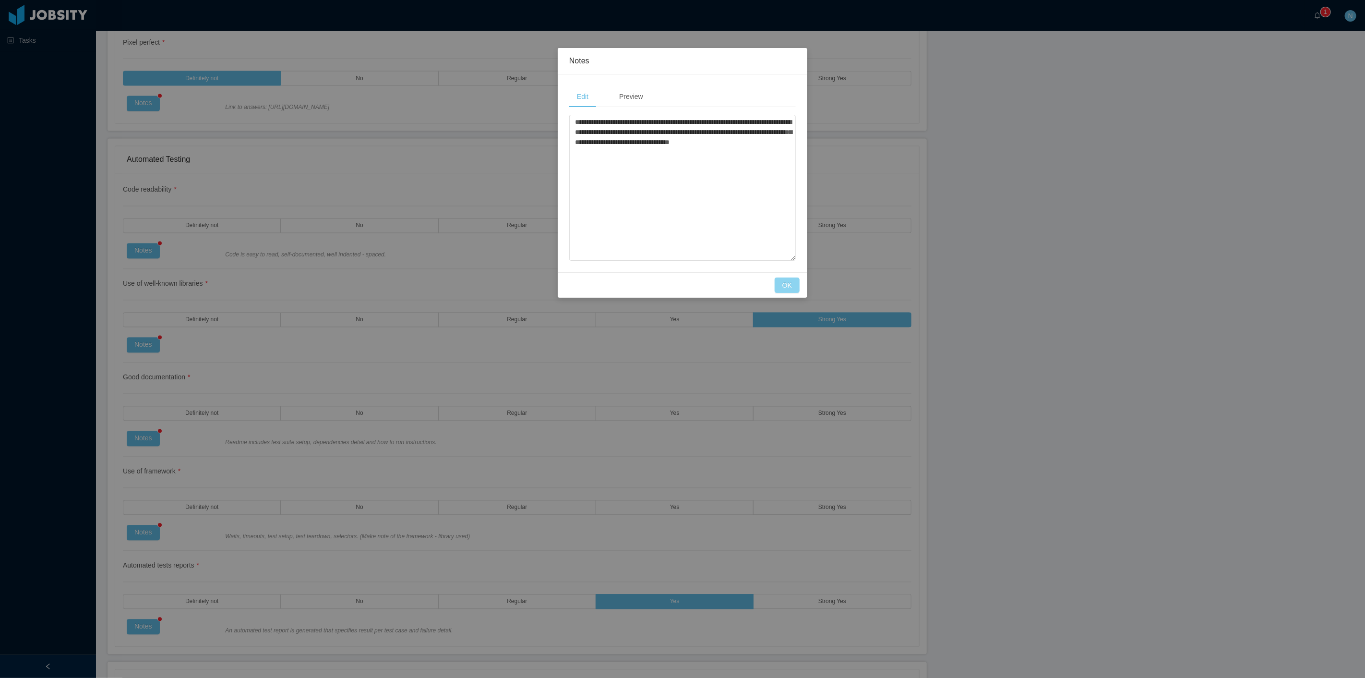
click at [782, 280] on button "OK" at bounding box center [786, 284] width 25 height 15
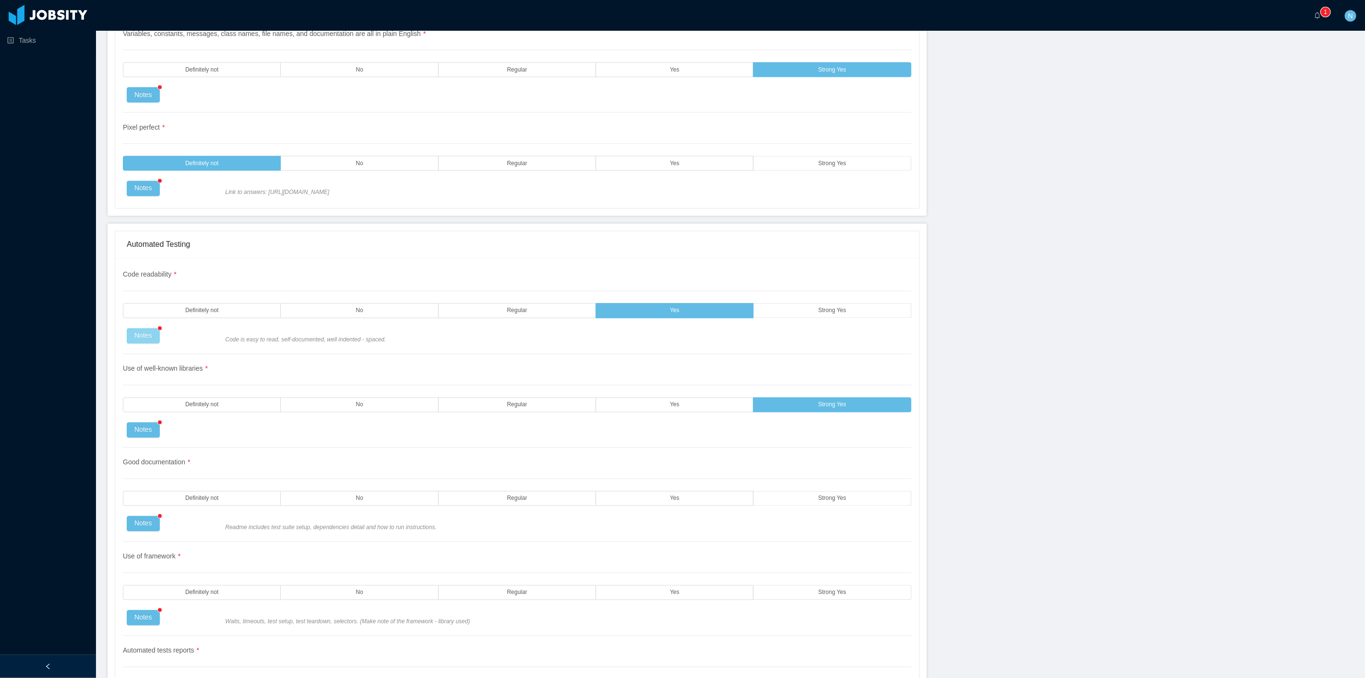
scroll to position [1336, 0]
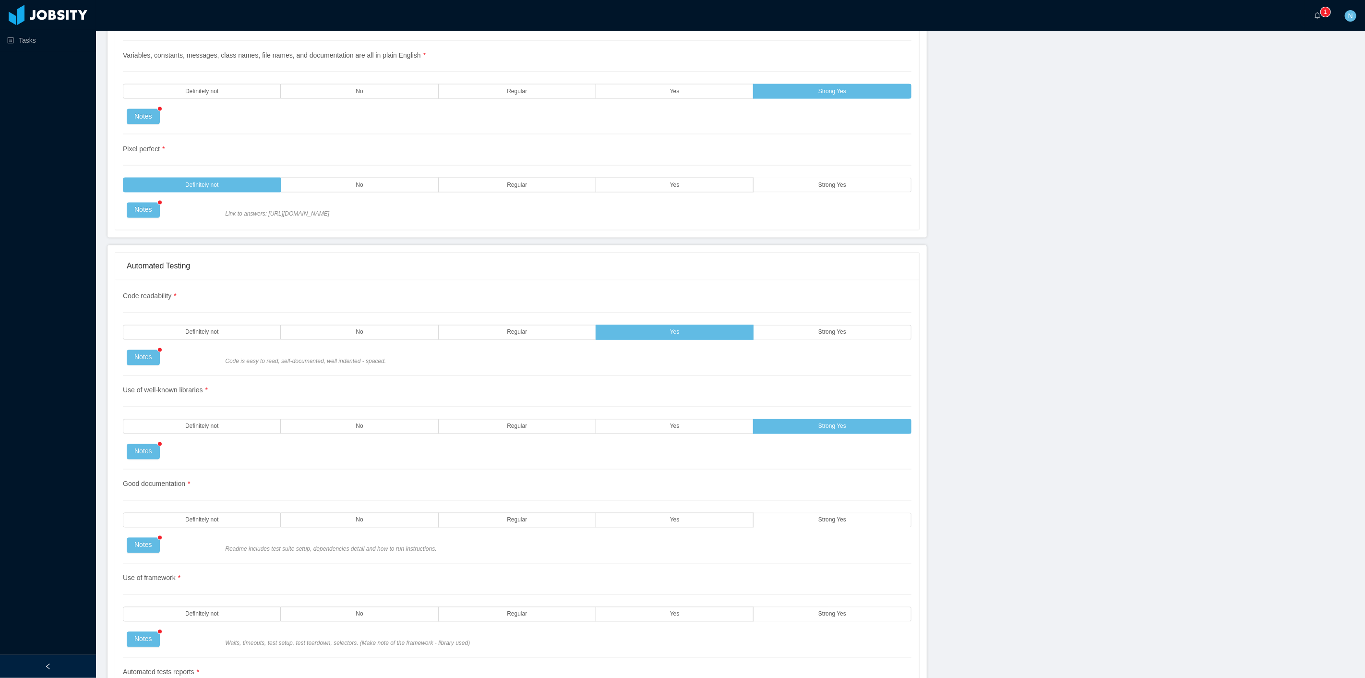
click at [130, 218] on div "Pixel perfect * Definitely not No Regular Yes Strong Yes Notes Link to answers:…" at bounding box center [517, 176] width 788 height 84
click at [154, 203] on button "Notes" at bounding box center [143, 209] width 33 height 15
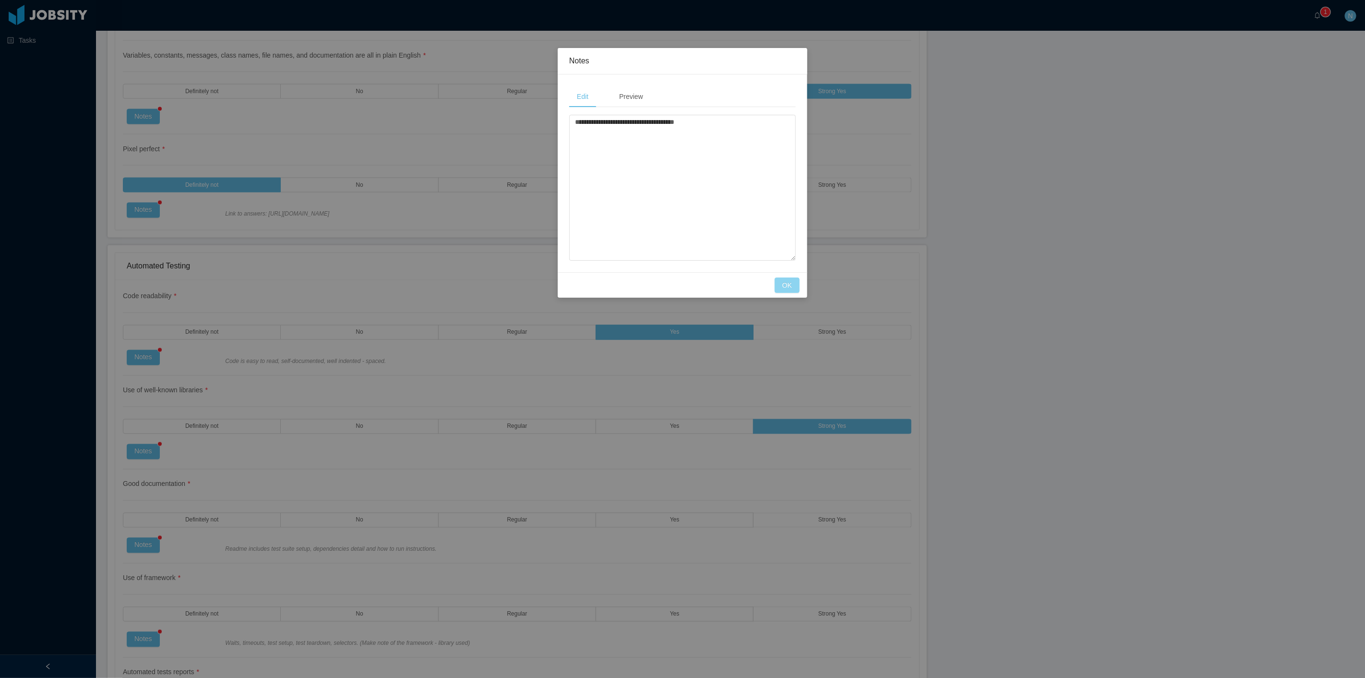
click at [783, 291] on button "OK" at bounding box center [786, 284] width 25 height 15
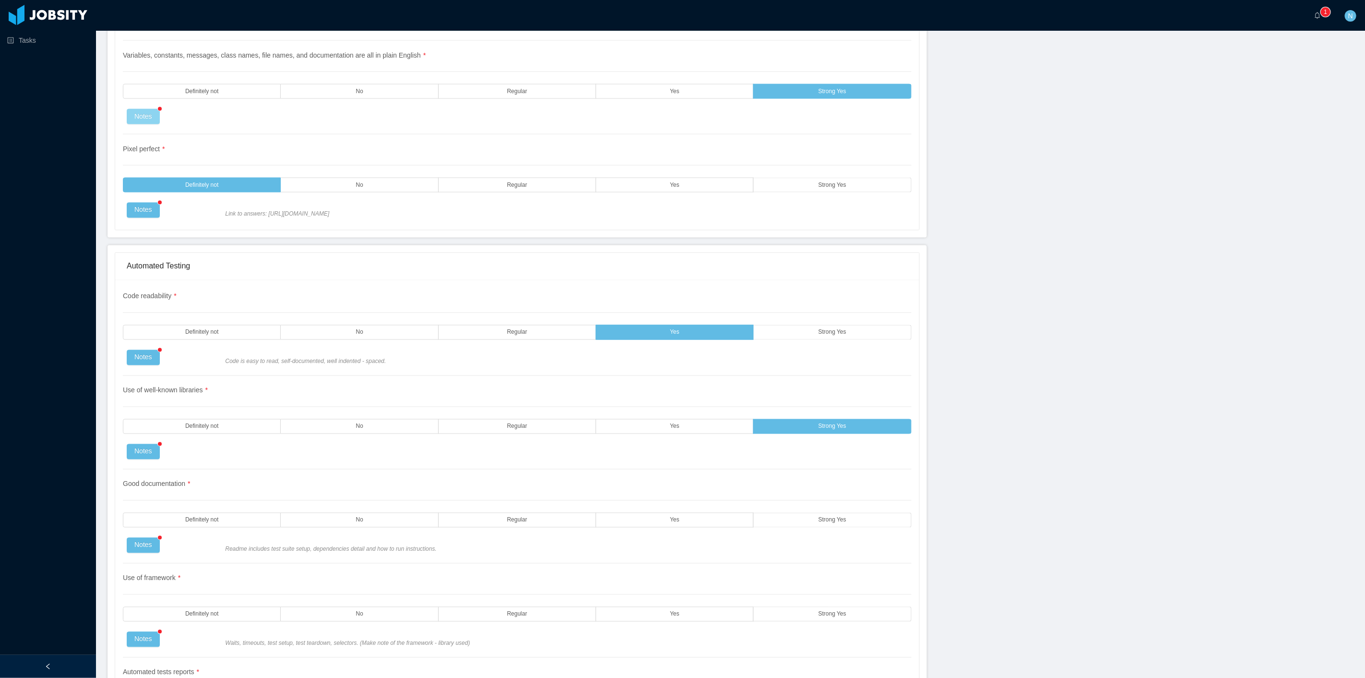
click at [146, 117] on button "Notes" at bounding box center [143, 116] width 33 height 15
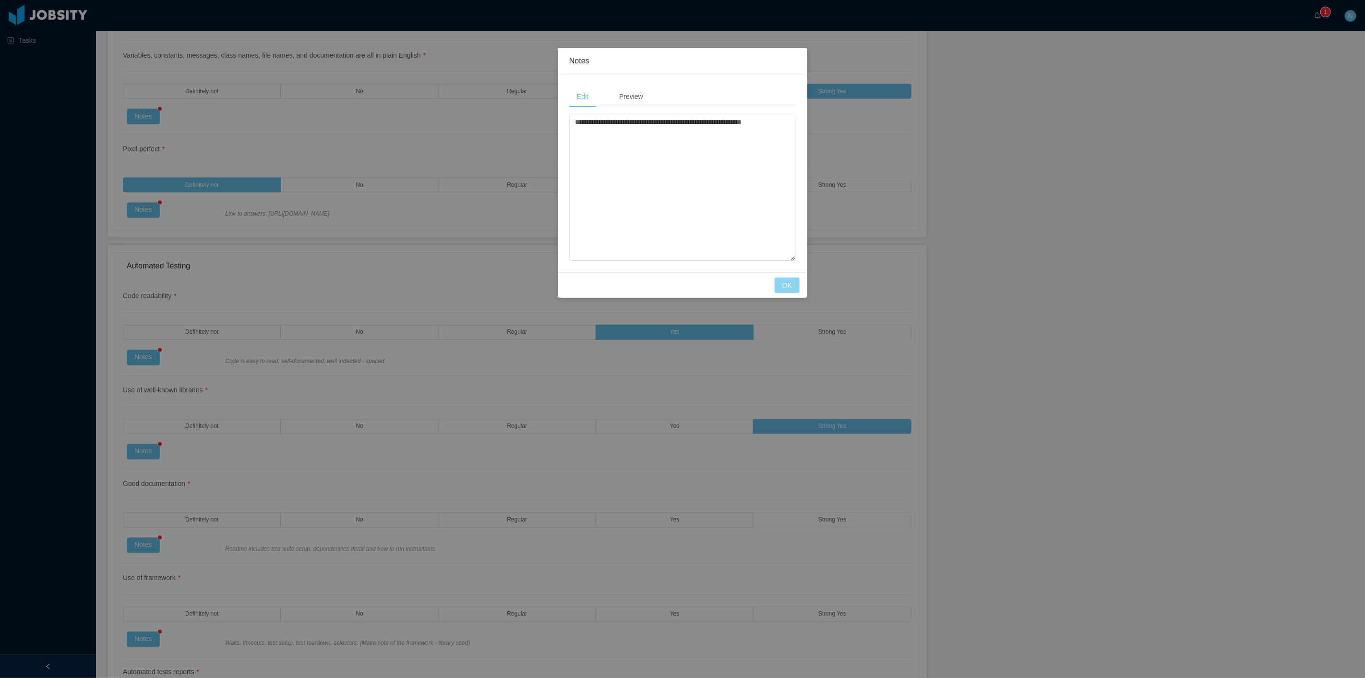
click at [781, 286] on button "OK" at bounding box center [786, 284] width 25 height 15
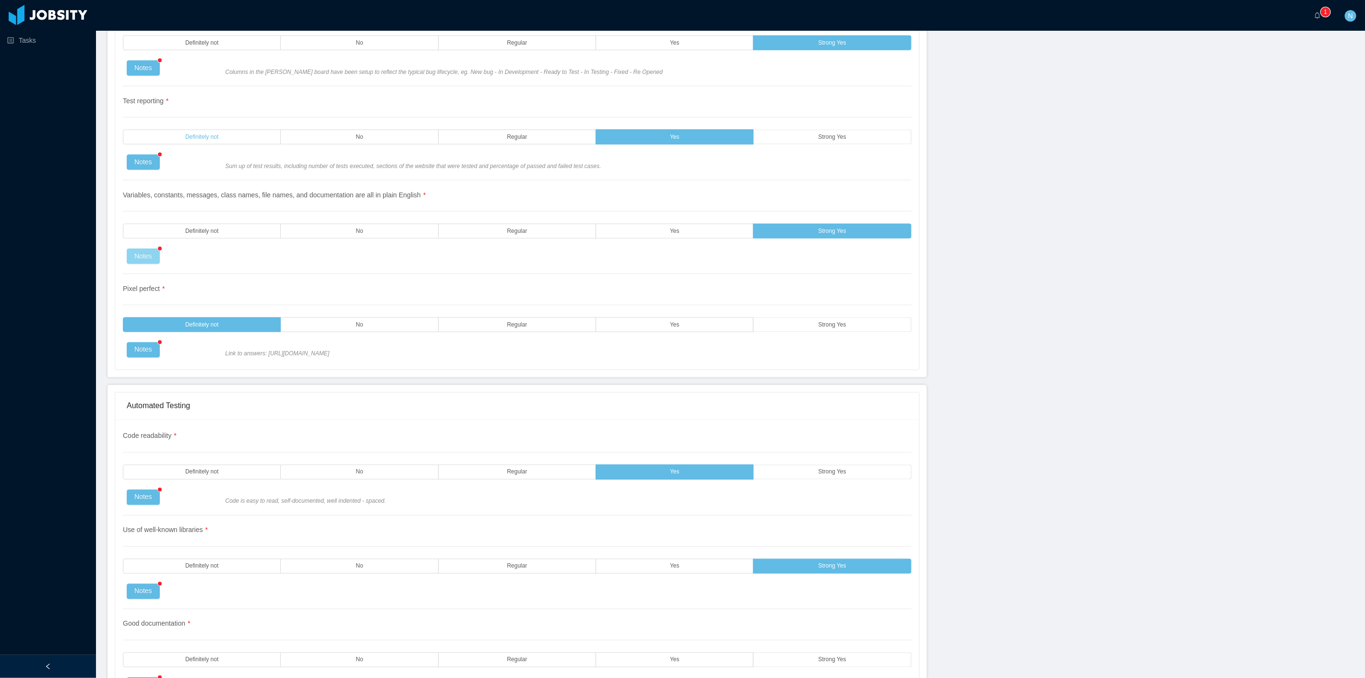
scroll to position [1177, 0]
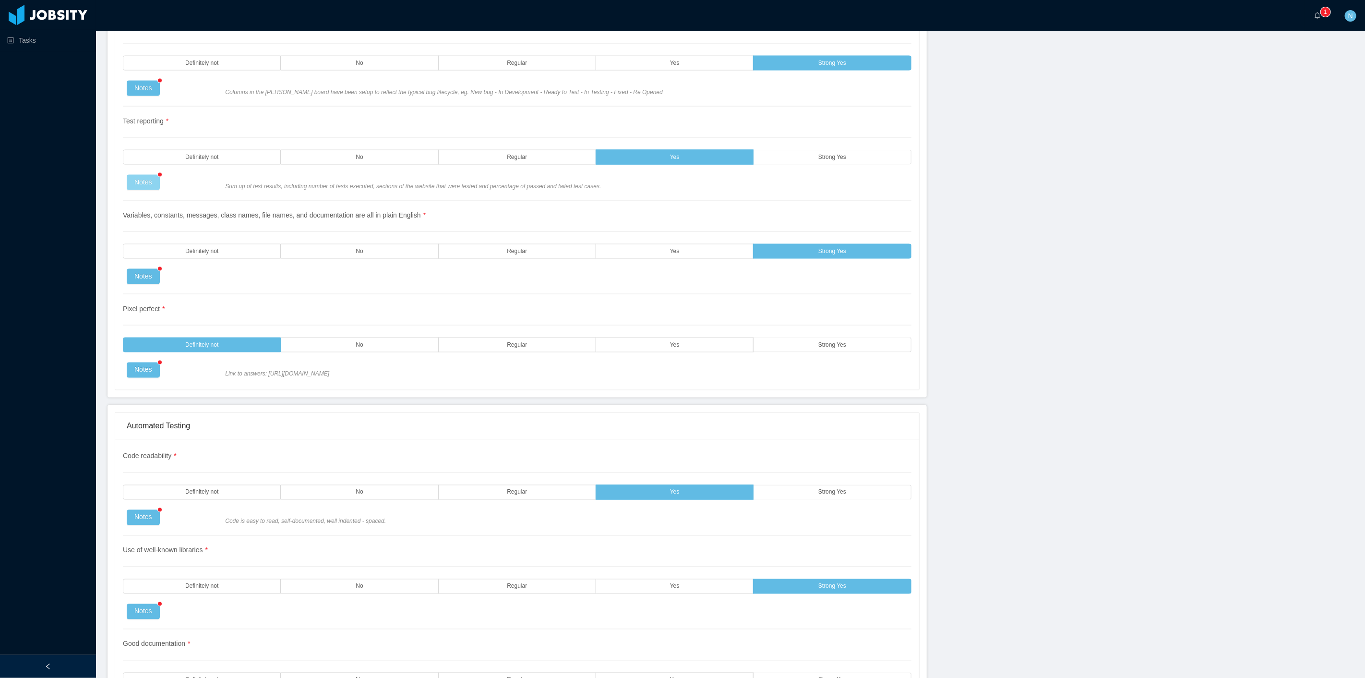
click at [138, 180] on button "Notes" at bounding box center [143, 182] width 33 height 15
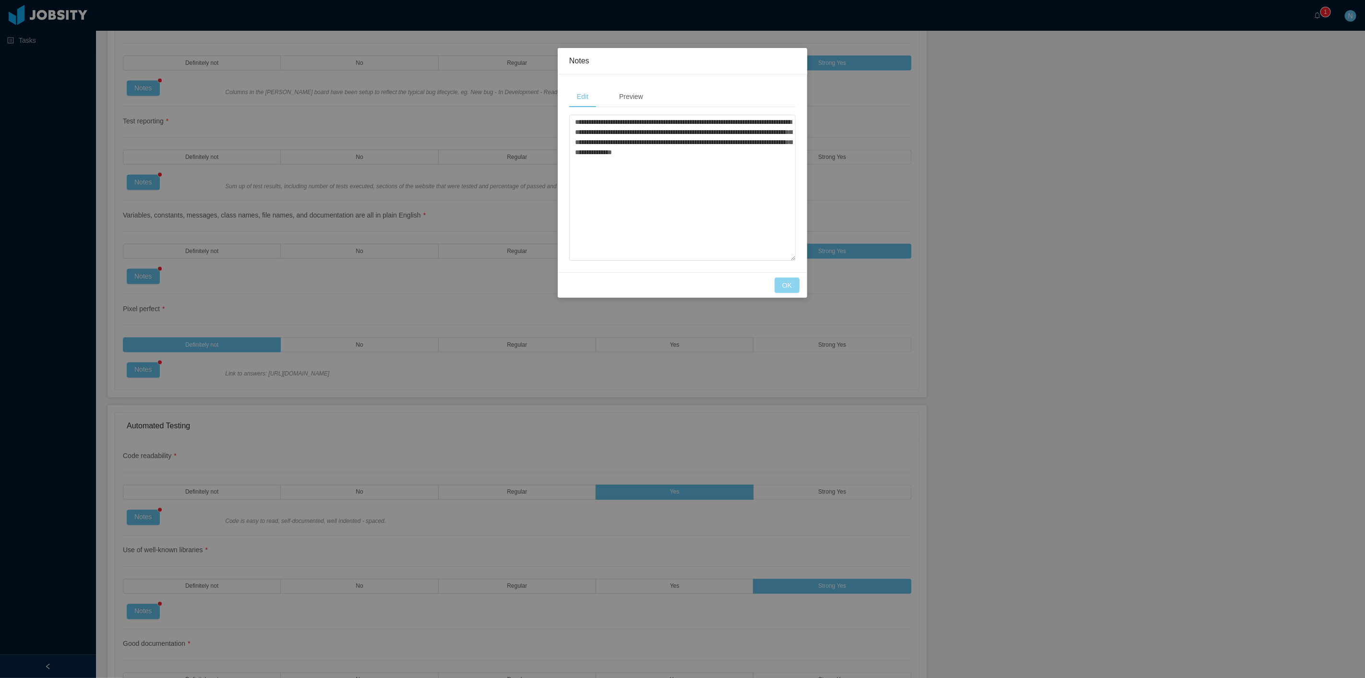
click at [787, 286] on button "OK" at bounding box center [786, 284] width 25 height 15
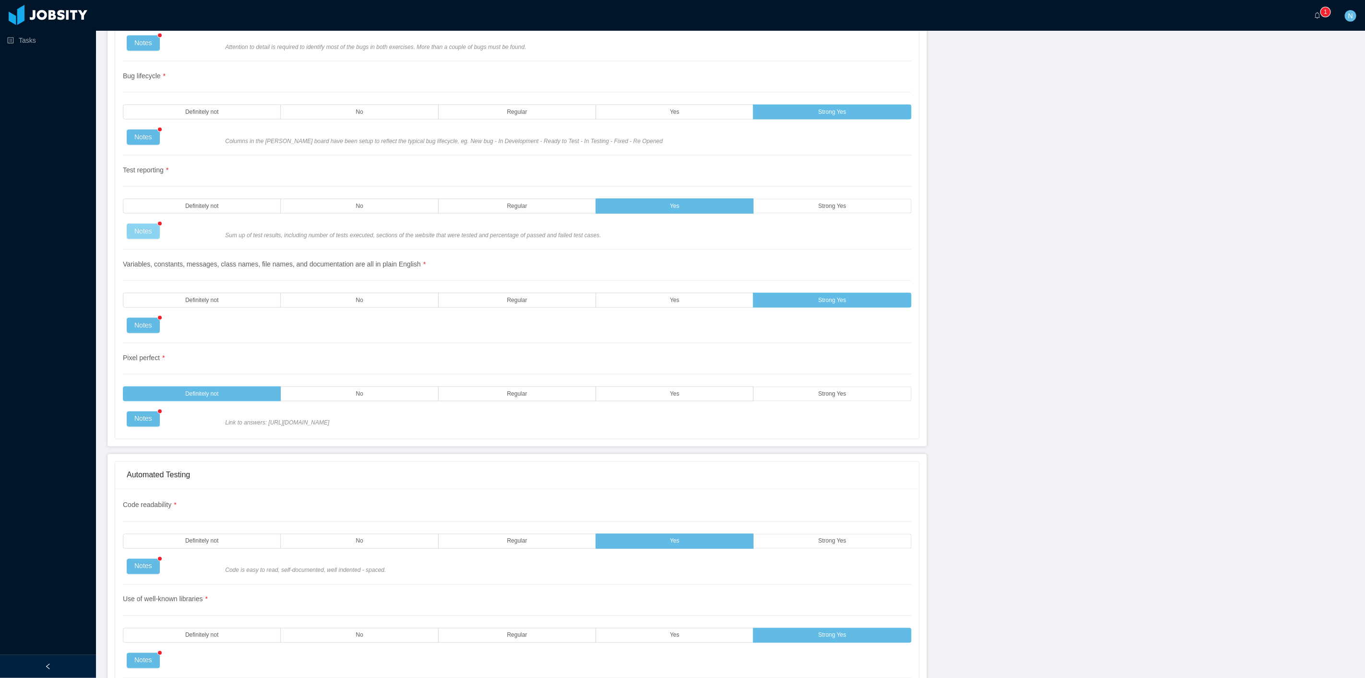
scroll to position [1123, 0]
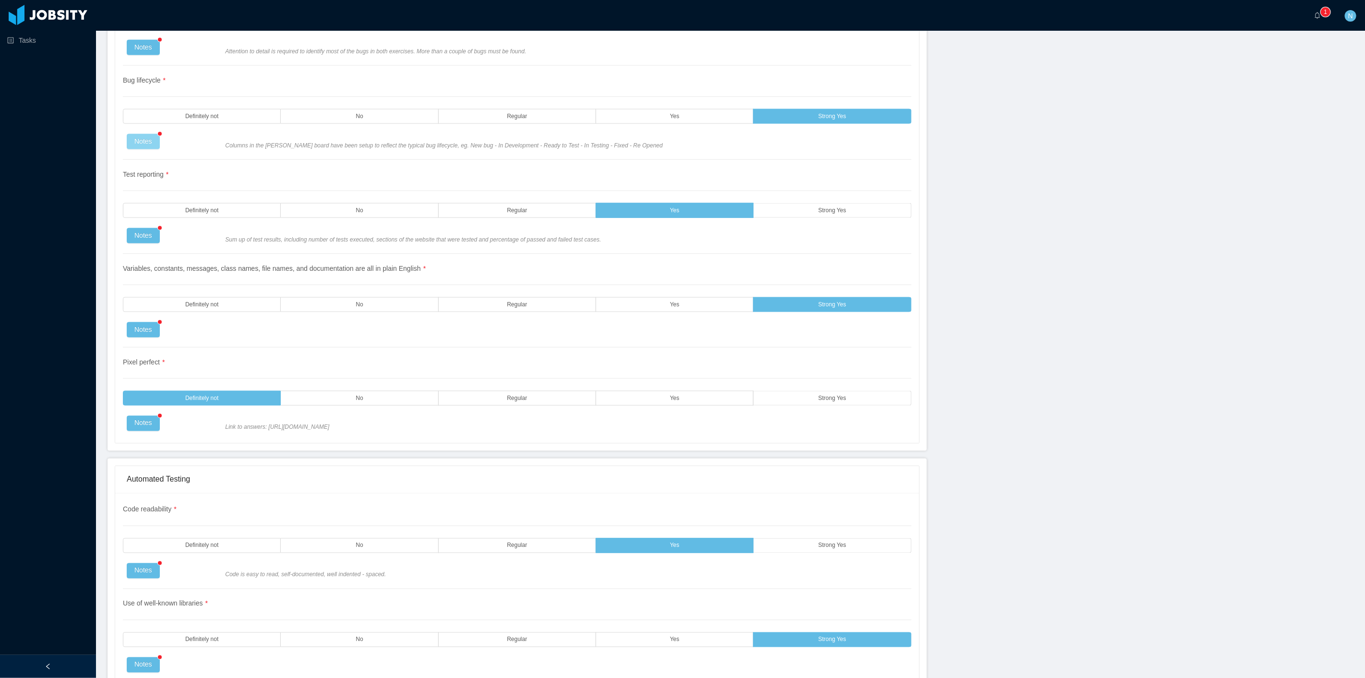
click at [146, 137] on button "Notes" at bounding box center [143, 141] width 33 height 15
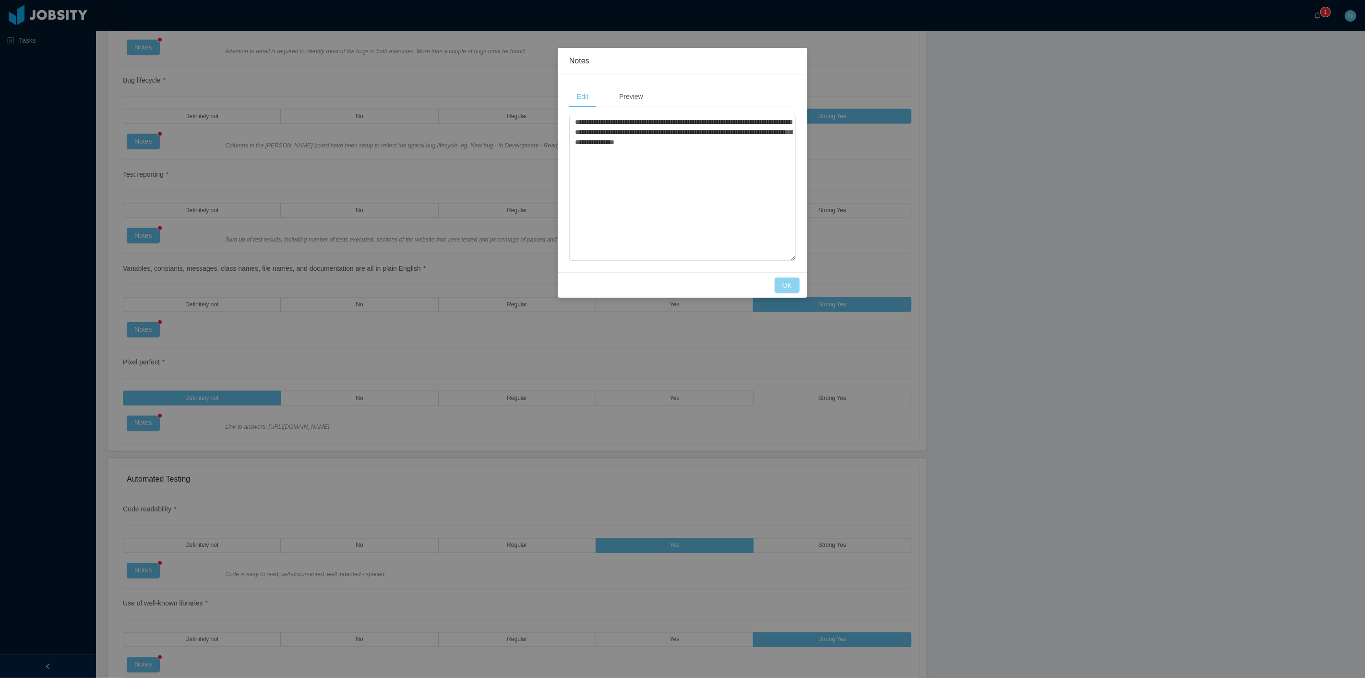
click at [783, 283] on button "OK" at bounding box center [786, 284] width 25 height 15
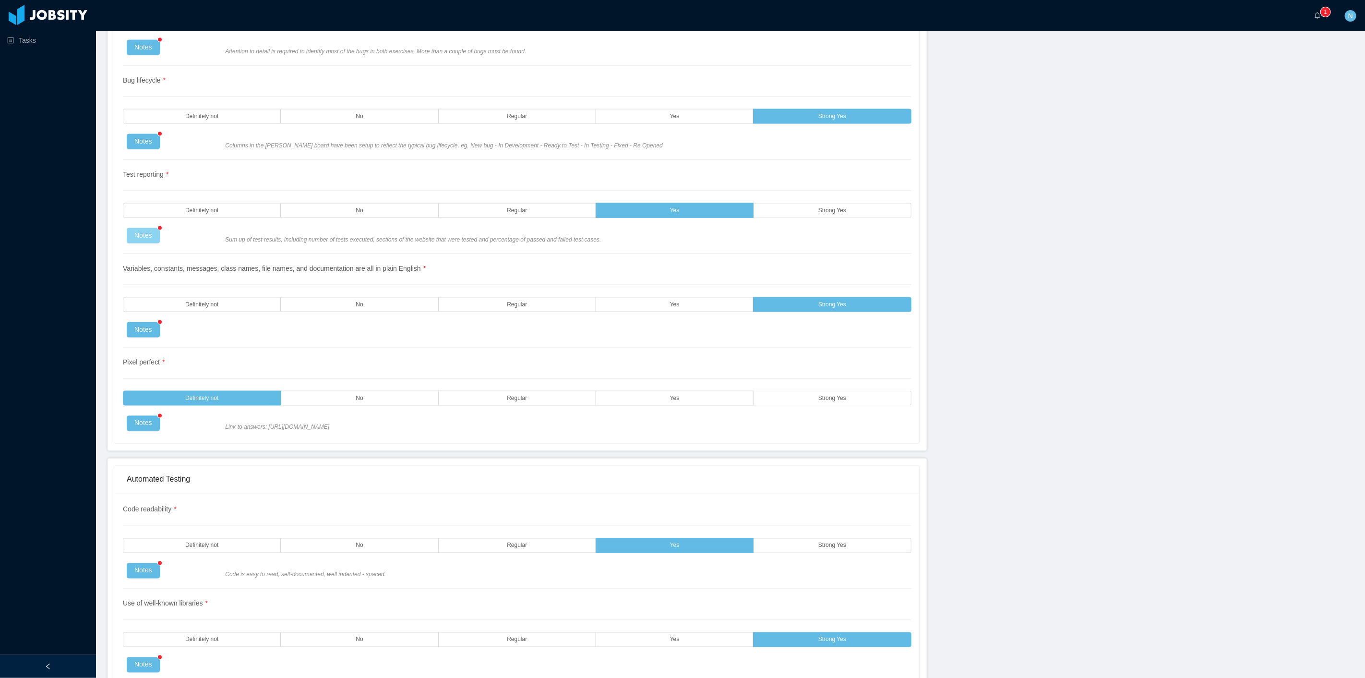
click at [143, 238] on button "Notes" at bounding box center [143, 235] width 33 height 15
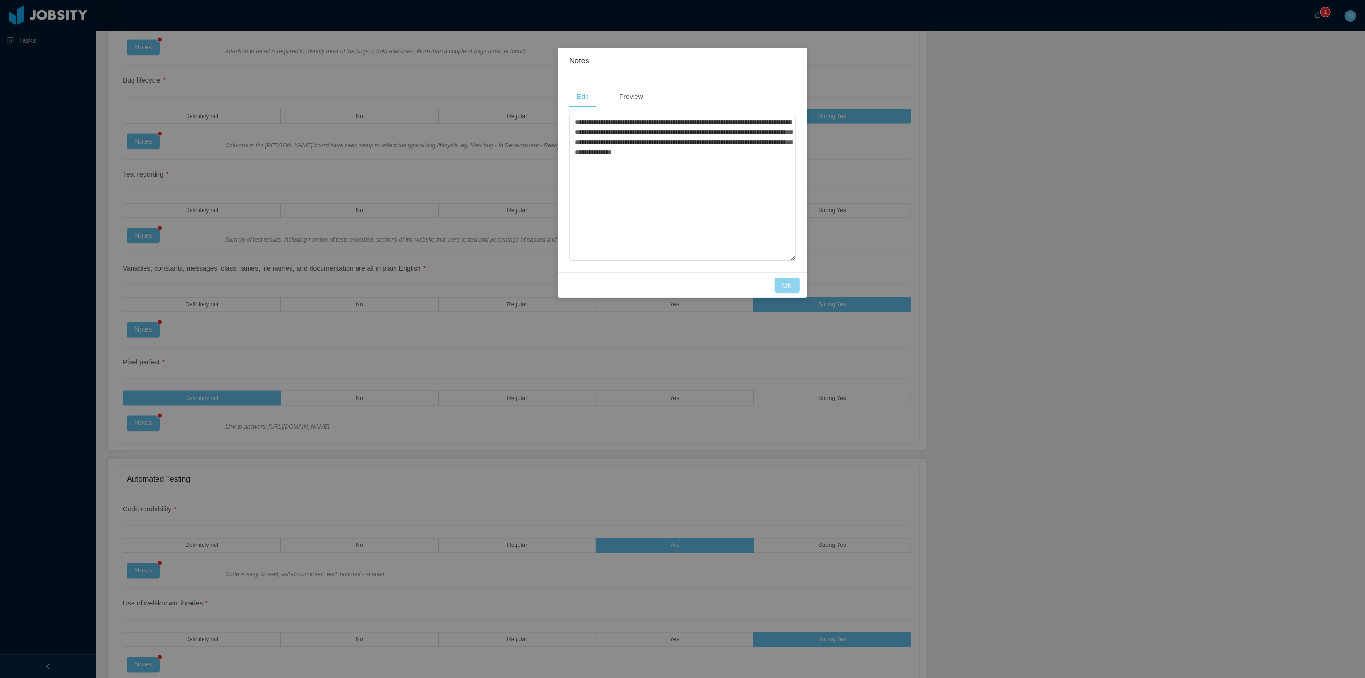
click at [793, 289] on button "OK" at bounding box center [786, 284] width 25 height 15
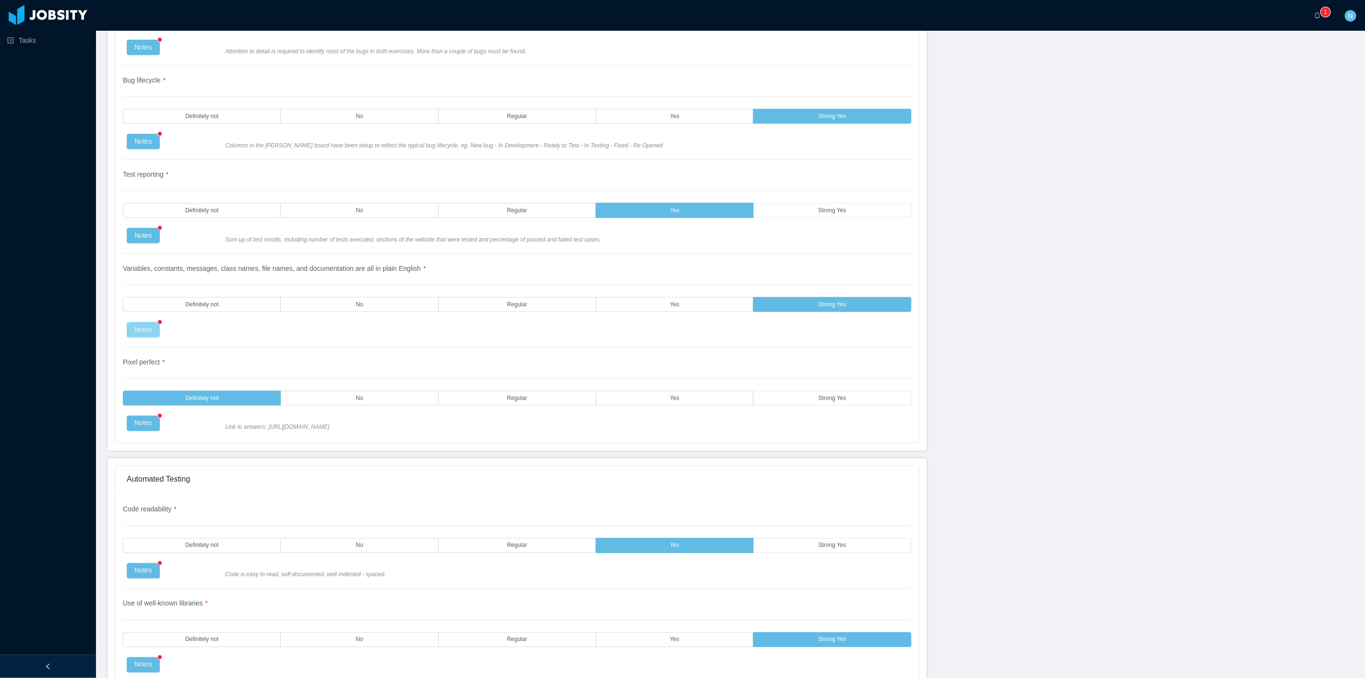
click at [153, 324] on button "Notes" at bounding box center [143, 329] width 33 height 15
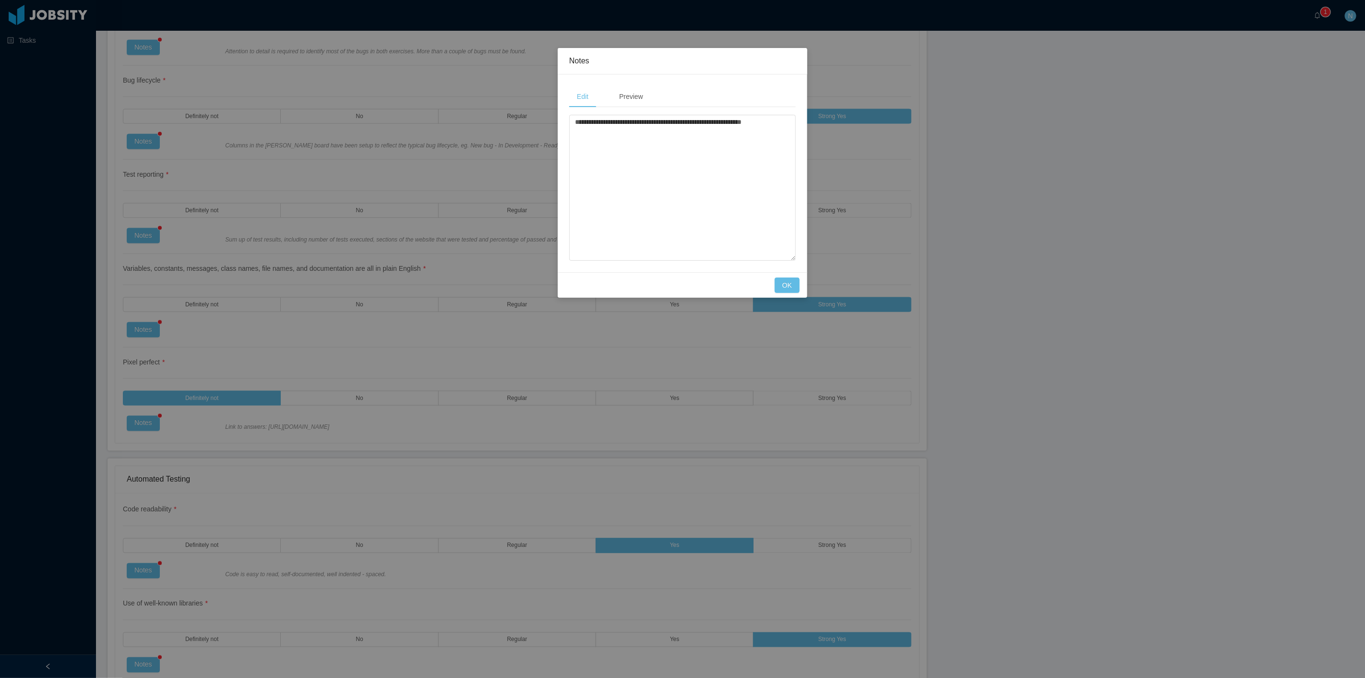
click at [430, 276] on div "**********" at bounding box center [682, 339] width 1365 height 678
click at [788, 286] on button "OK" at bounding box center [786, 284] width 25 height 15
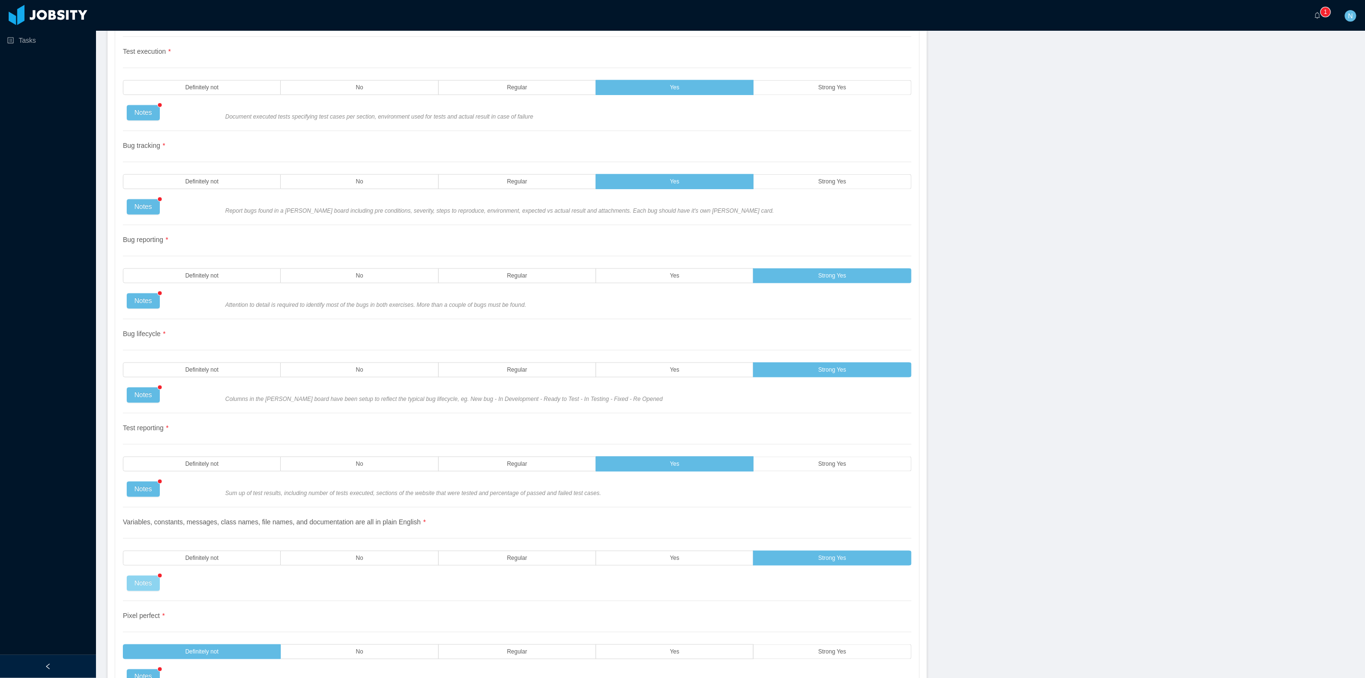
scroll to position [857, 0]
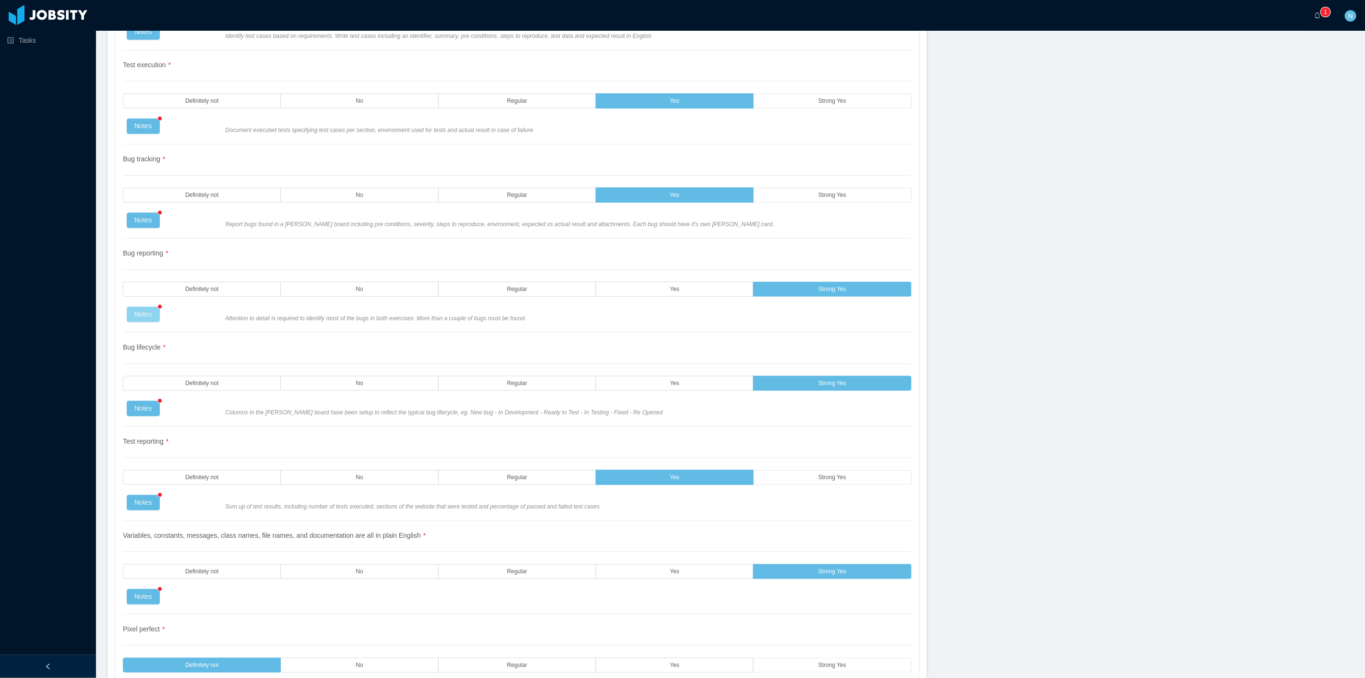
click at [146, 313] on button "Notes" at bounding box center [143, 314] width 33 height 15
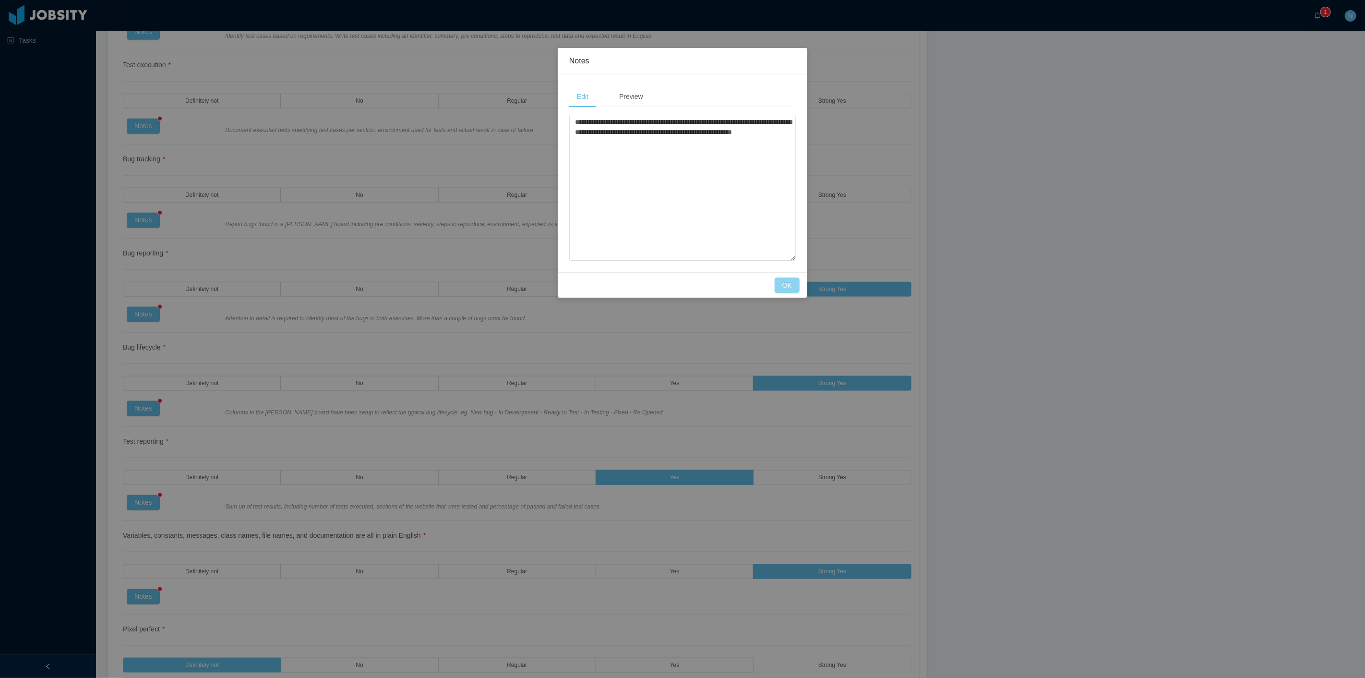
click at [789, 288] on button "OK" at bounding box center [786, 284] width 25 height 15
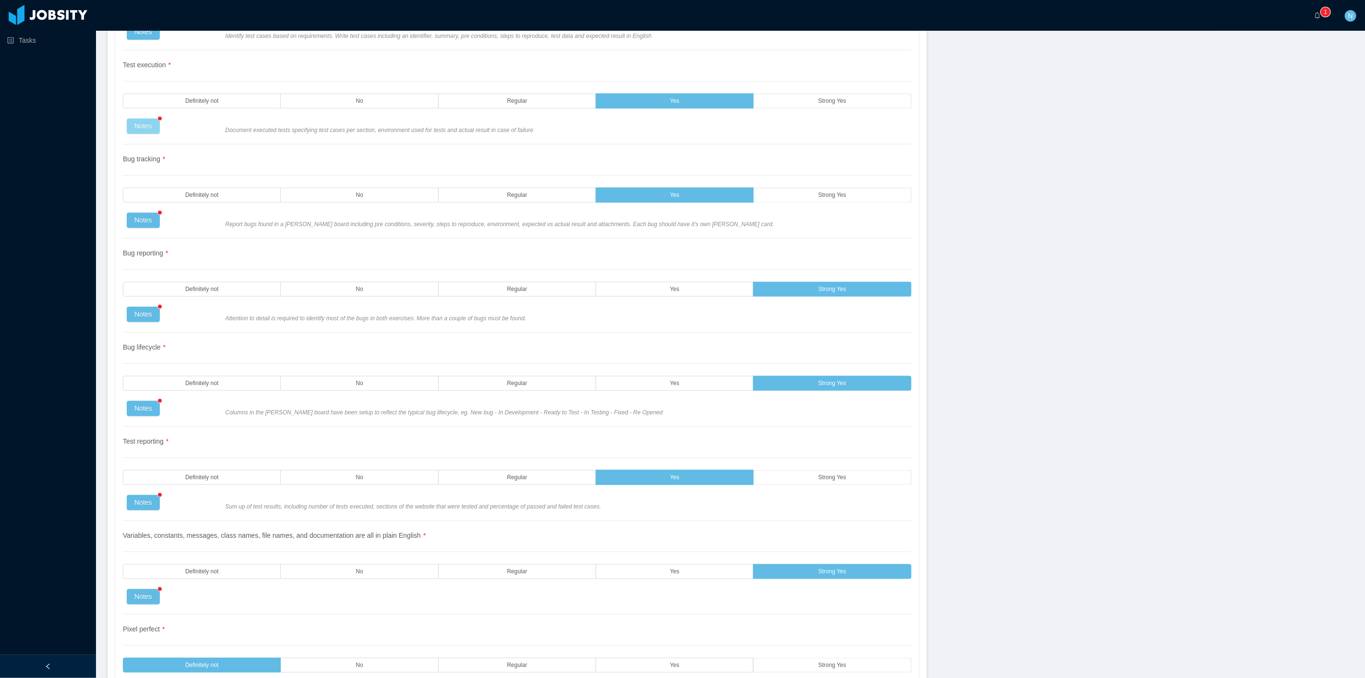
click at [142, 123] on button "Notes" at bounding box center [143, 126] width 33 height 15
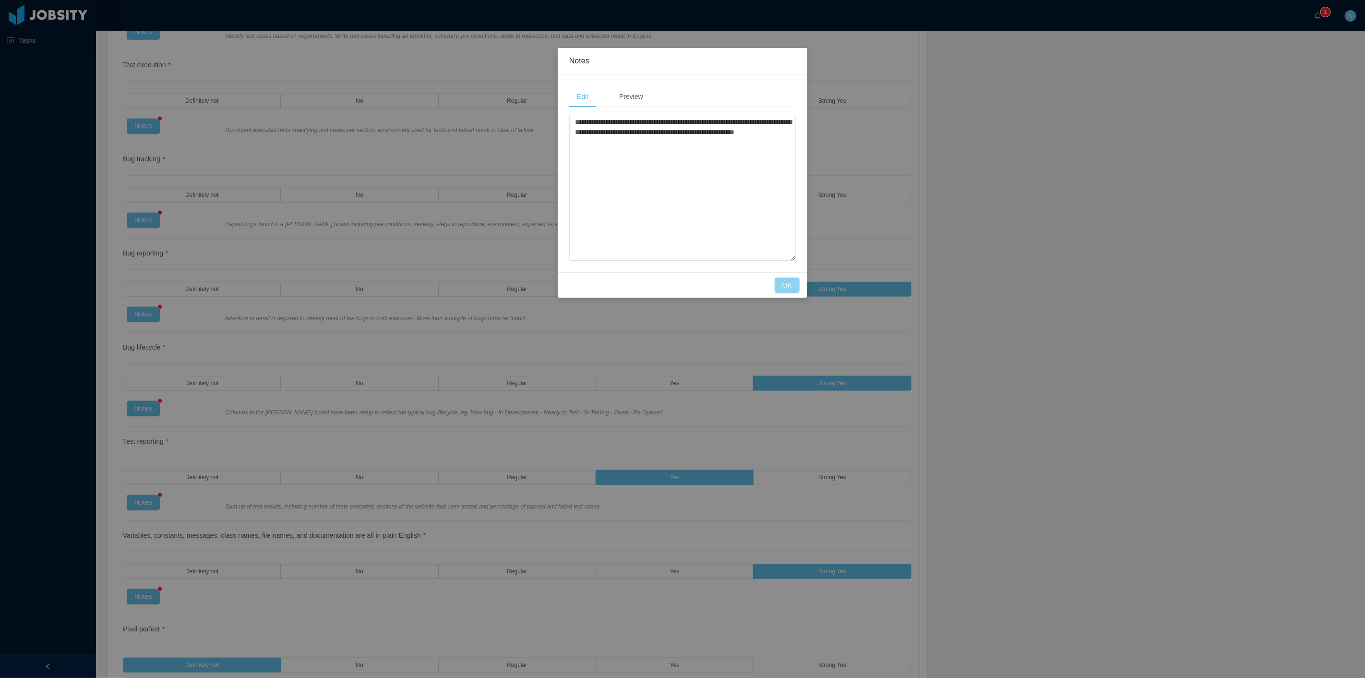
click at [792, 286] on button "OK" at bounding box center [786, 284] width 25 height 15
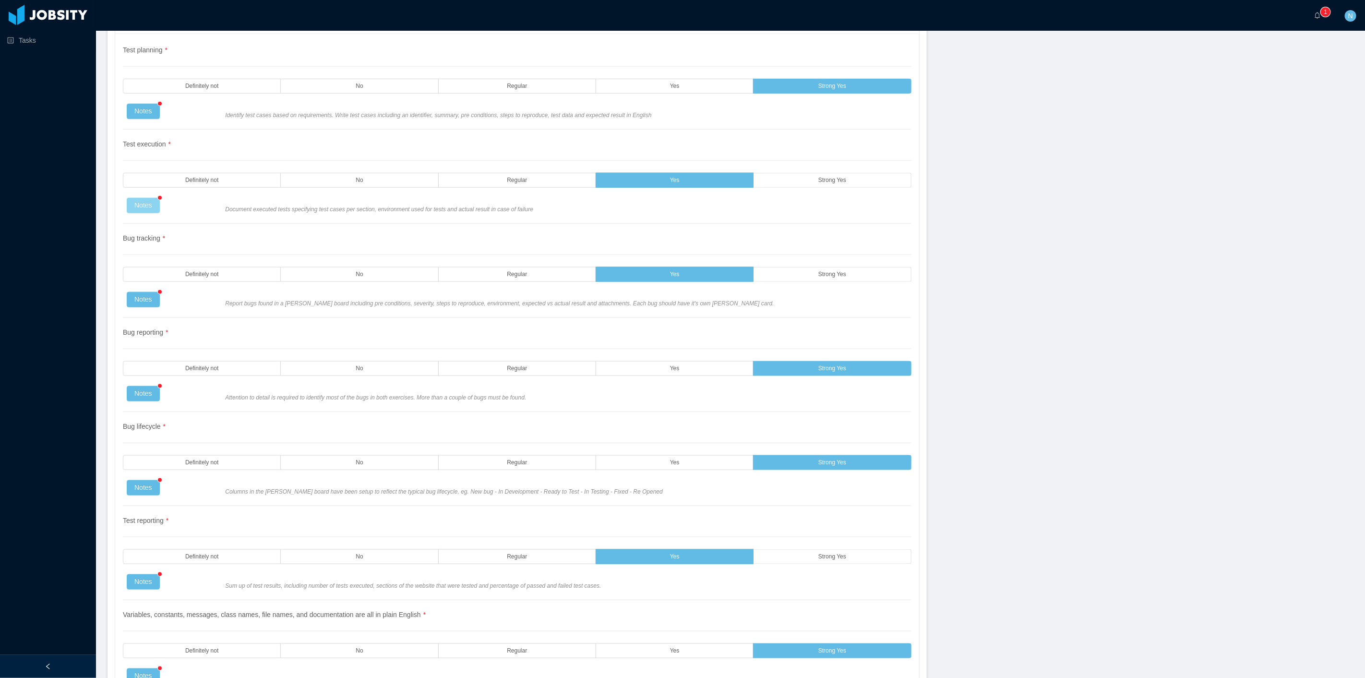
scroll to position [750, 0]
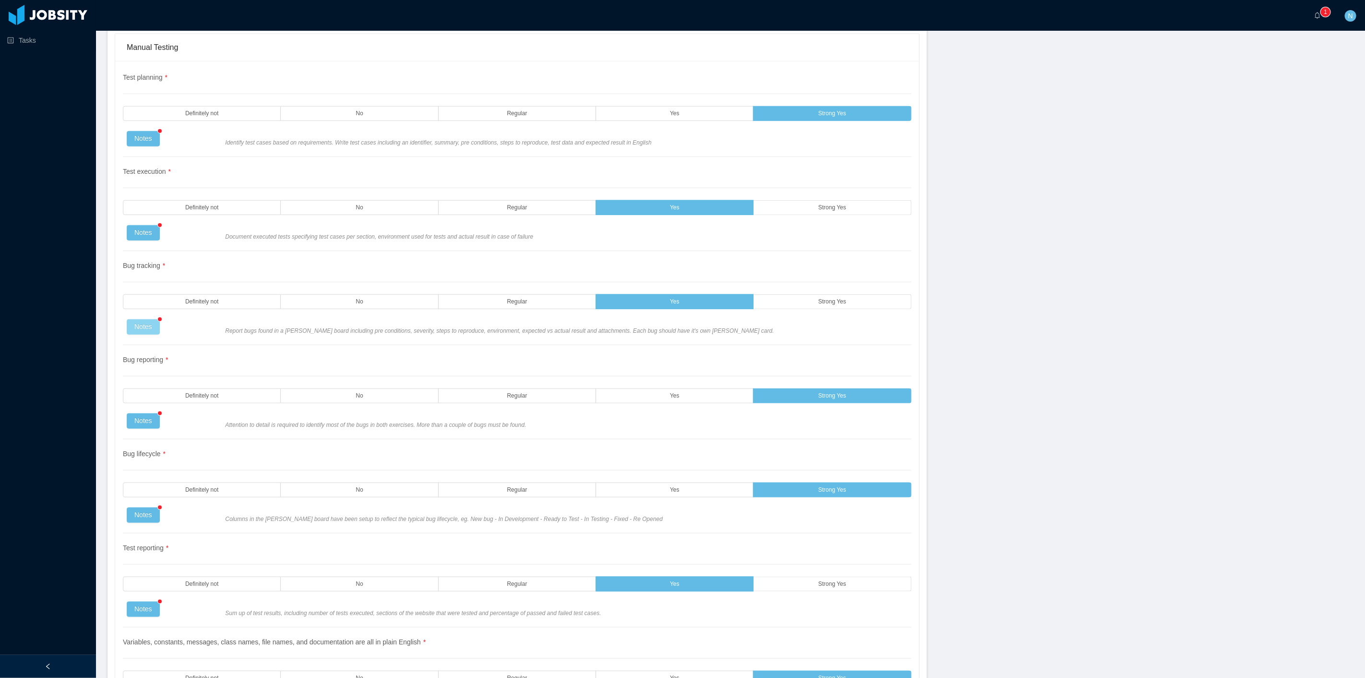
click at [146, 324] on button "Notes" at bounding box center [143, 326] width 33 height 15
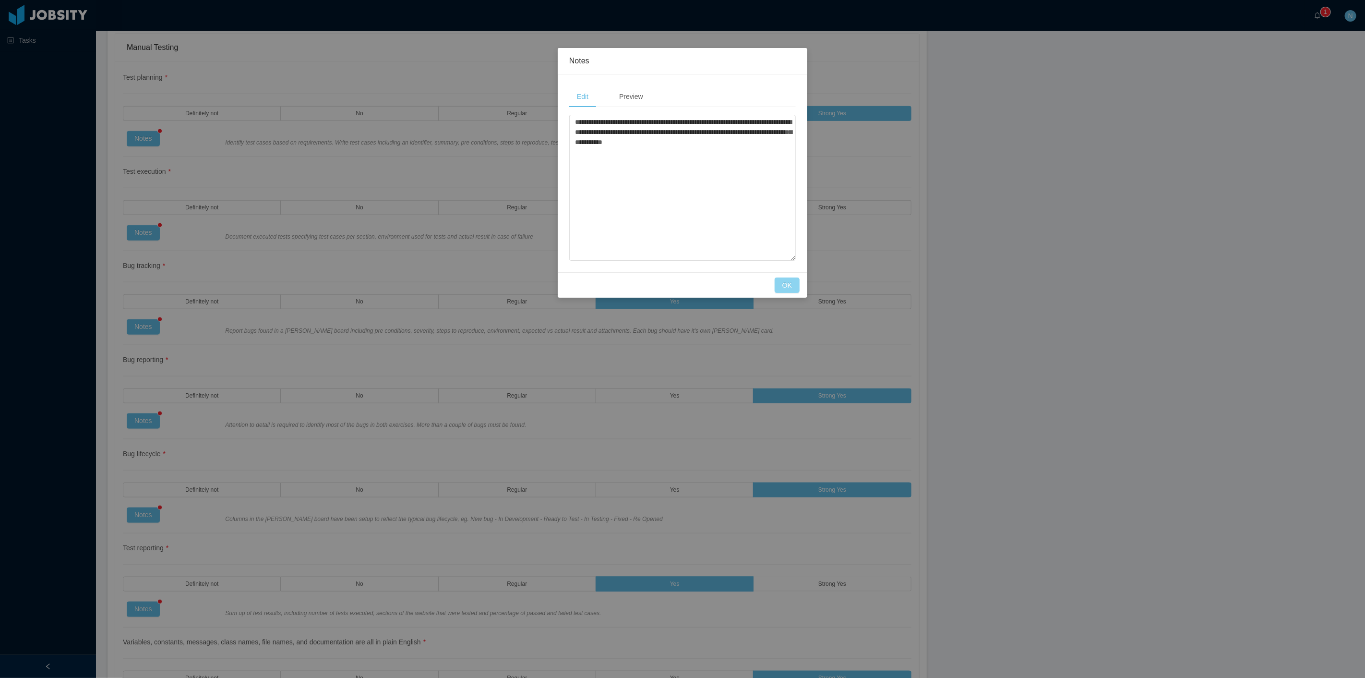
click at [790, 286] on button "OK" at bounding box center [786, 284] width 25 height 15
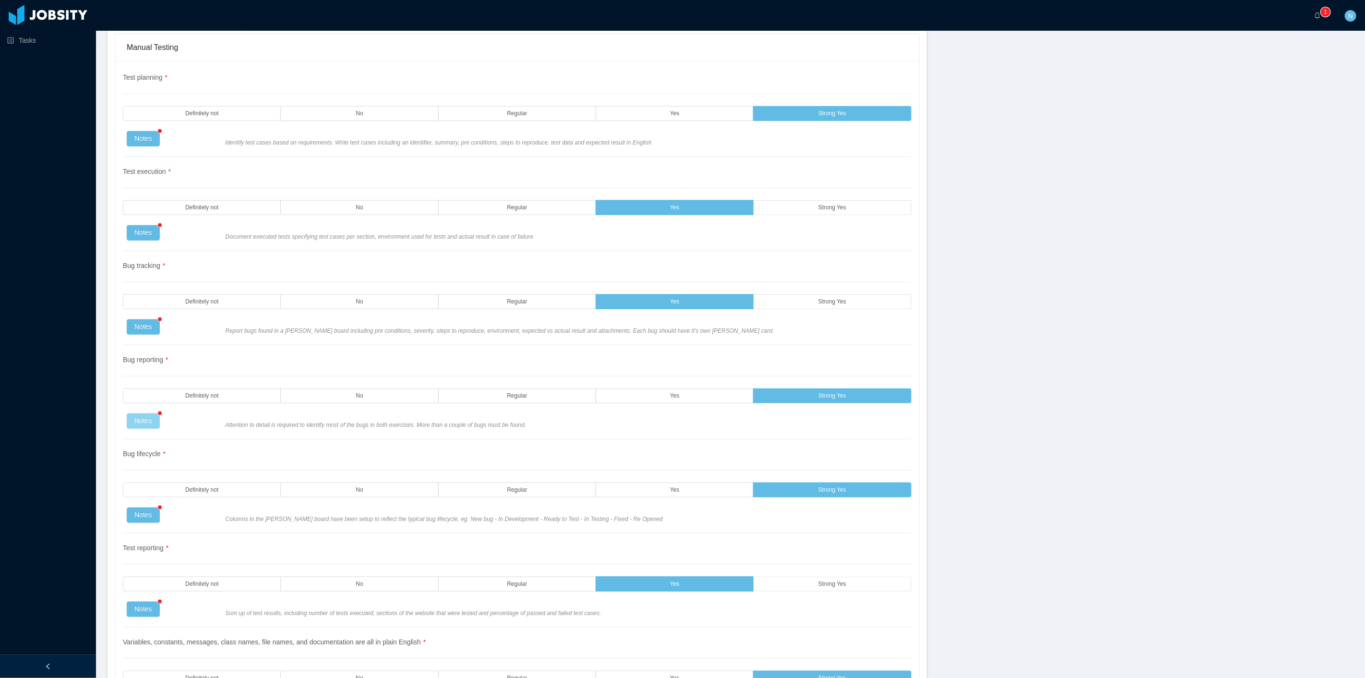
click at [148, 428] on button "Notes" at bounding box center [143, 420] width 33 height 15
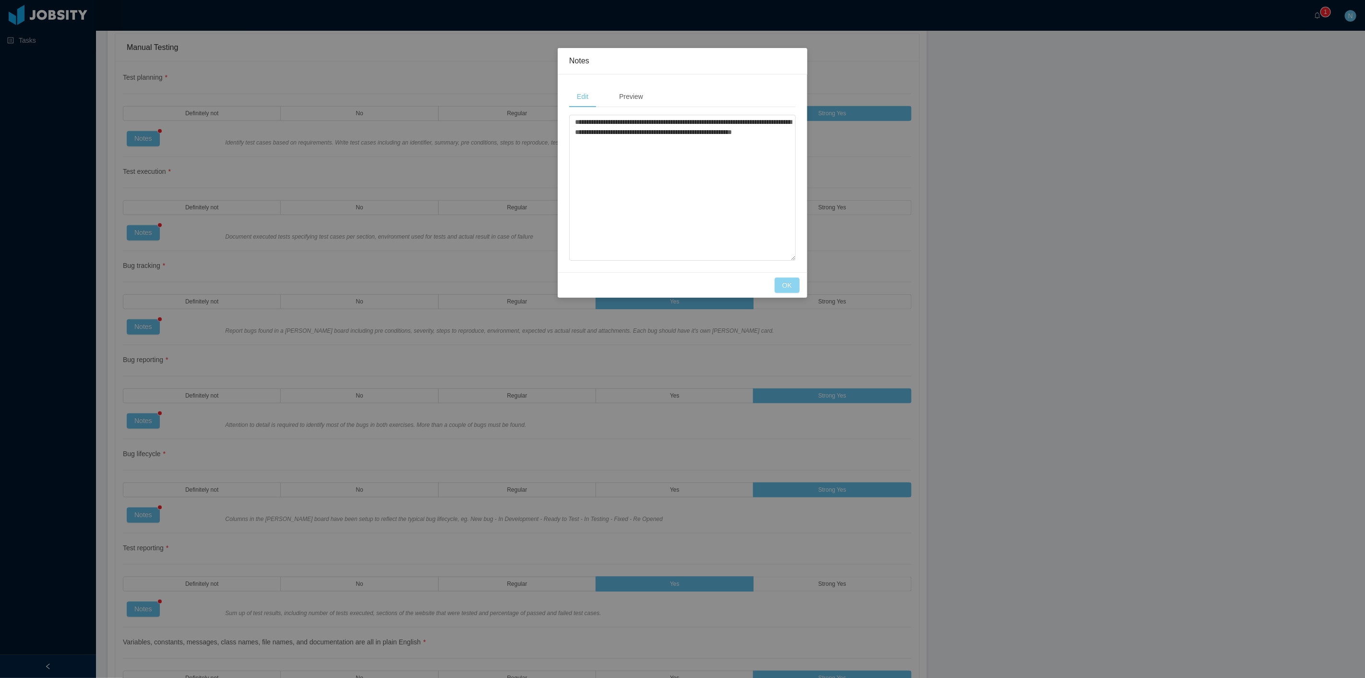
click at [783, 279] on button "OK" at bounding box center [786, 284] width 25 height 15
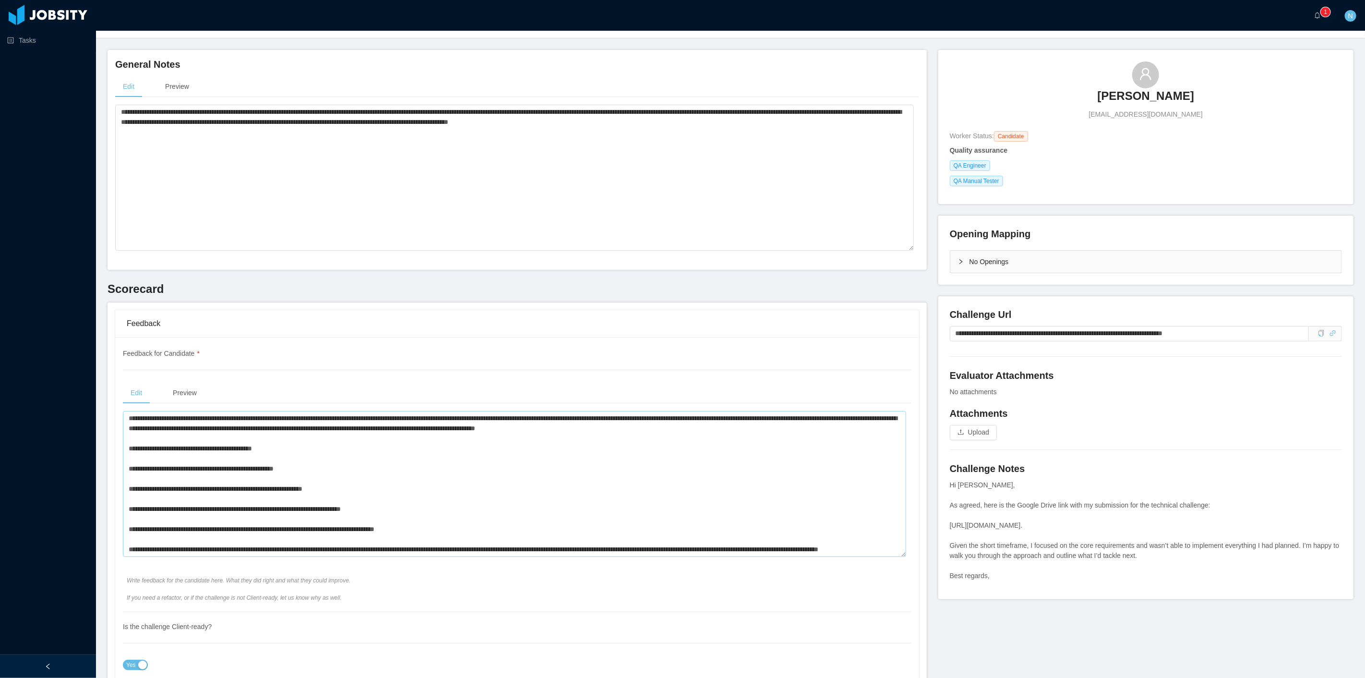
scroll to position [53, 0]
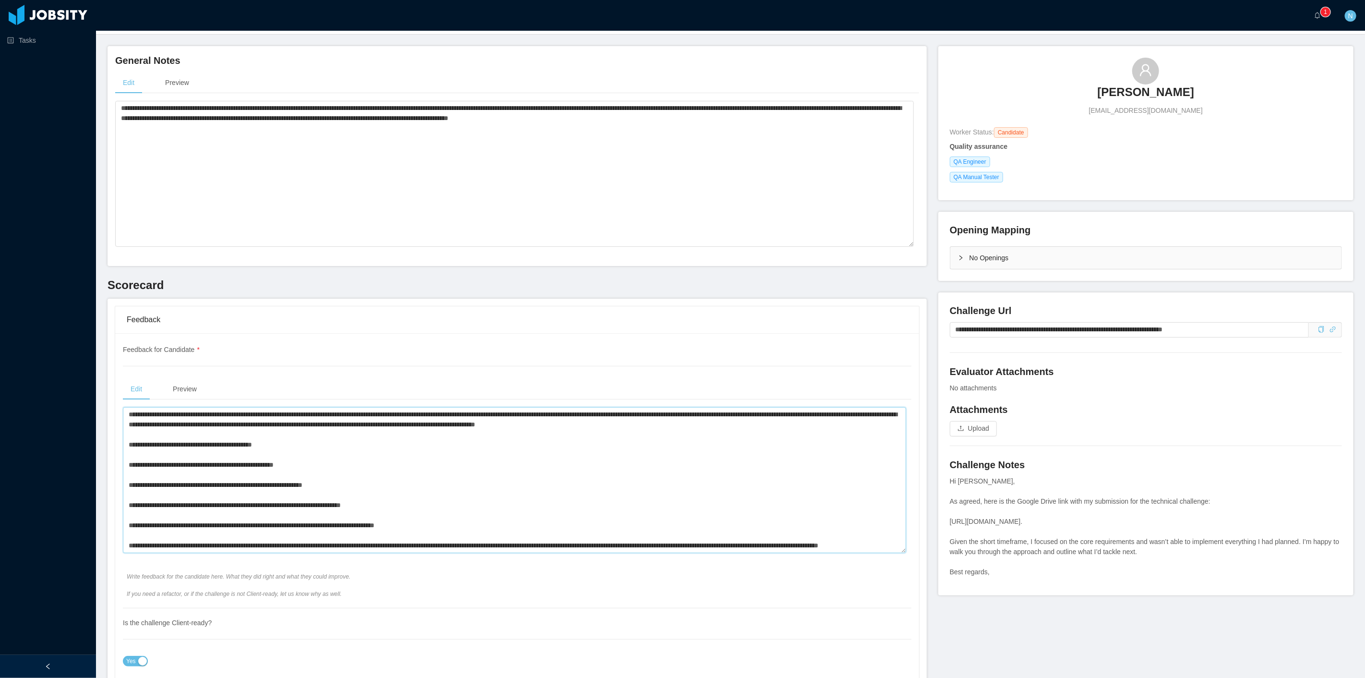
click at [590, 536] on textarea at bounding box center [514, 480] width 783 height 146
click at [768, 490] on textarea at bounding box center [514, 480] width 783 height 146
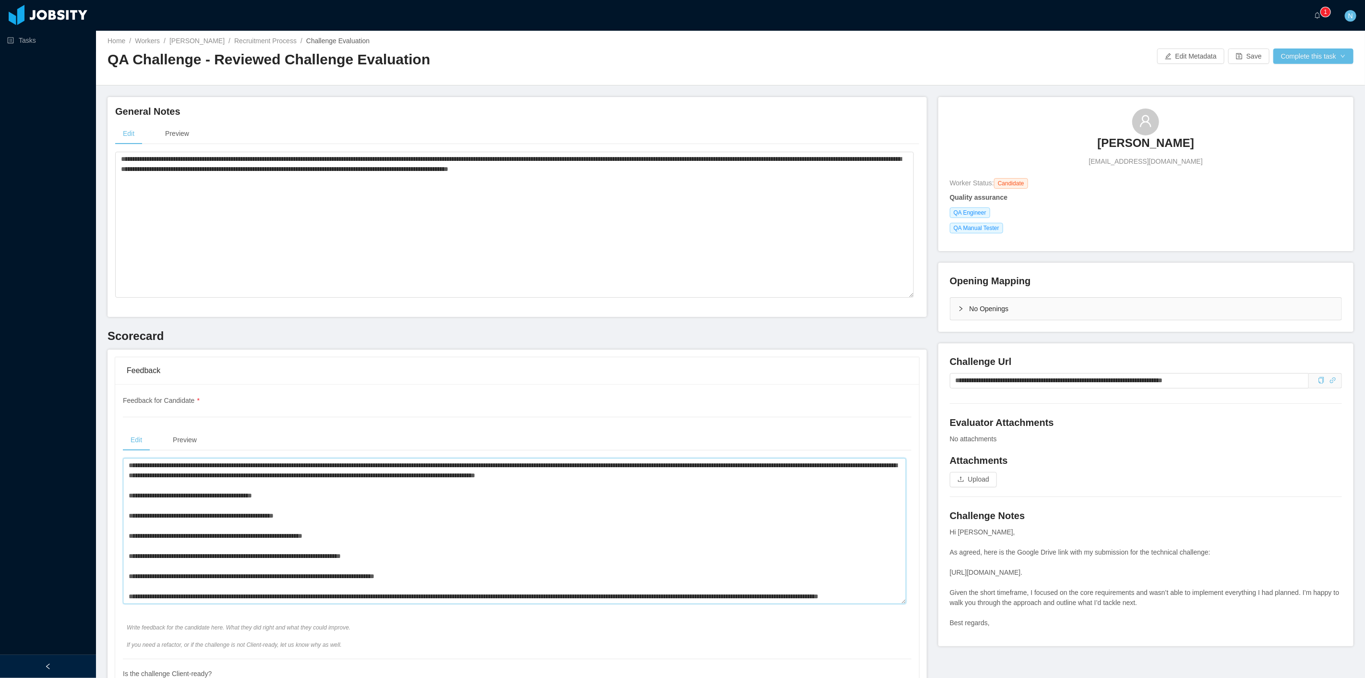
scroll to position [0, 0]
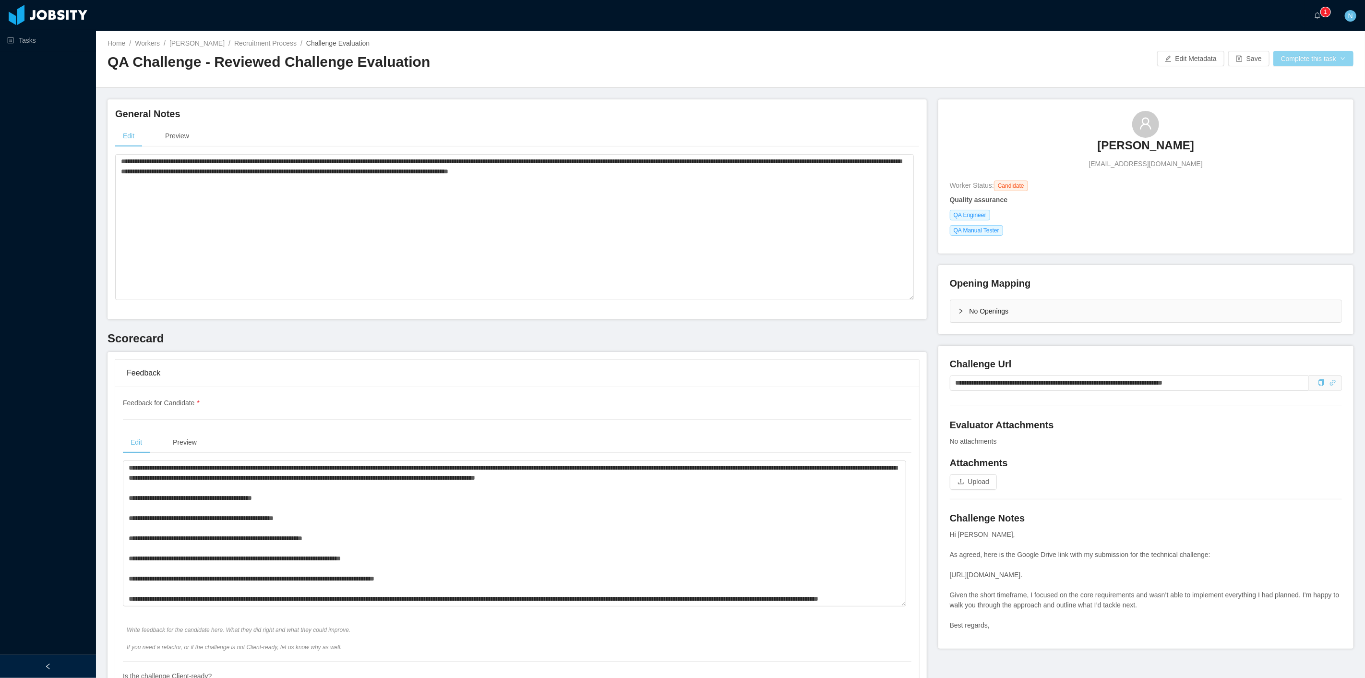
click at [1289, 51] on button "Complete this task" at bounding box center [1313, 58] width 80 height 15
click at [1286, 75] on button "Save Evaluation" at bounding box center [1306, 79] width 74 height 15
click at [645, 20] on icon "icon: close-circle" at bounding box center [642, 17] width 8 height 8
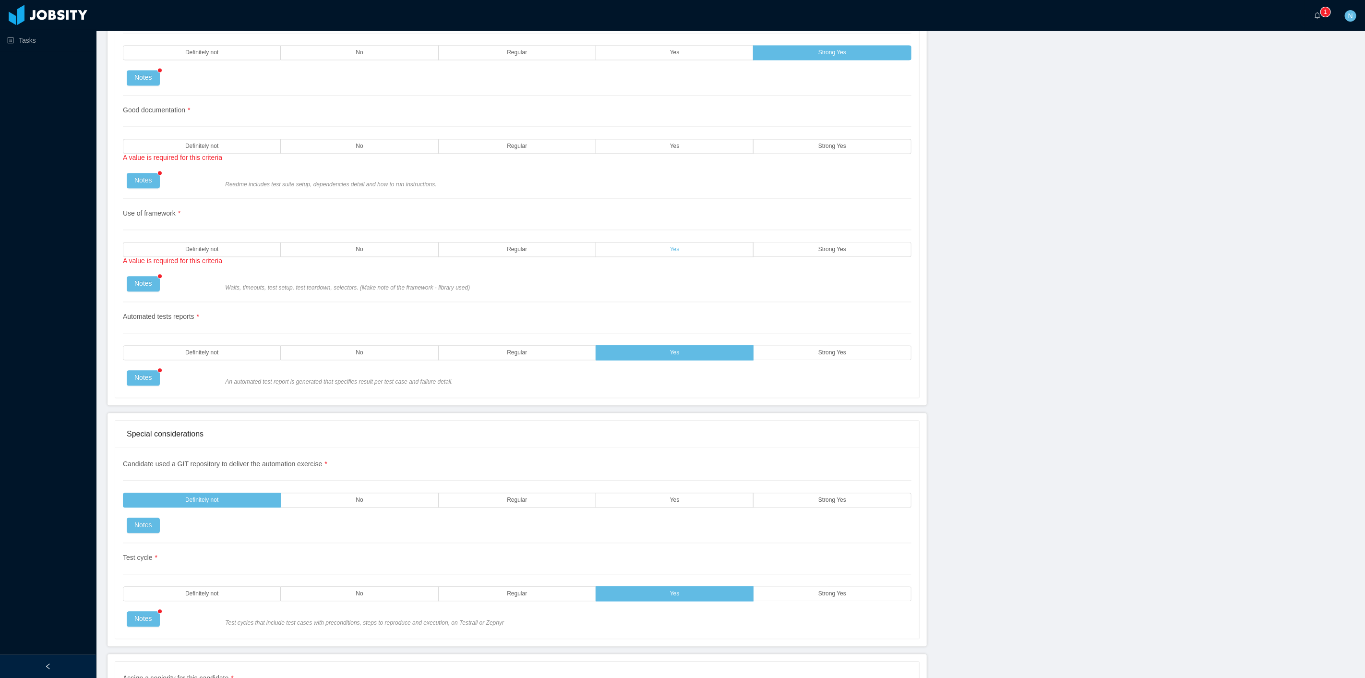
scroll to position [1706, 0]
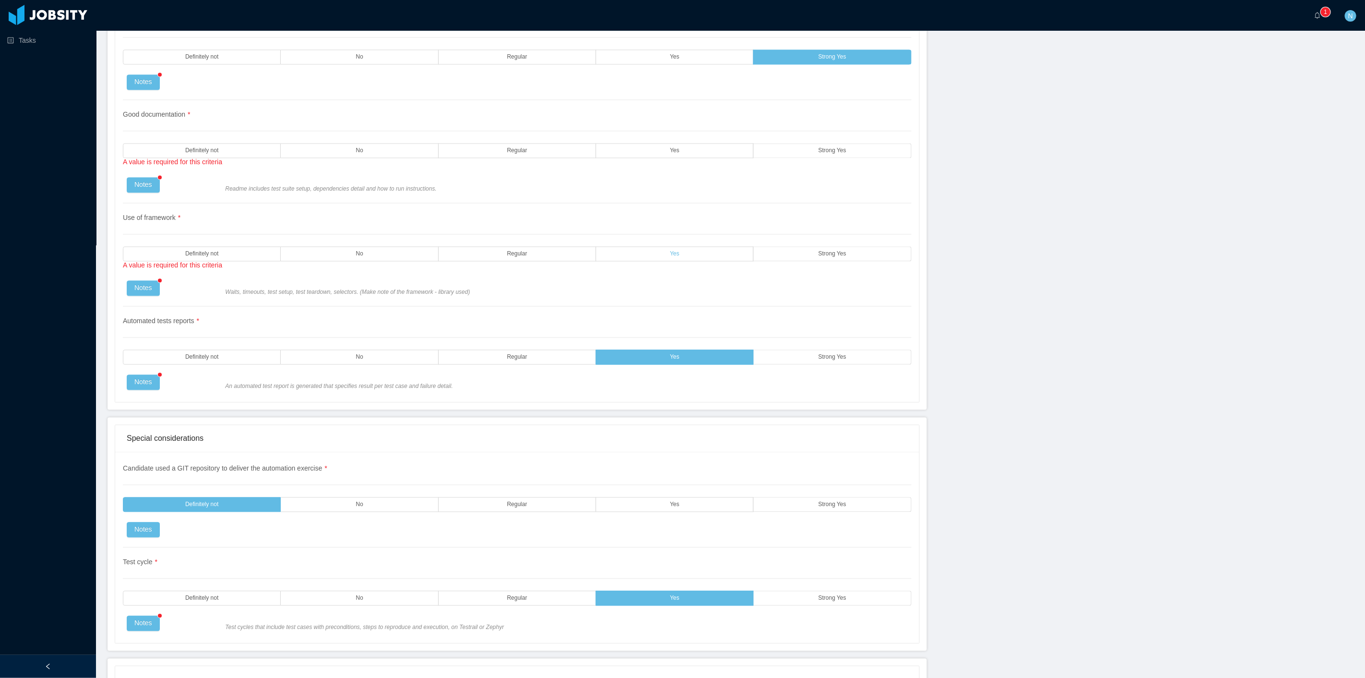
click at [649, 252] on label "Yes" at bounding box center [674, 253] width 157 height 15
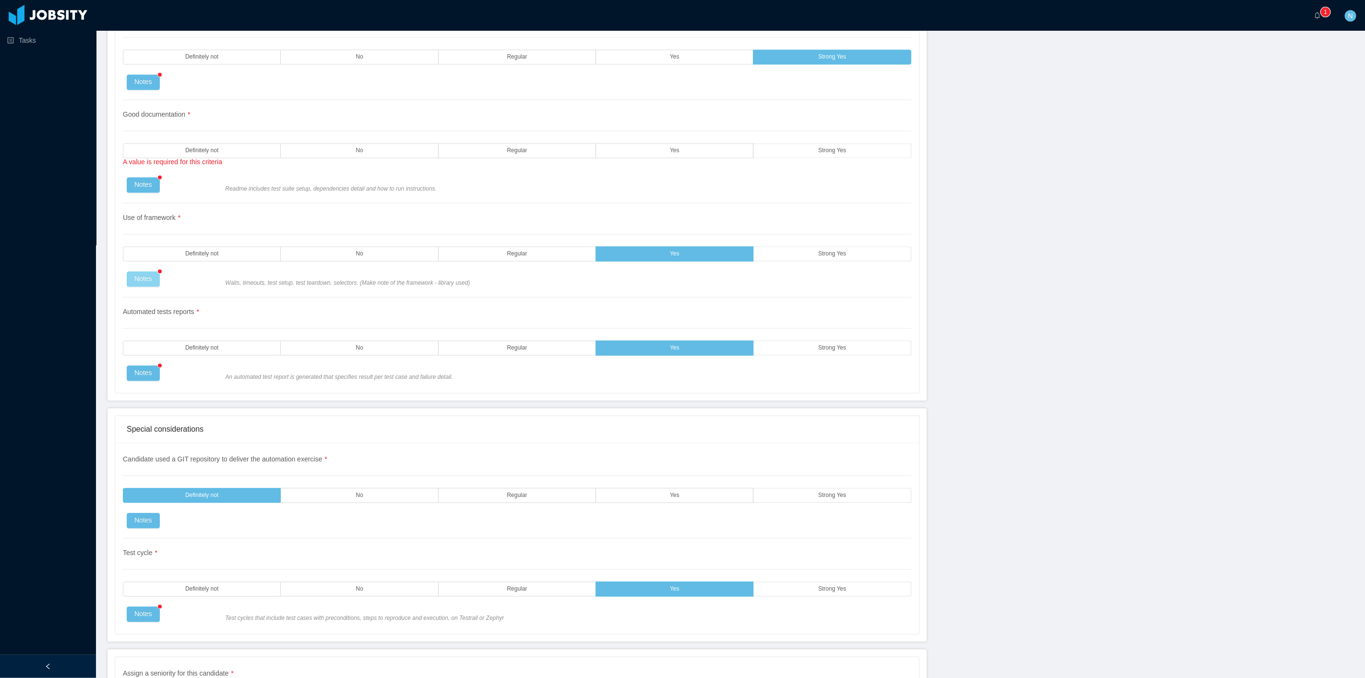
click at [146, 281] on button "Notes" at bounding box center [143, 278] width 33 height 15
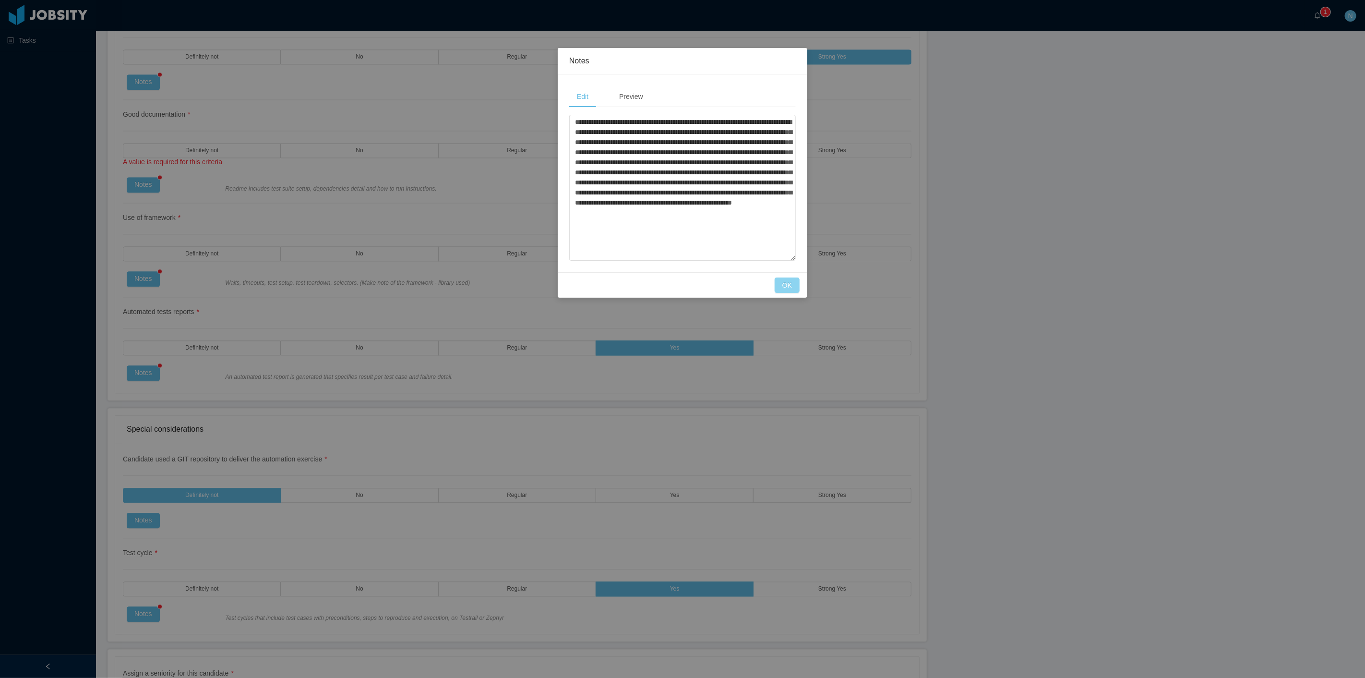
click at [780, 289] on button "OK" at bounding box center [786, 284] width 25 height 15
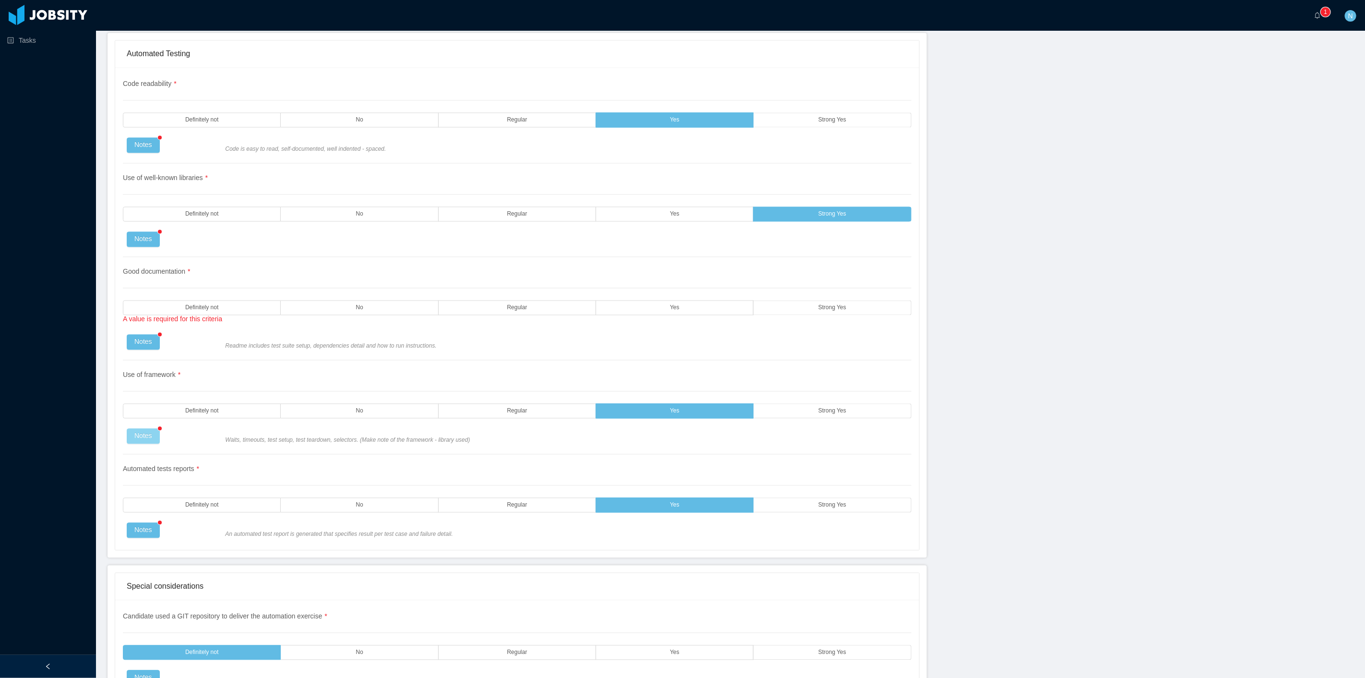
scroll to position [1546, 0]
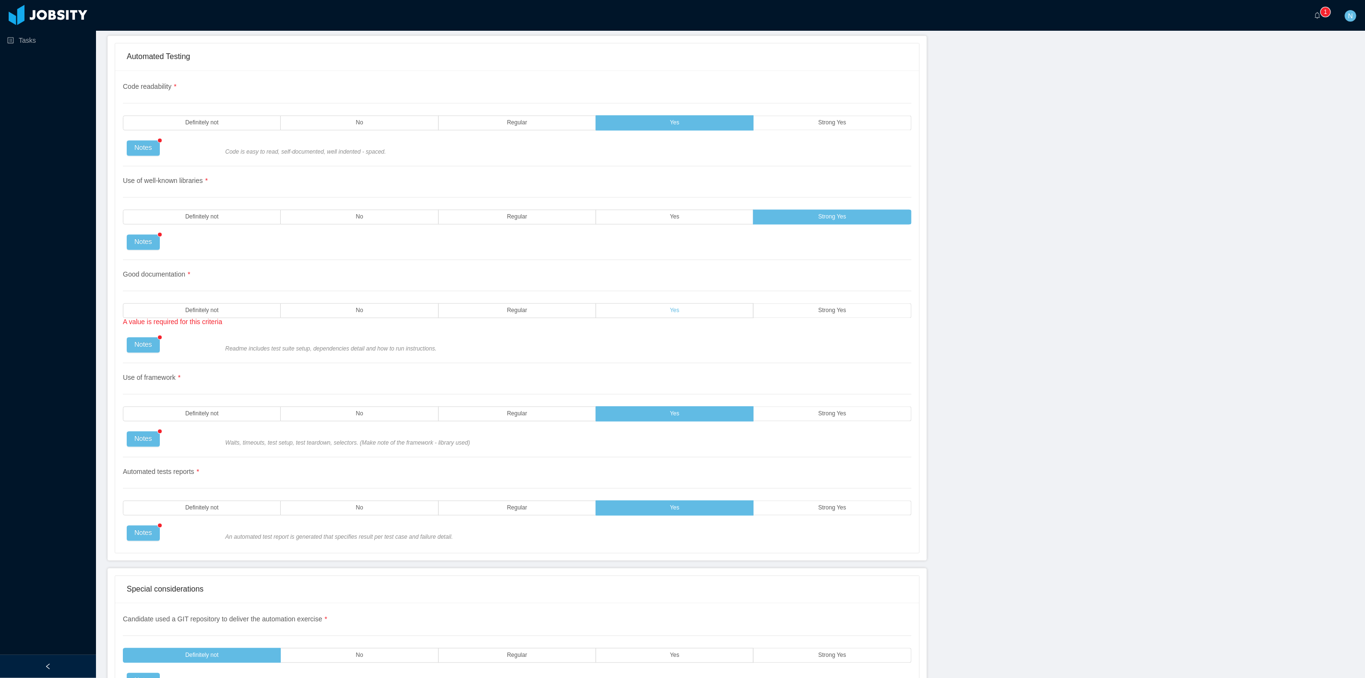
click at [673, 313] on span "Yes" at bounding box center [675, 310] width 10 height 6
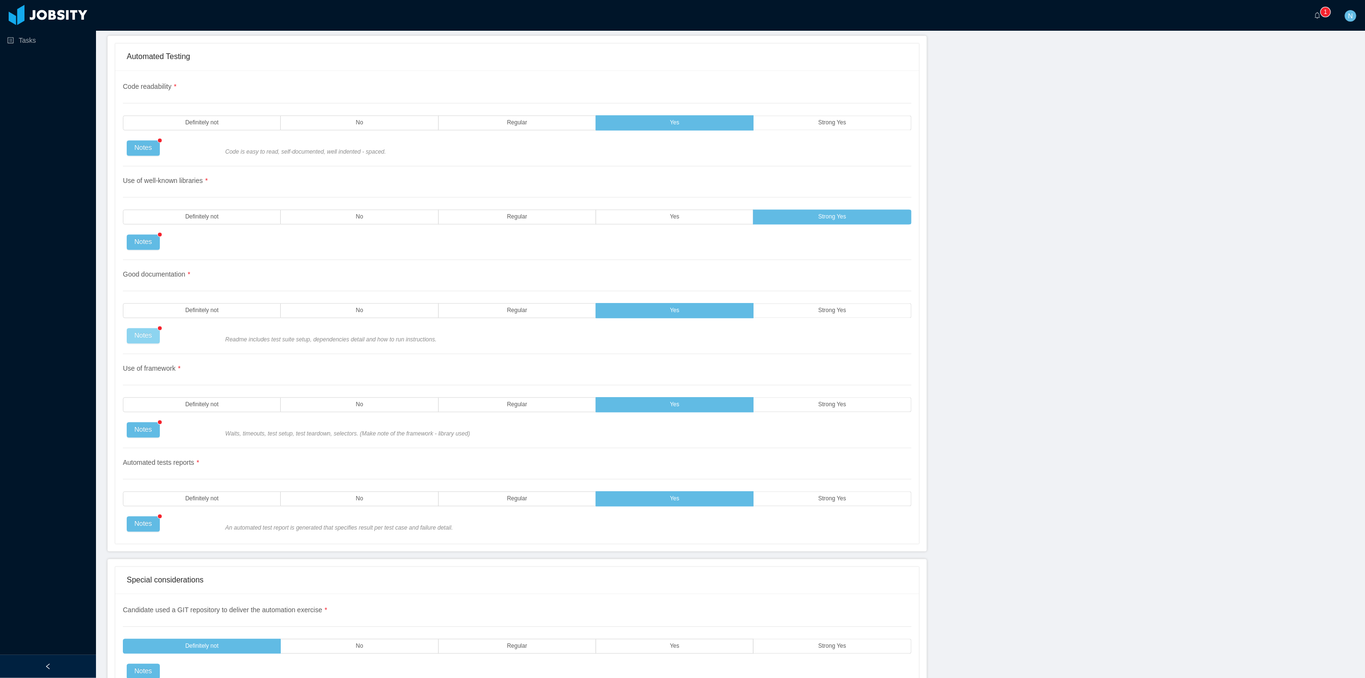
click at [138, 332] on button "Notes" at bounding box center [143, 335] width 33 height 15
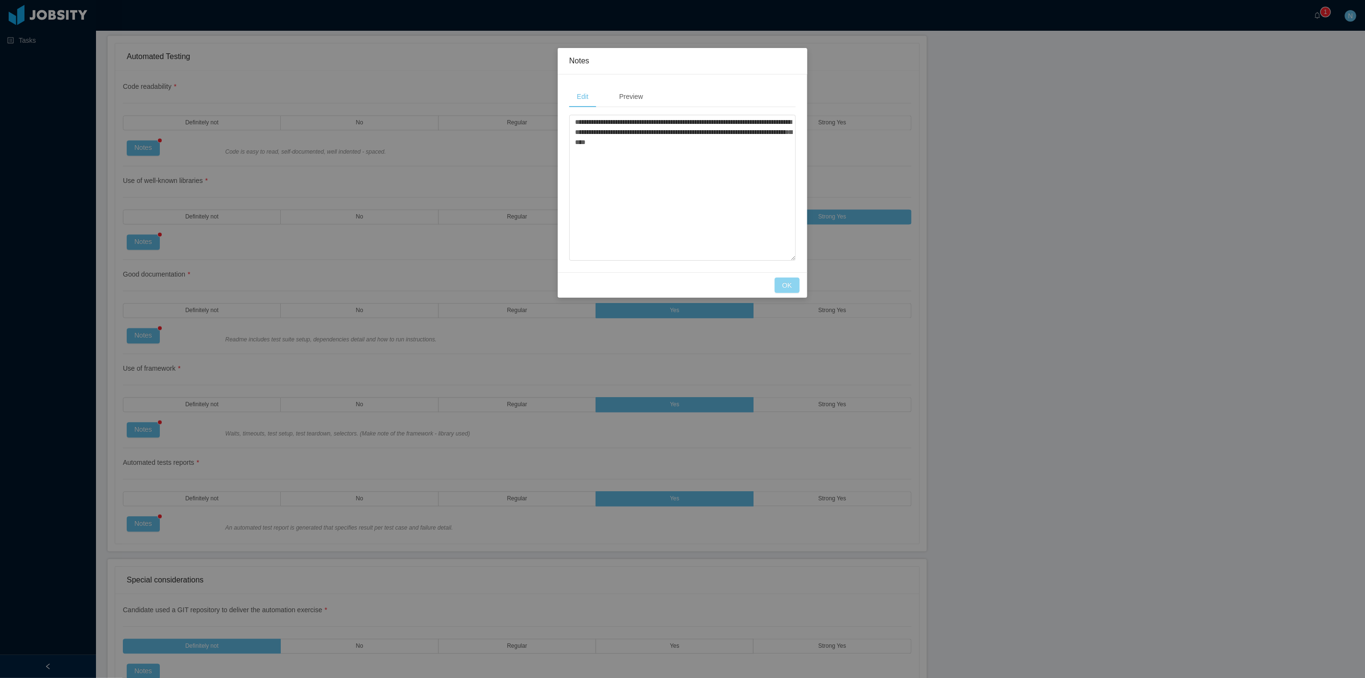
click at [790, 282] on button "OK" at bounding box center [786, 284] width 25 height 15
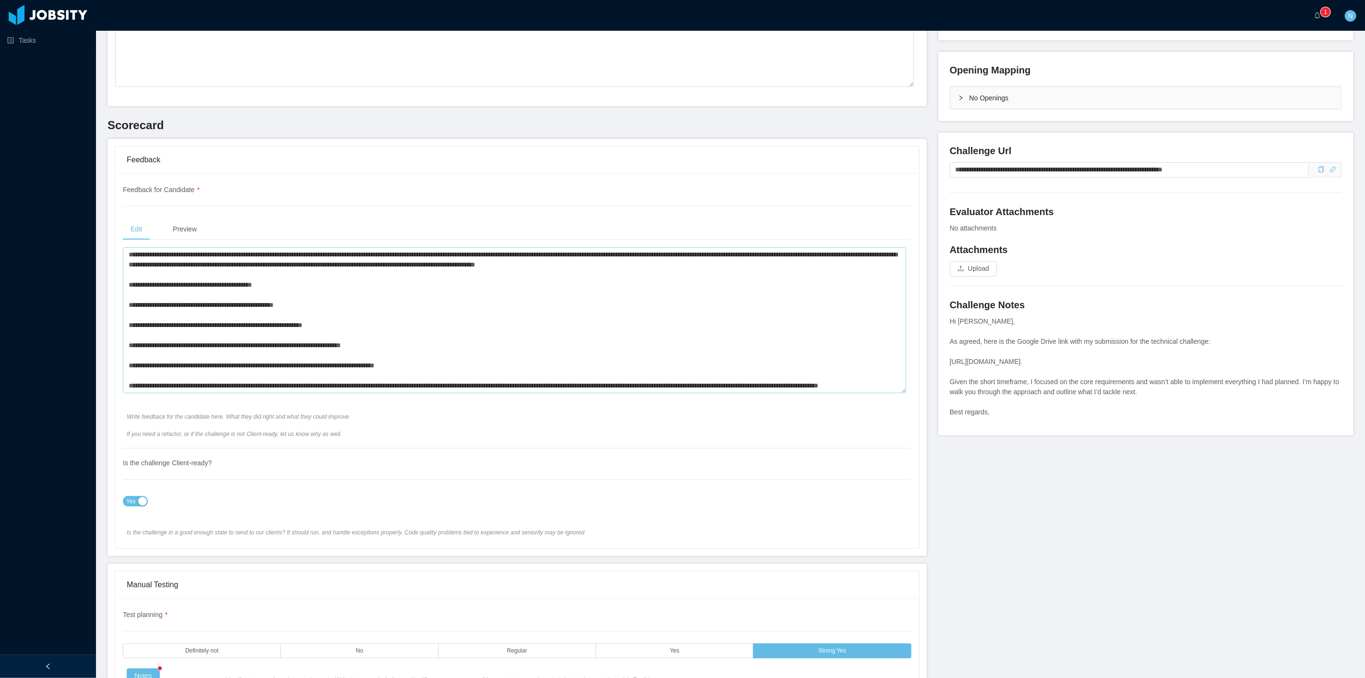
scroll to position [0, 0]
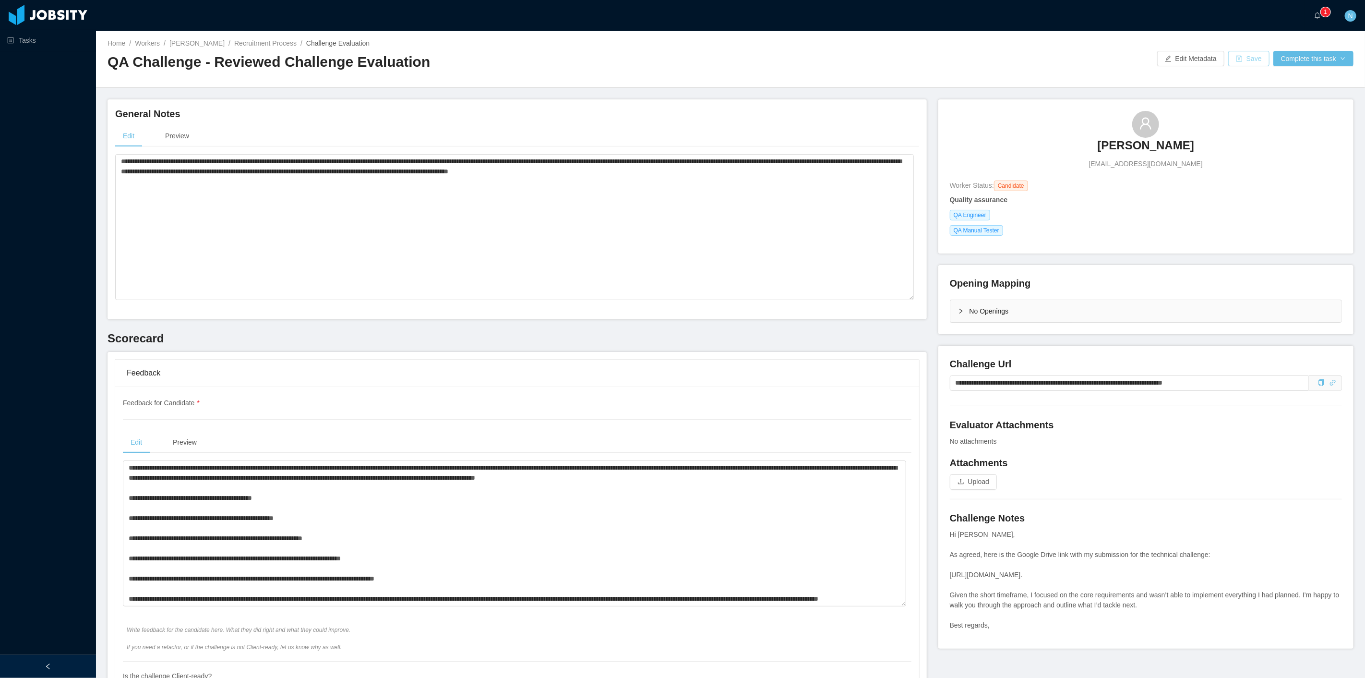
click at [1250, 60] on button "Save" at bounding box center [1248, 58] width 41 height 15
click at [1293, 63] on button "Complete this task" at bounding box center [1313, 58] width 80 height 15
click at [1284, 76] on button "Save Evaluation" at bounding box center [1306, 79] width 74 height 15
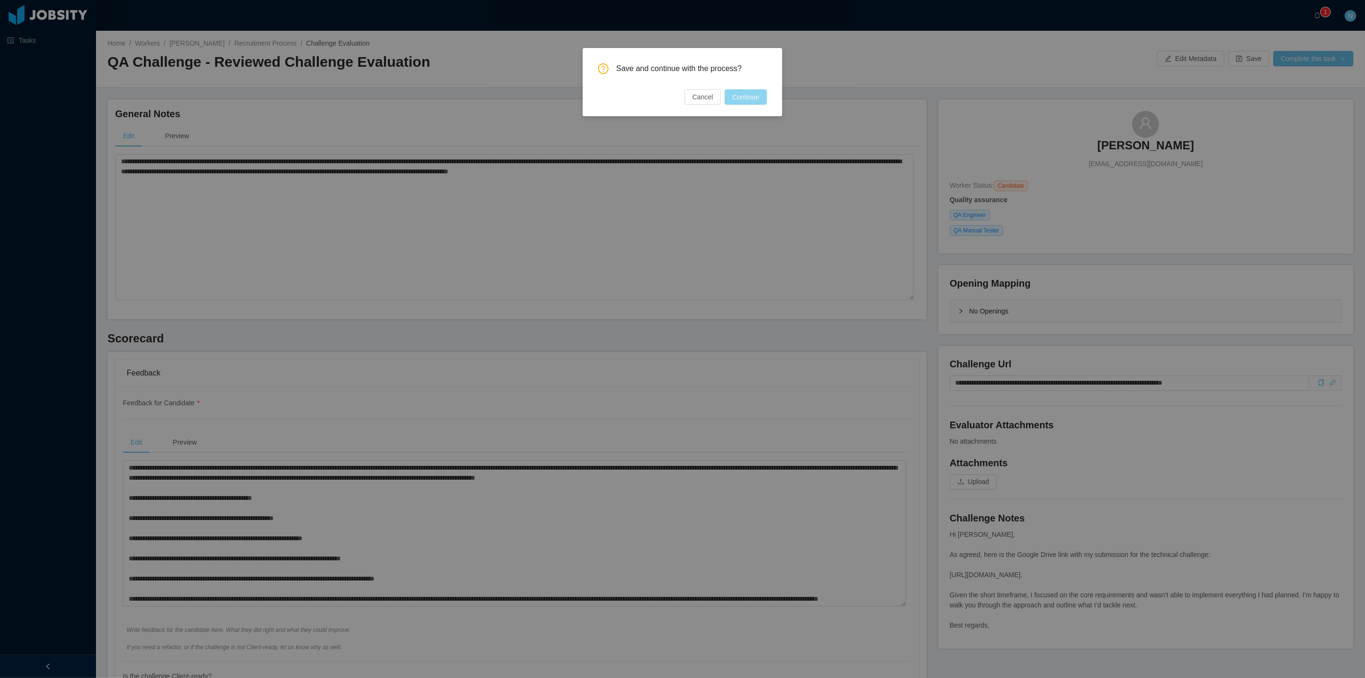
click at [750, 98] on button "Continue" at bounding box center [746, 96] width 42 height 15
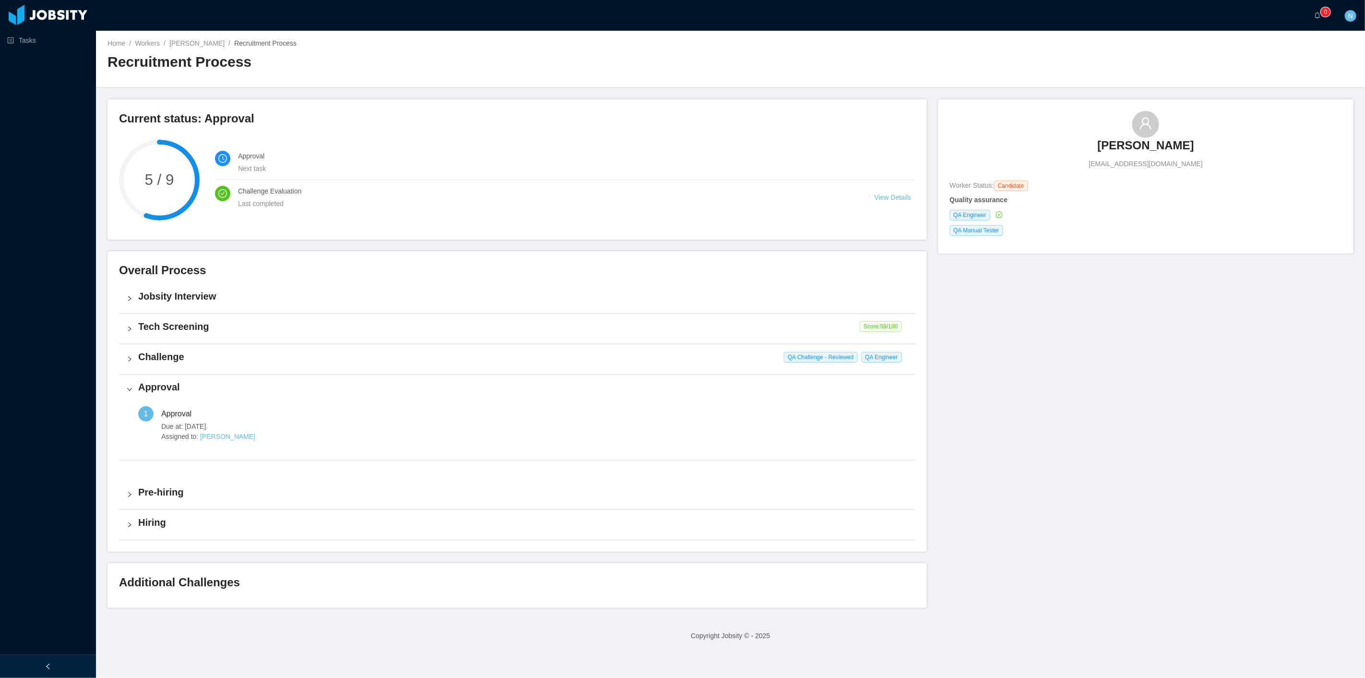
click at [129, 296] on icon "icon: right" at bounding box center [130, 299] width 6 height 6
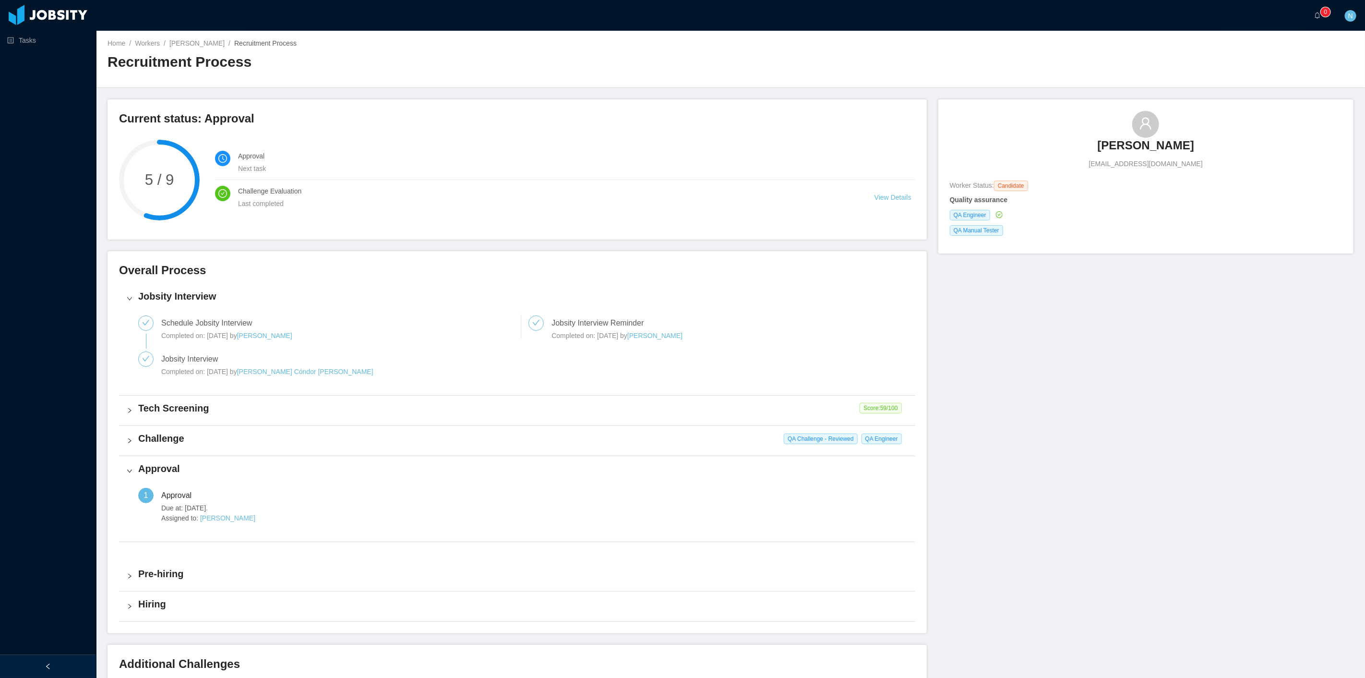
click at [136, 418] on div "Tech Screening Score: 59 /100" at bounding box center [517, 410] width 796 height 30
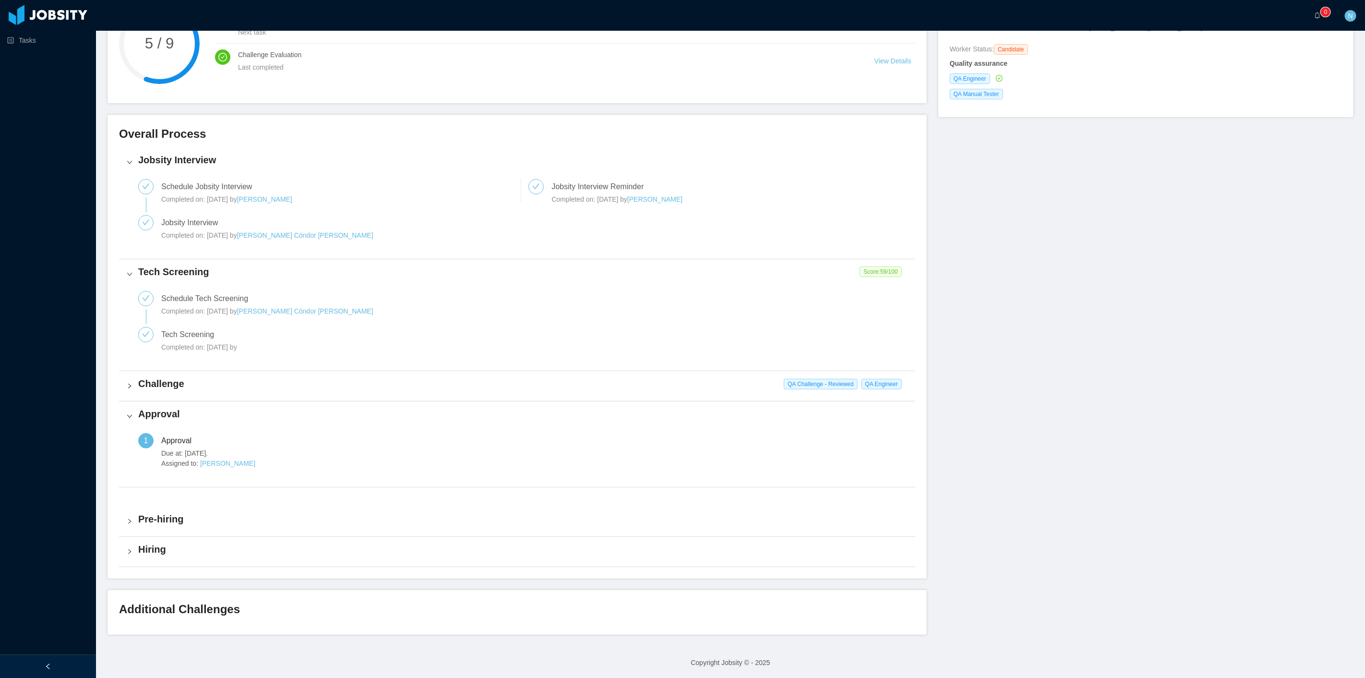
scroll to position [137, 0]
click at [144, 521] on h4 "Pre-hiring" at bounding box center [522, 517] width 769 height 13
click at [138, 387] on h4 "Challenge" at bounding box center [522, 382] width 769 height 13
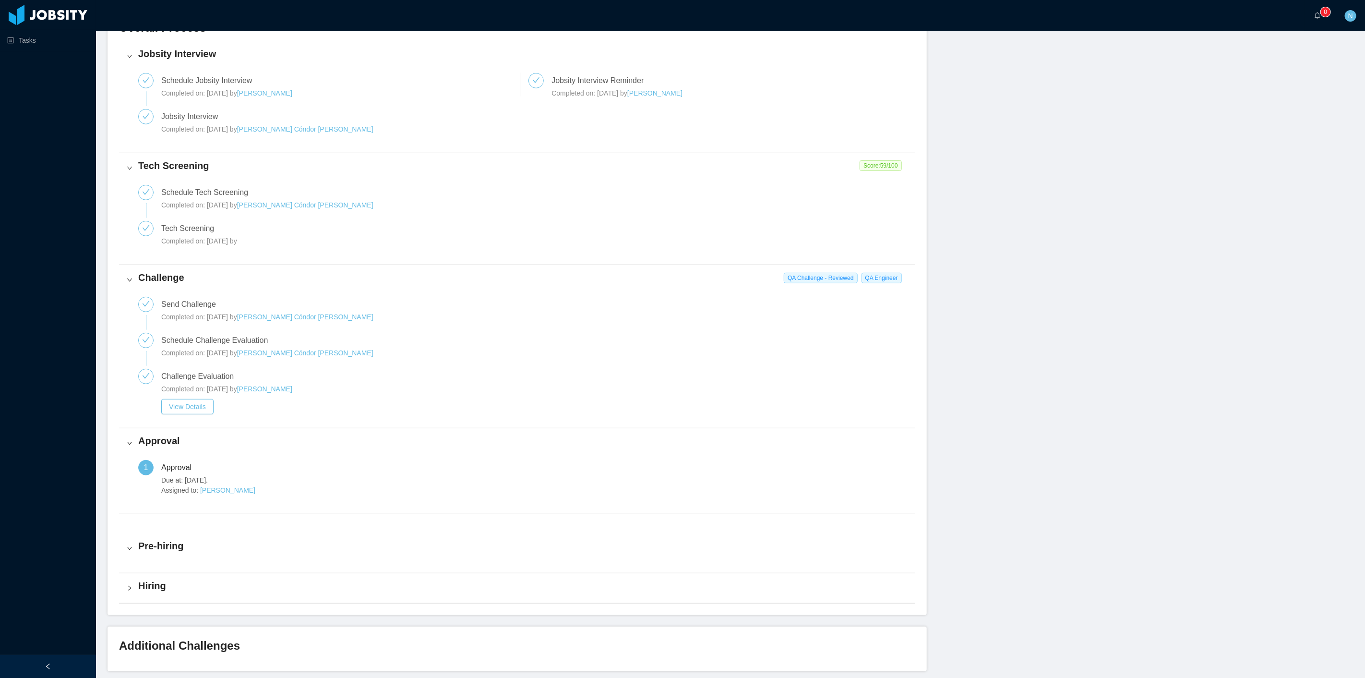
scroll to position [244, 0]
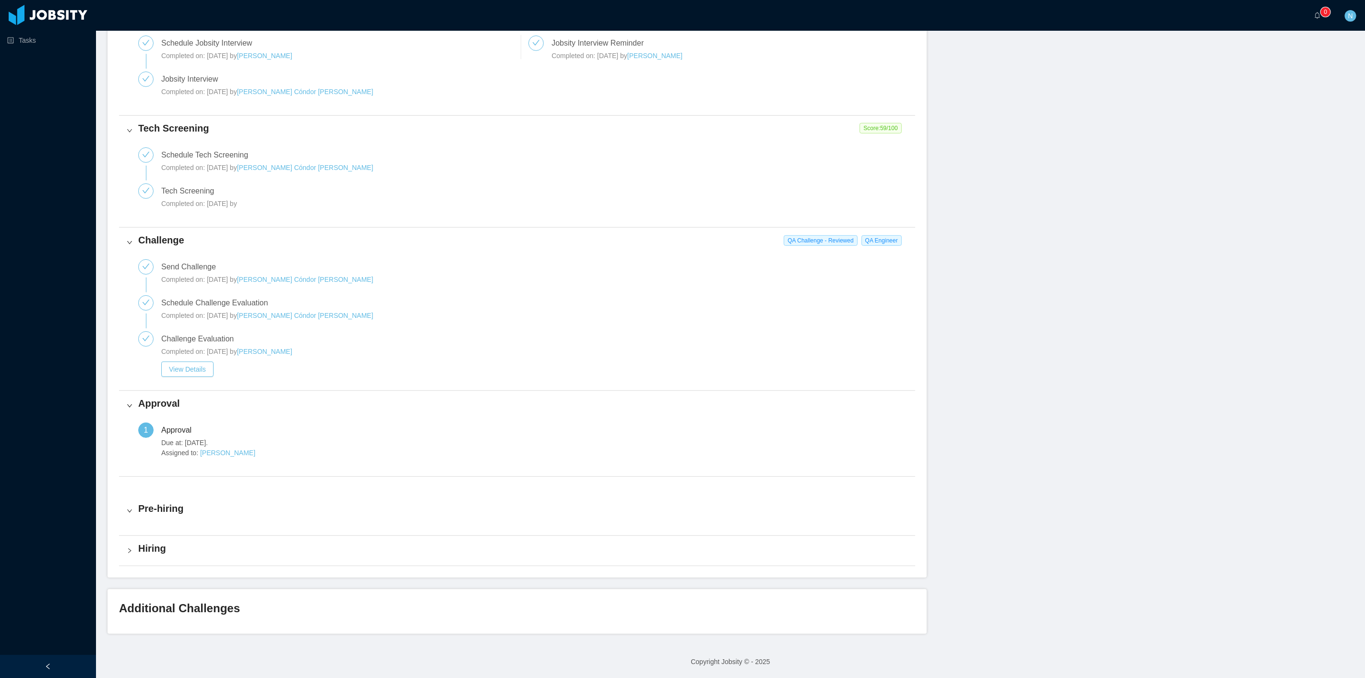
click at [169, 519] on div "Pre-hiring" at bounding box center [517, 511] width 796 height 30
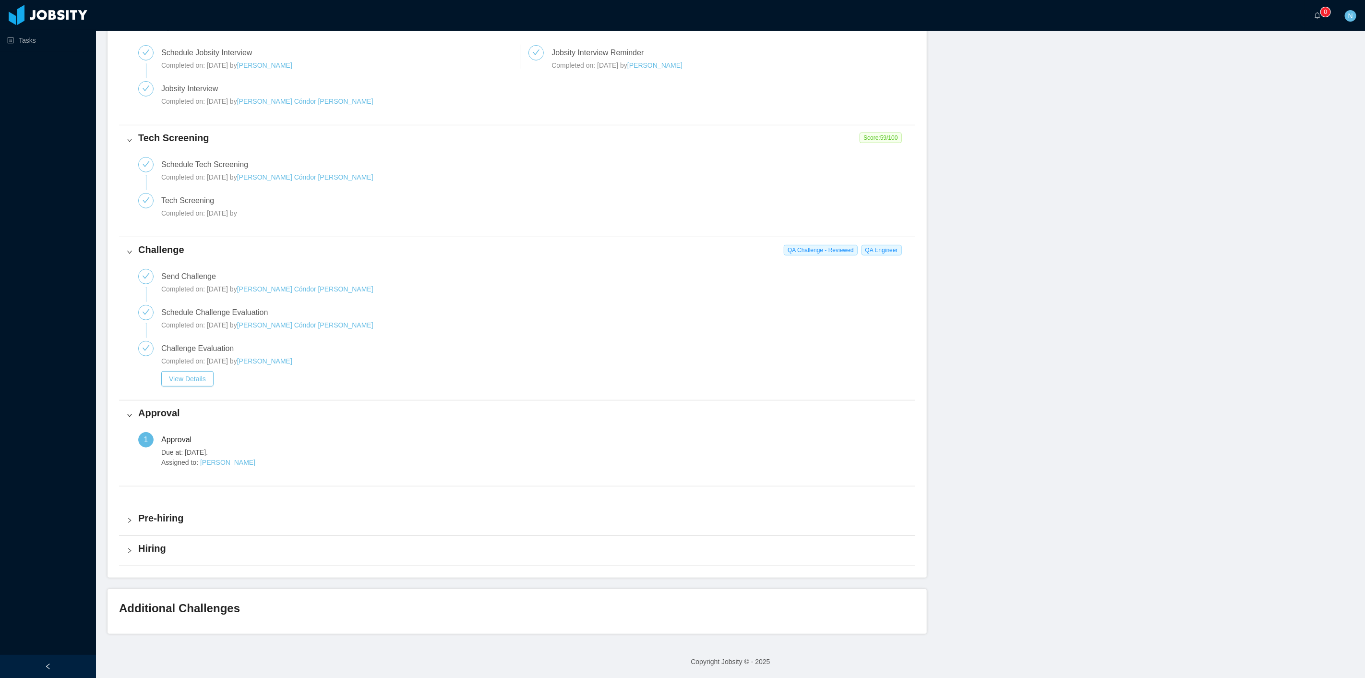
click at [170, 515] on h4 "Pre-hiring" at bounding box center [522, 517] width 769 height 13
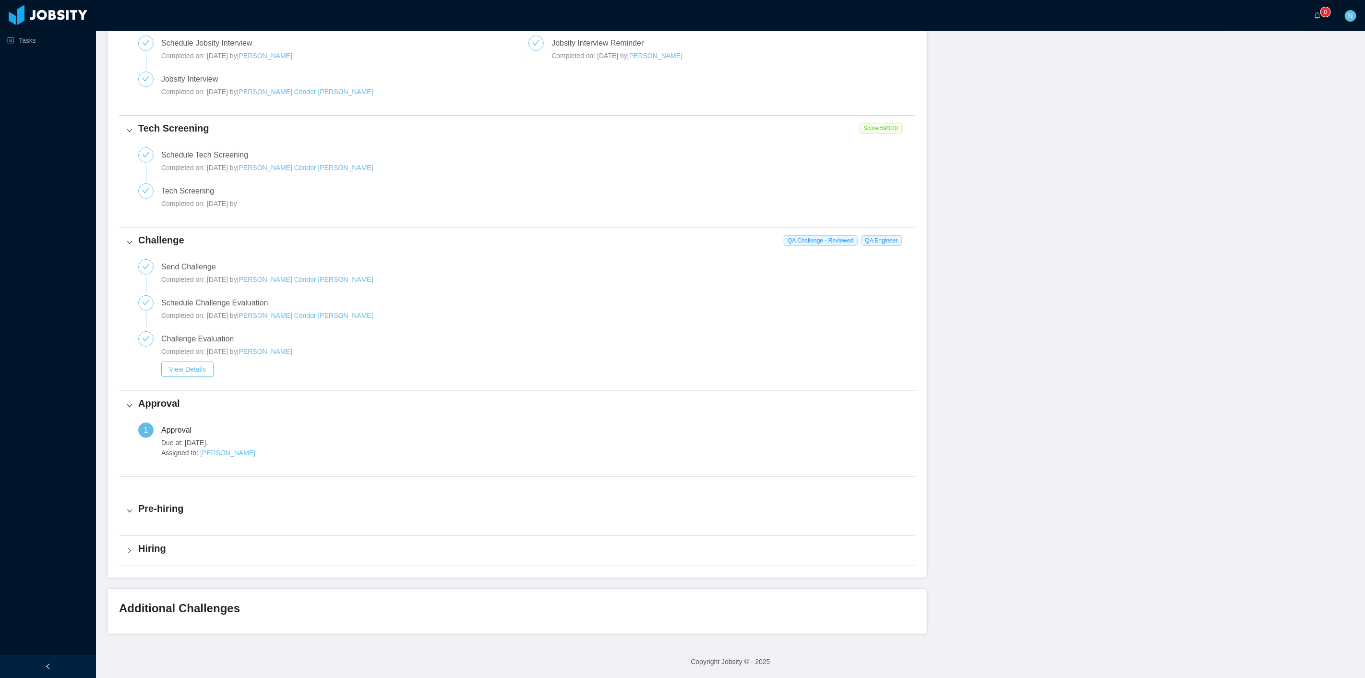
click at [155, 545] on h4 "Hiring" at bounding box center [522, 547] width 769 height 13
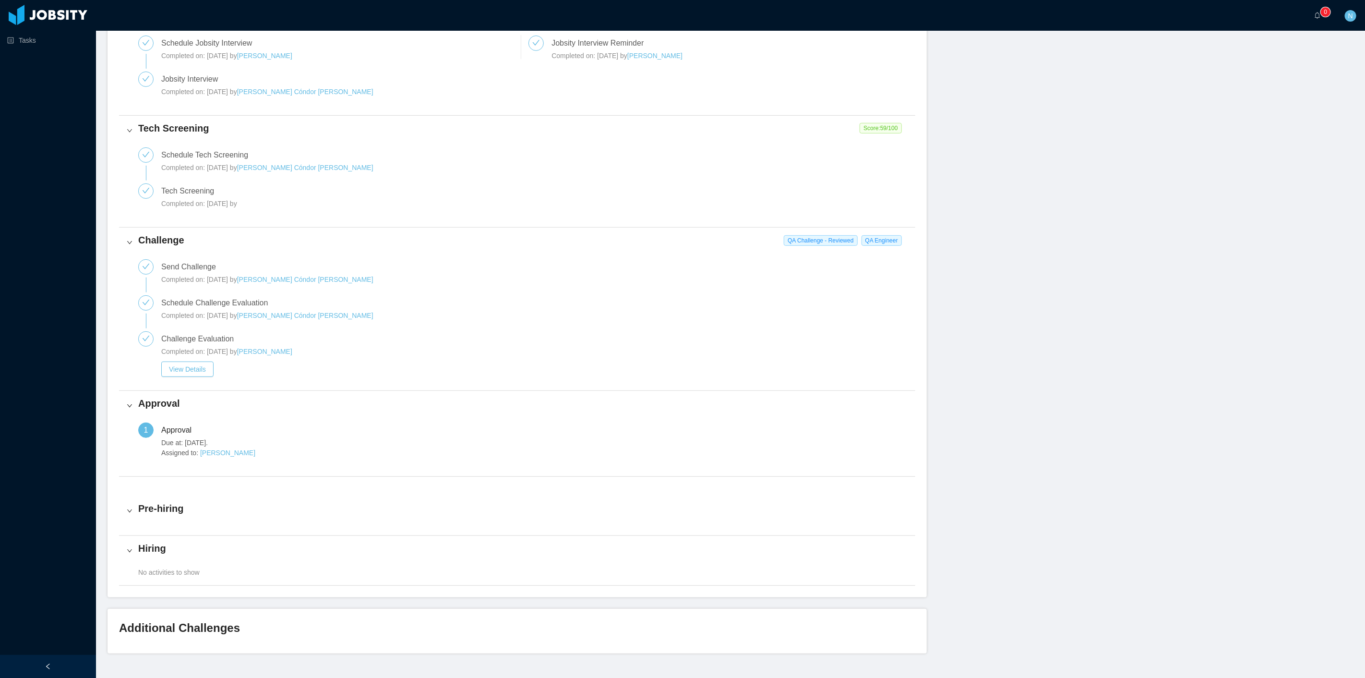
click at [155, 545] on h4 "Hiring" at bounding box center [522, 547] width 769 height 13
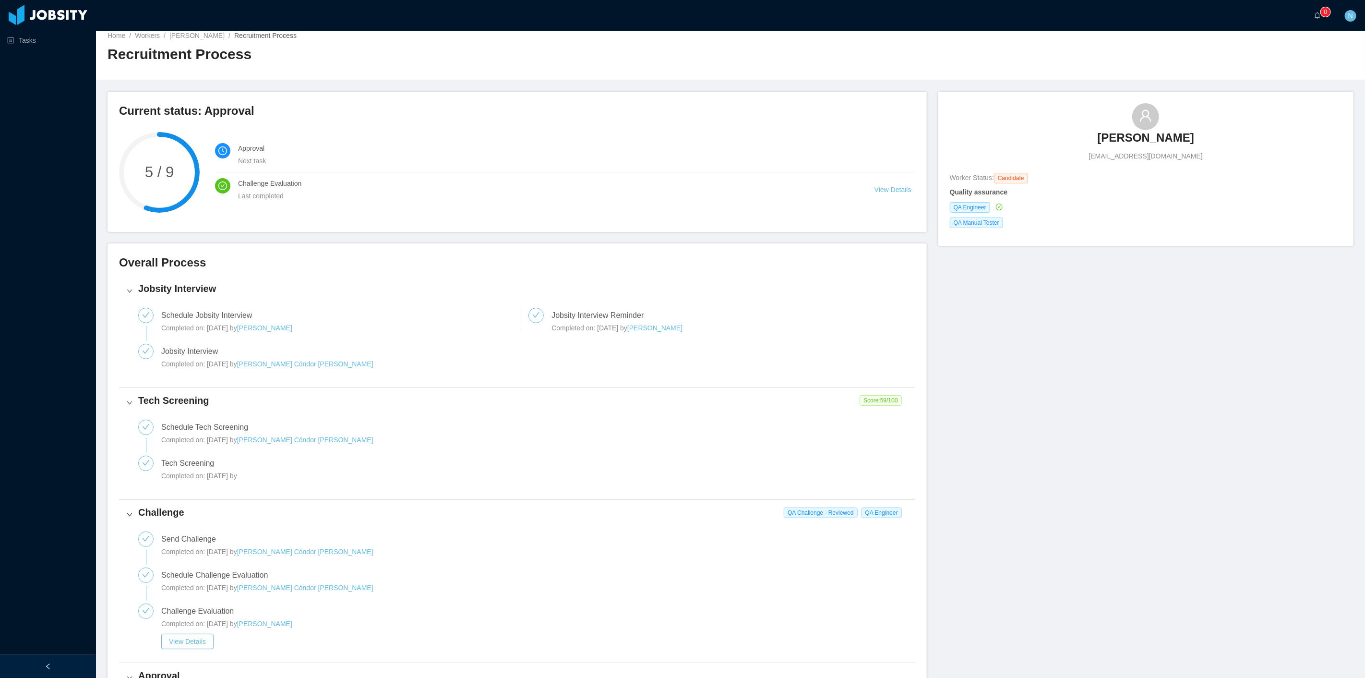
scroll to position [0, 0]
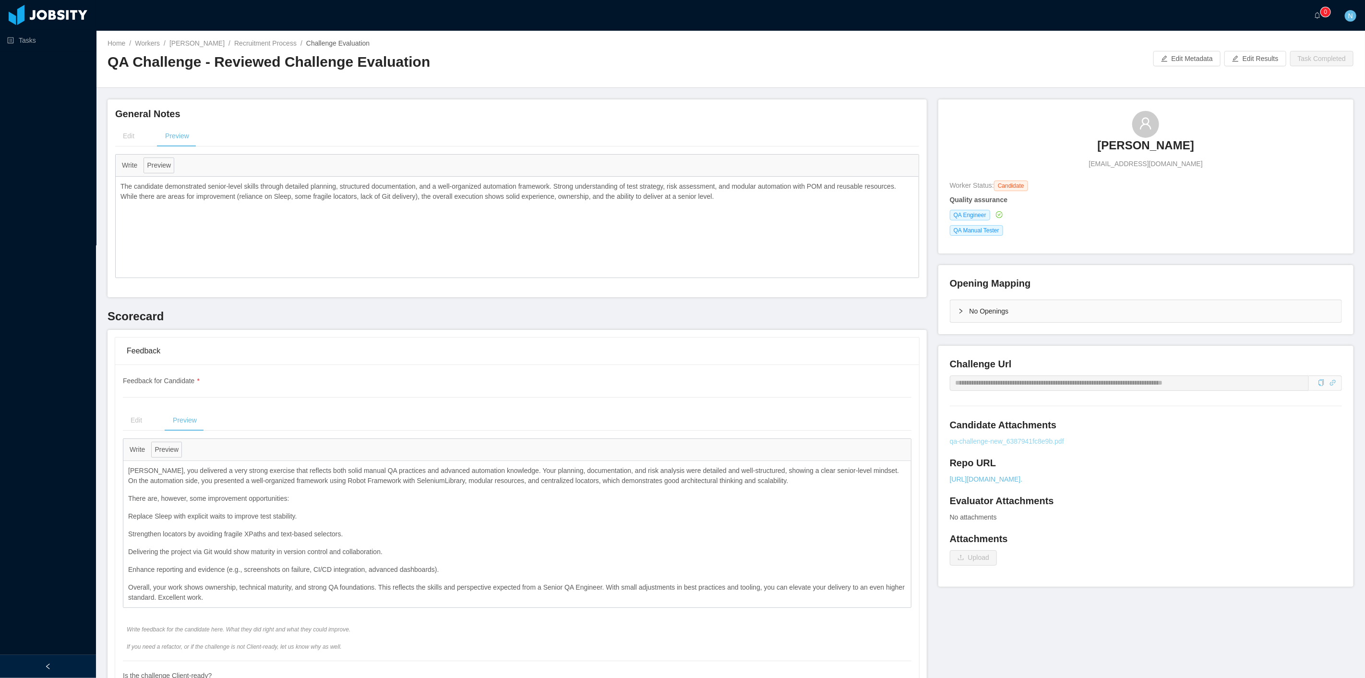
click at [1010, 442] on link "qa-challenge-new_6387941fc8e9b.pdf" at bounding box center [1146, 441] width 392 height 10
click at [37, 37] on link "Tasks" at bounding box center [47, 40] width 81 height 19
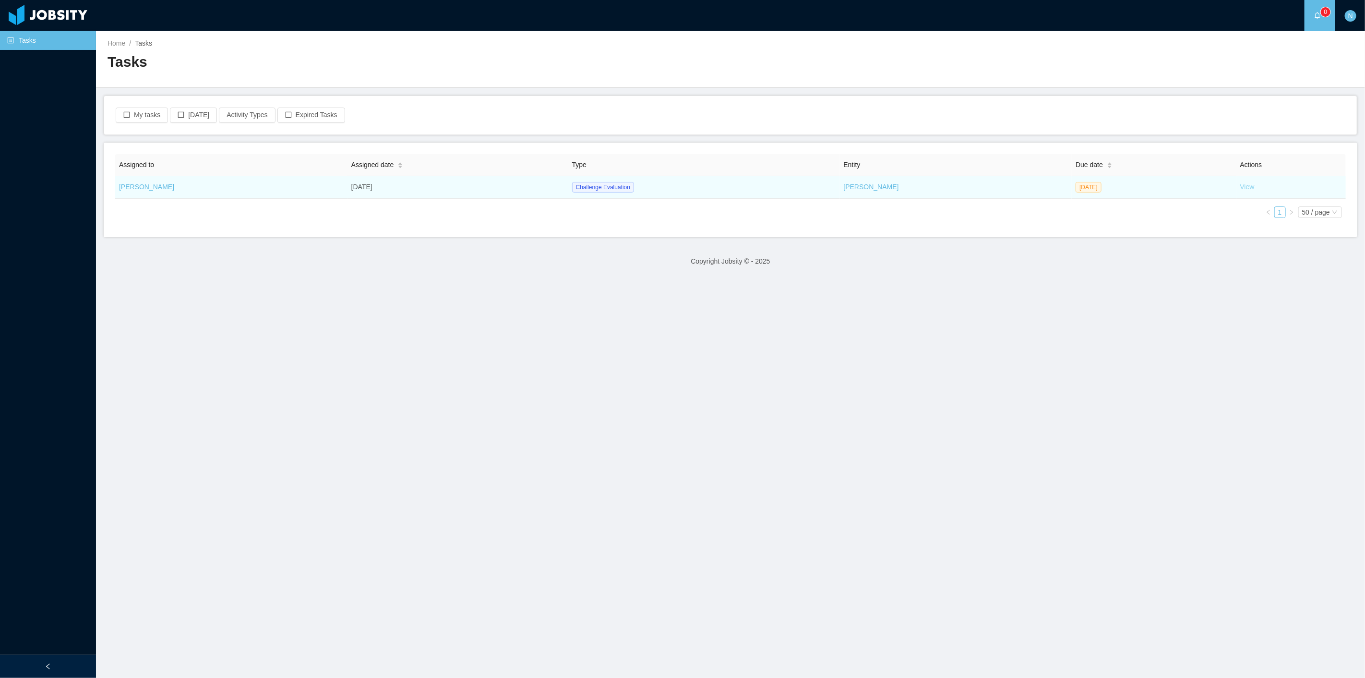
click at [1240, 190] on link "View" at bounding box center [1247, 187] width 14 height 8
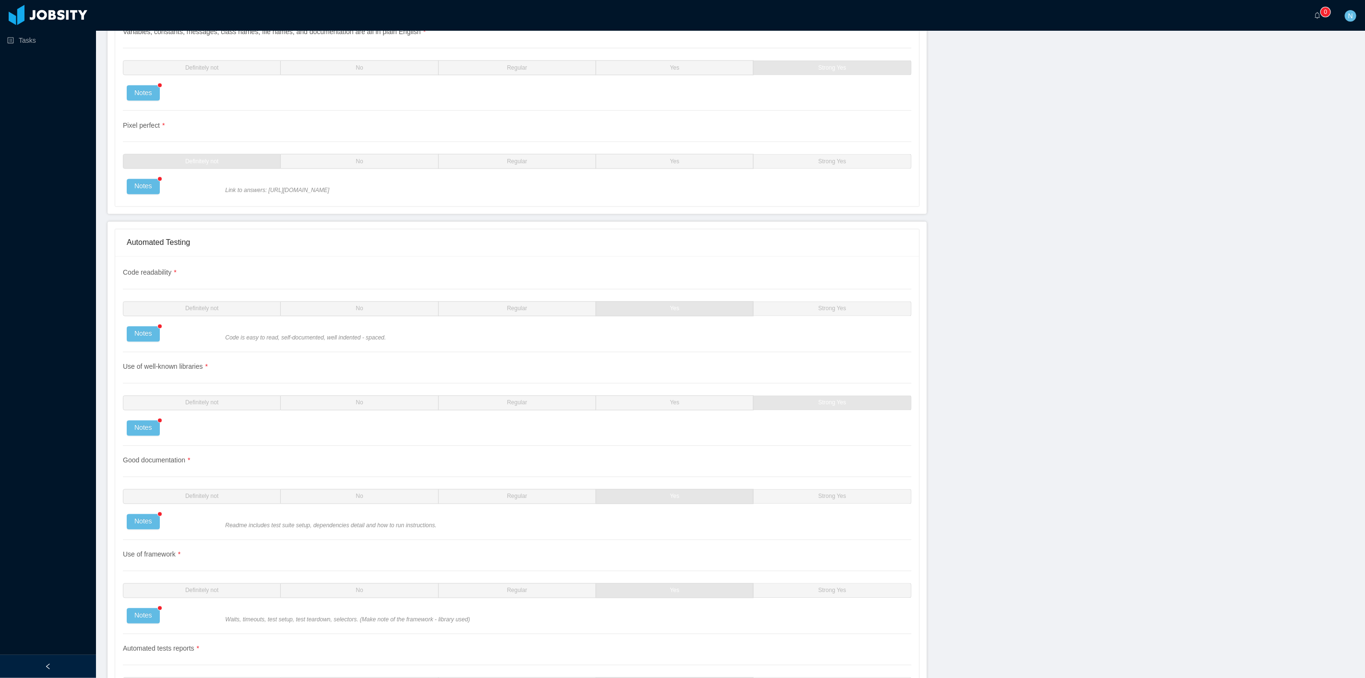
scroll to position [1230, 0]
